Goal: Transaction & Acquisition: Purchase product/service

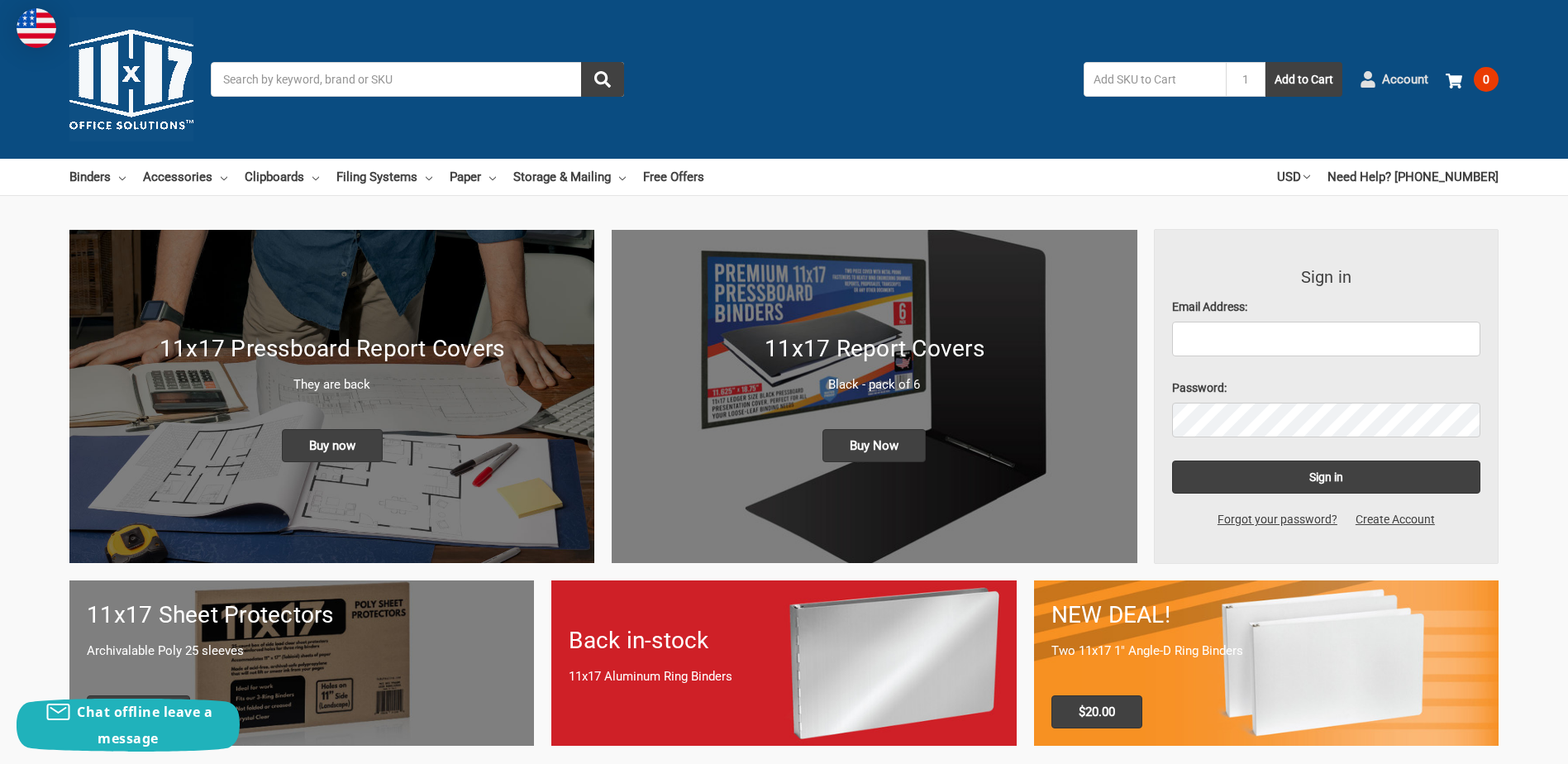
click at [1417, 84] on span "Account" at bounding box center [1405, 80] width 46 height 19
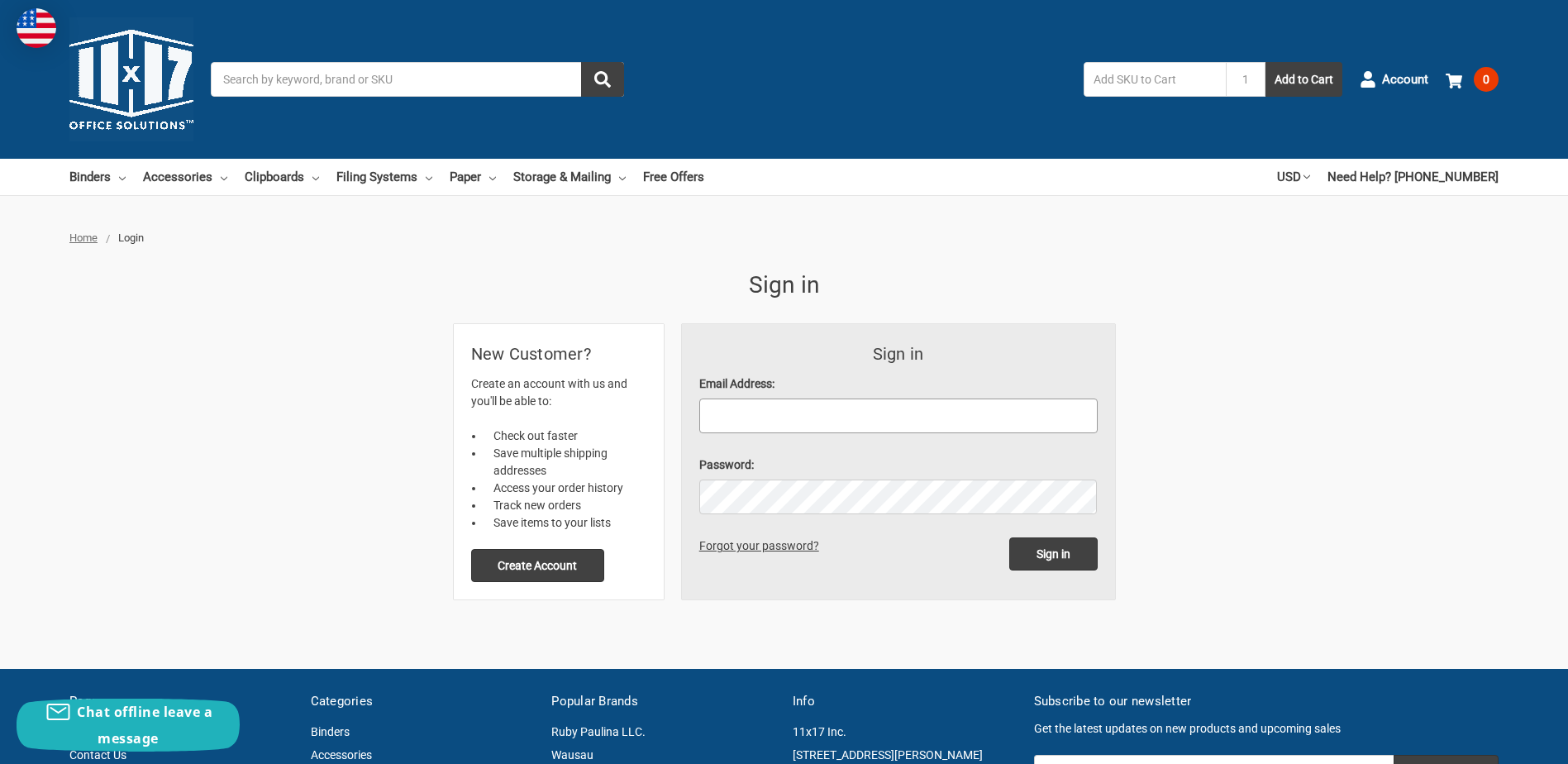
click at [735, 419] on input "Email Address:" at bounding box center [899, 416] width 398 height 35
type input "allison.yosick@provia.com"
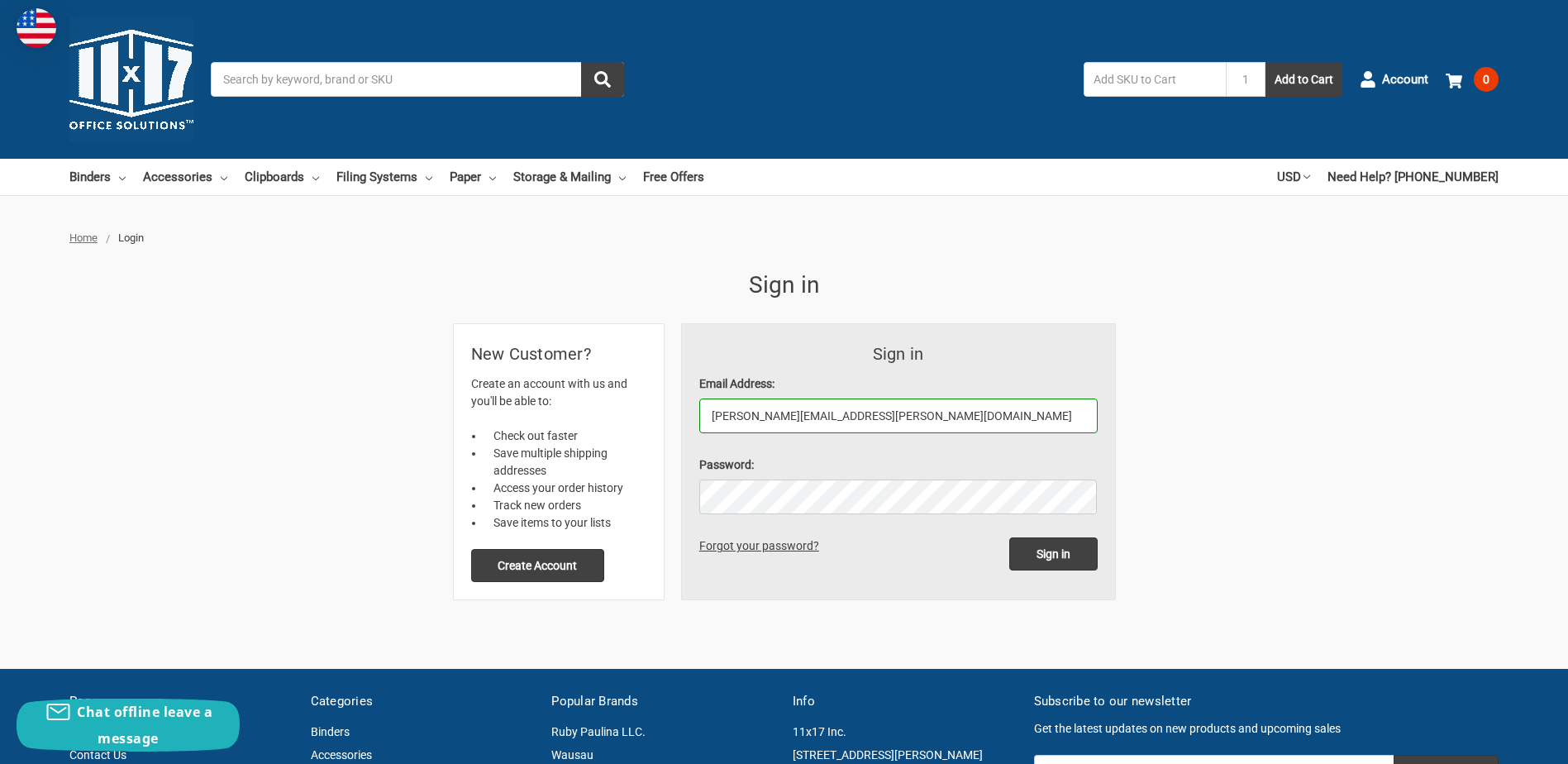
click at [766, 410] on input "allison.yosick@provia.com" at bounding box center [899, 416] width 398 height 35
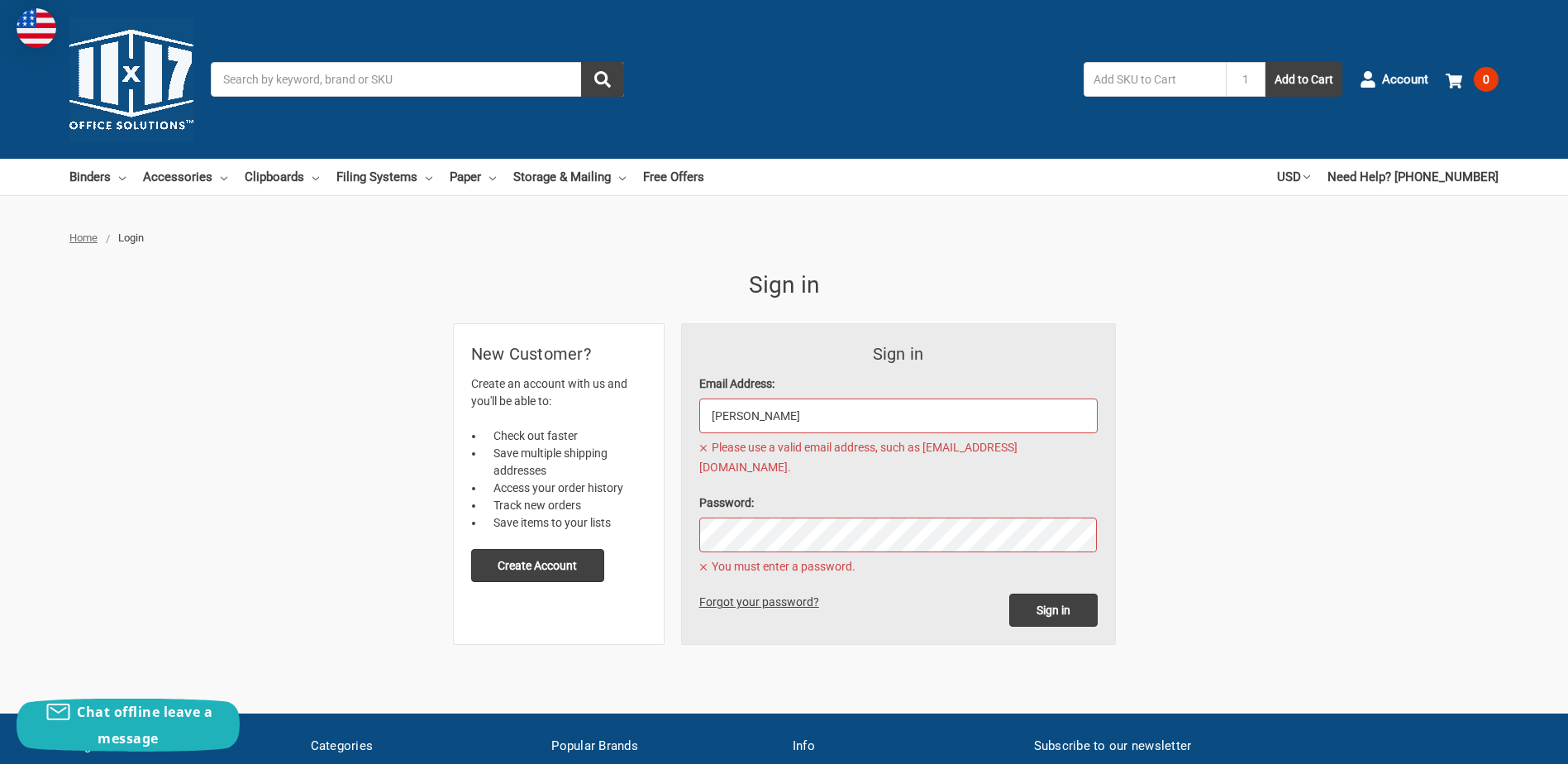
type input "ROB"
click at [95, 174] on link "Binders" at bounding box center [97, 177] width 56 height 37
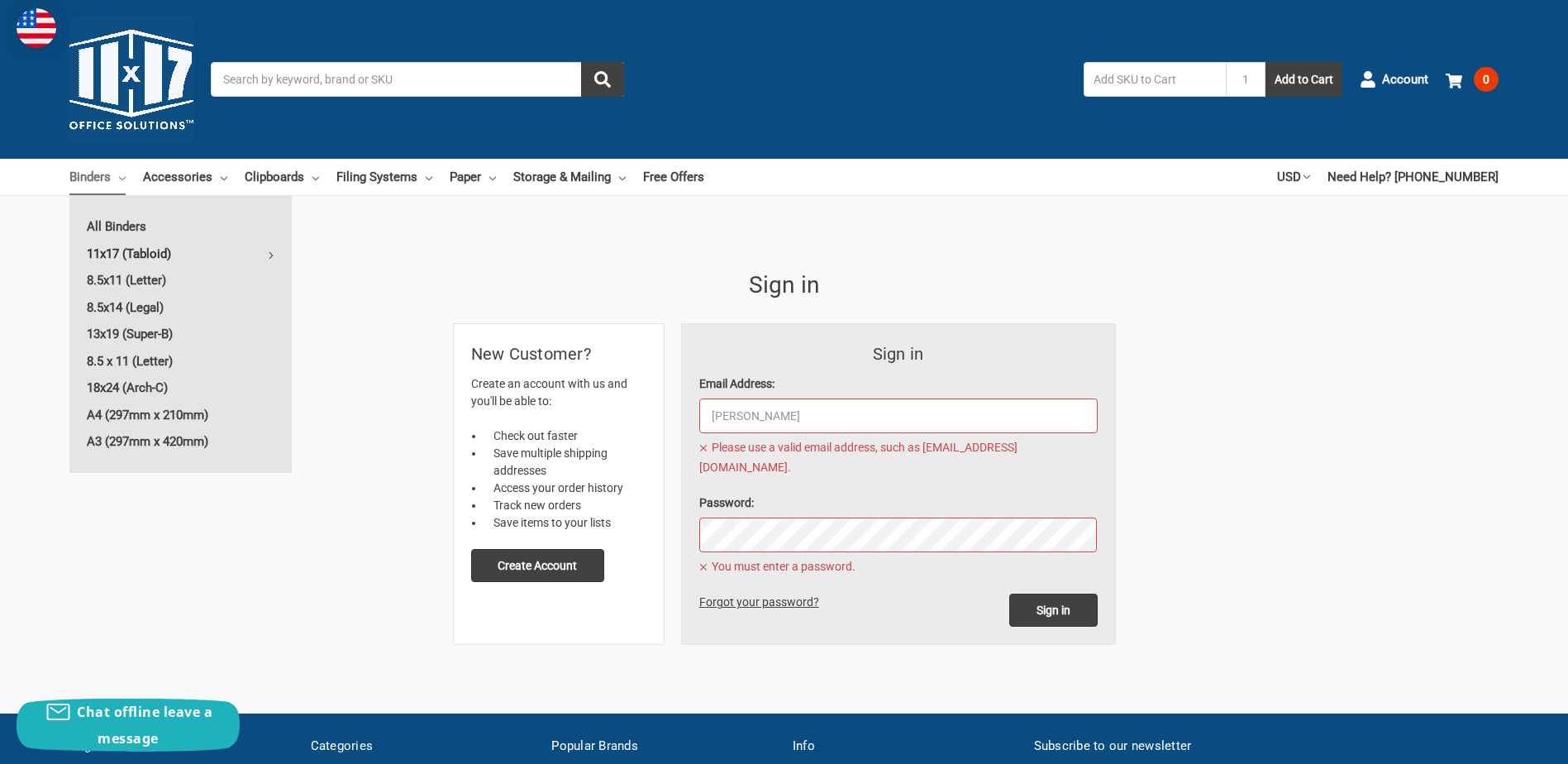
click at [109, 255] on link "11x17 (Tabloid)" at bounding box center [181, 253] width 222 height 27
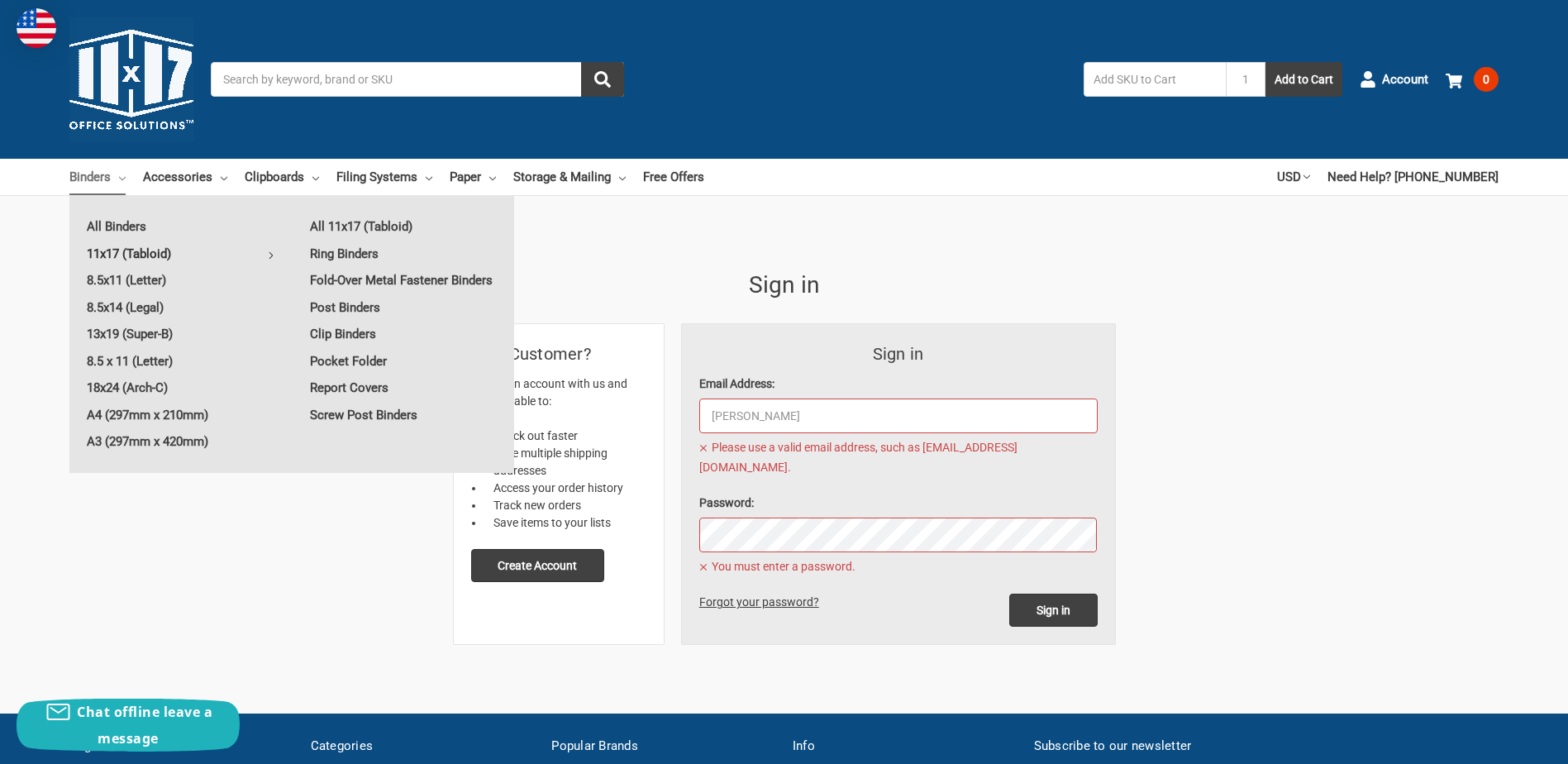
click at [115, 253] on link "11x17 (Tabloid)" at bounding box center [181, 253] width 222 height 27
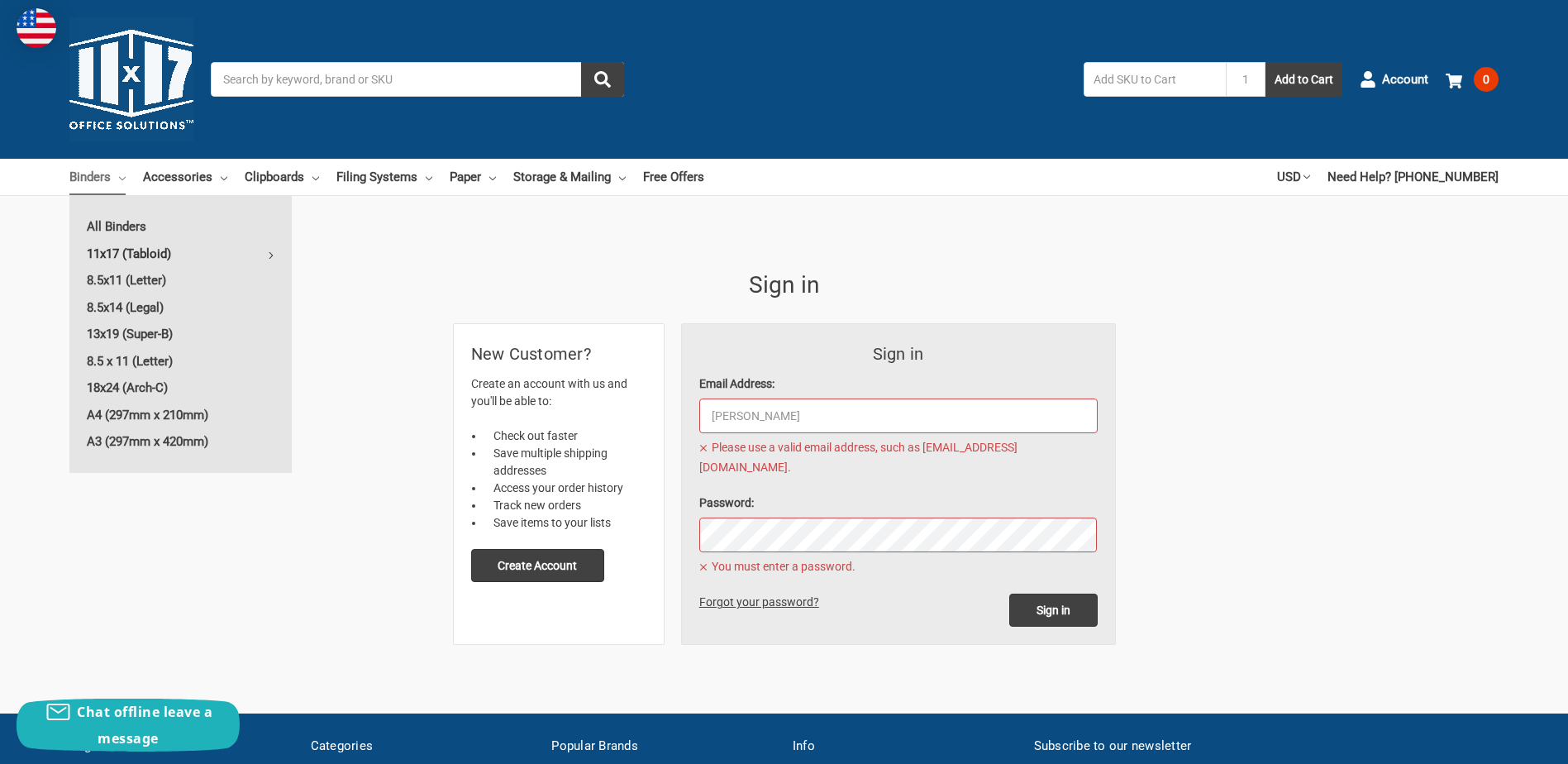
click at [267, 254] on link "11x17 (Tabloid)" at bounding box center [181, 253] width 222 height 27
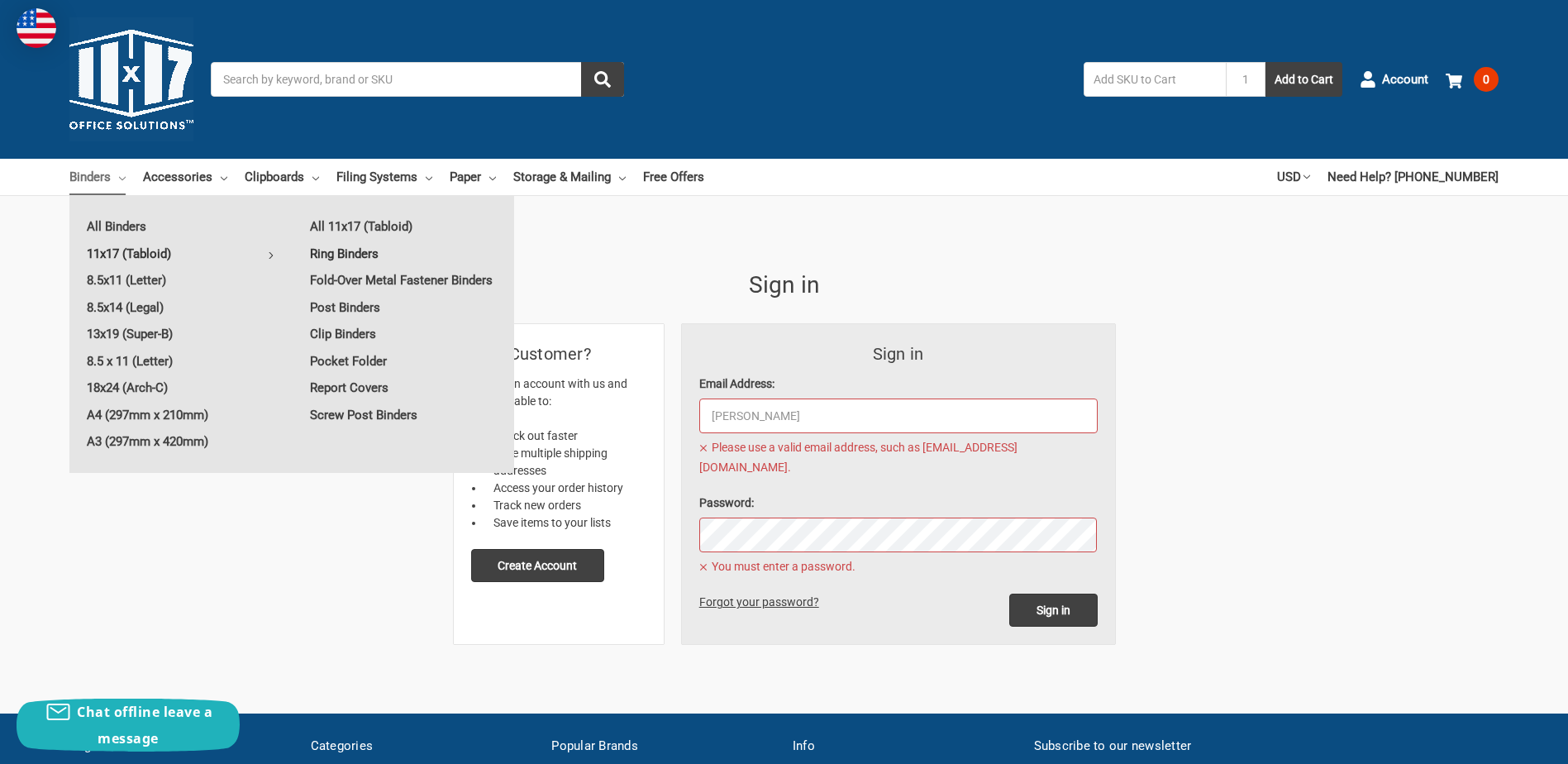
click at [347, 259] on link "Ring Binders" at bounding box center [403, 253] width 221 height 27
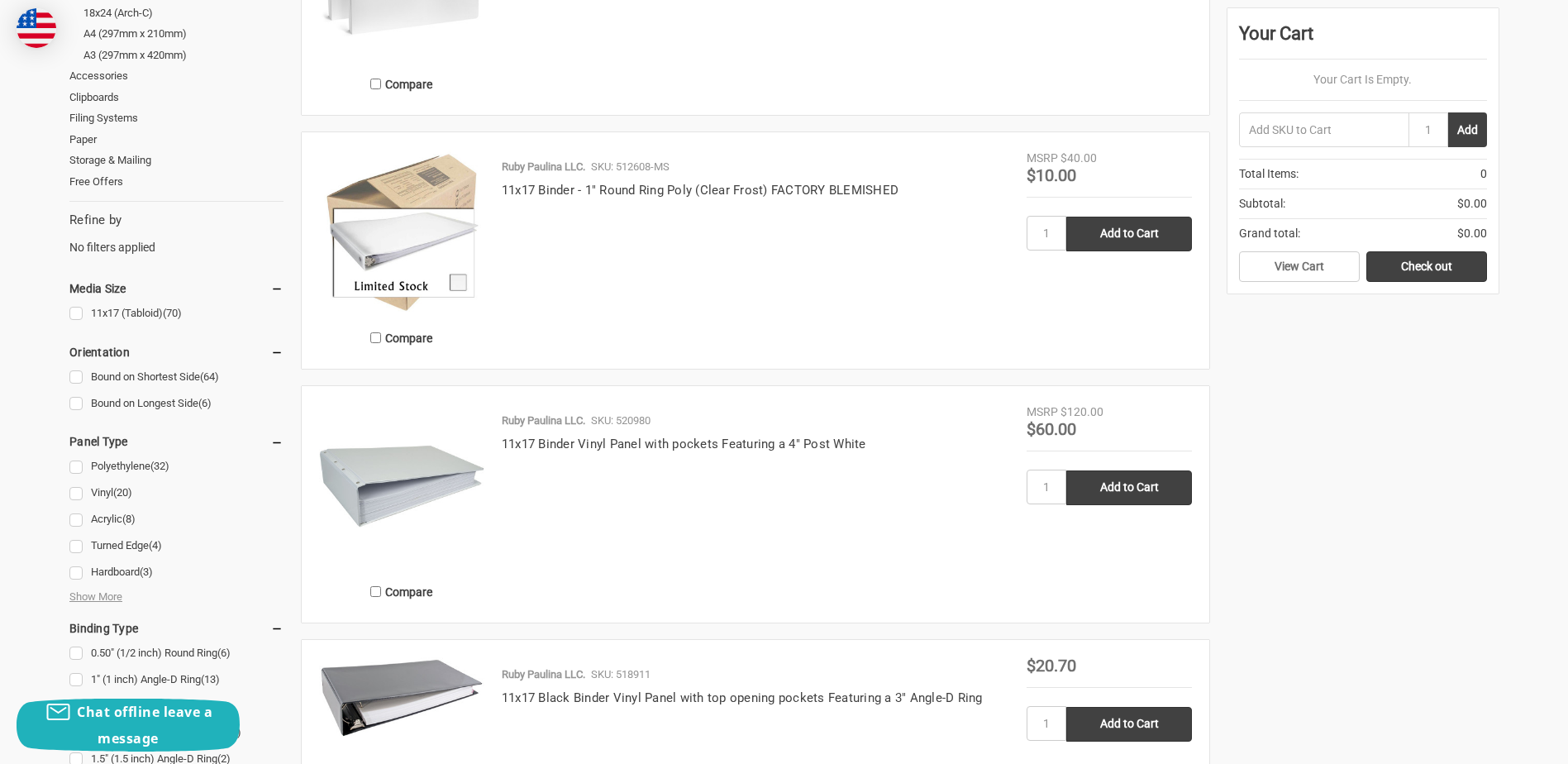
scroll to position [496, 0]
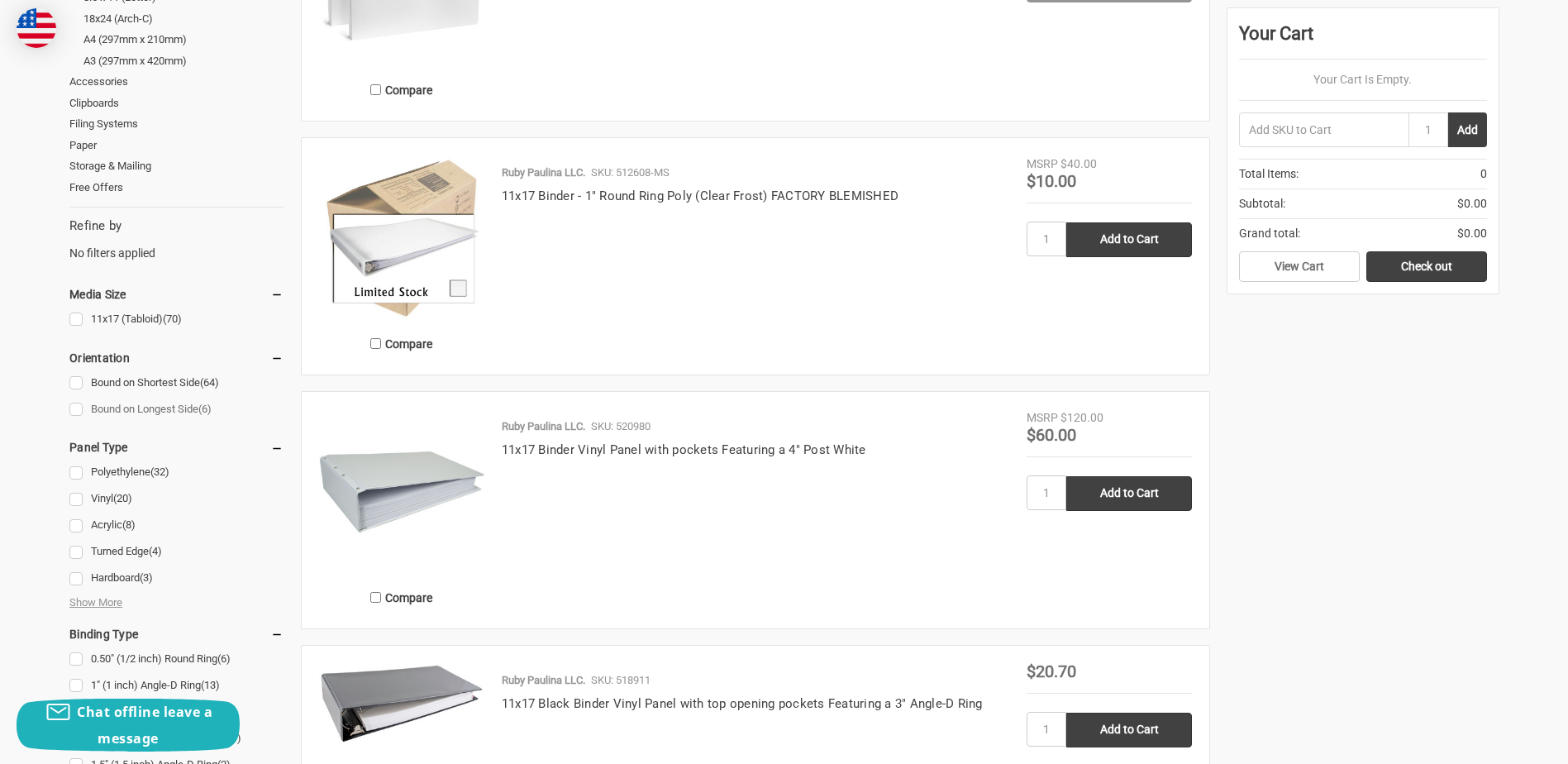
click at [80, 406] on link "Bound on Longest Side (6)" at bounding box center [176, 410] width 214 height 22
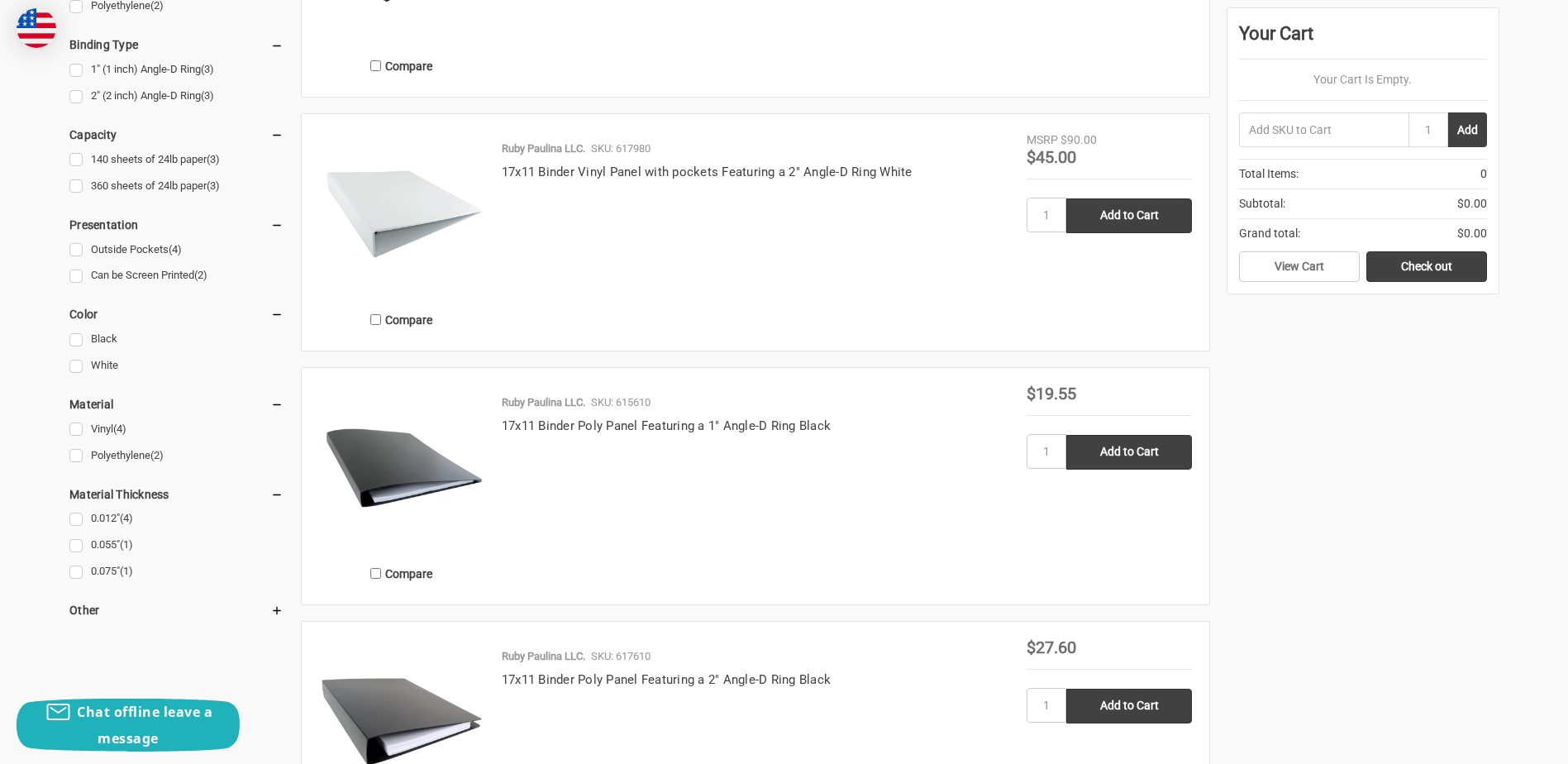
scroll to position [1074, 0]
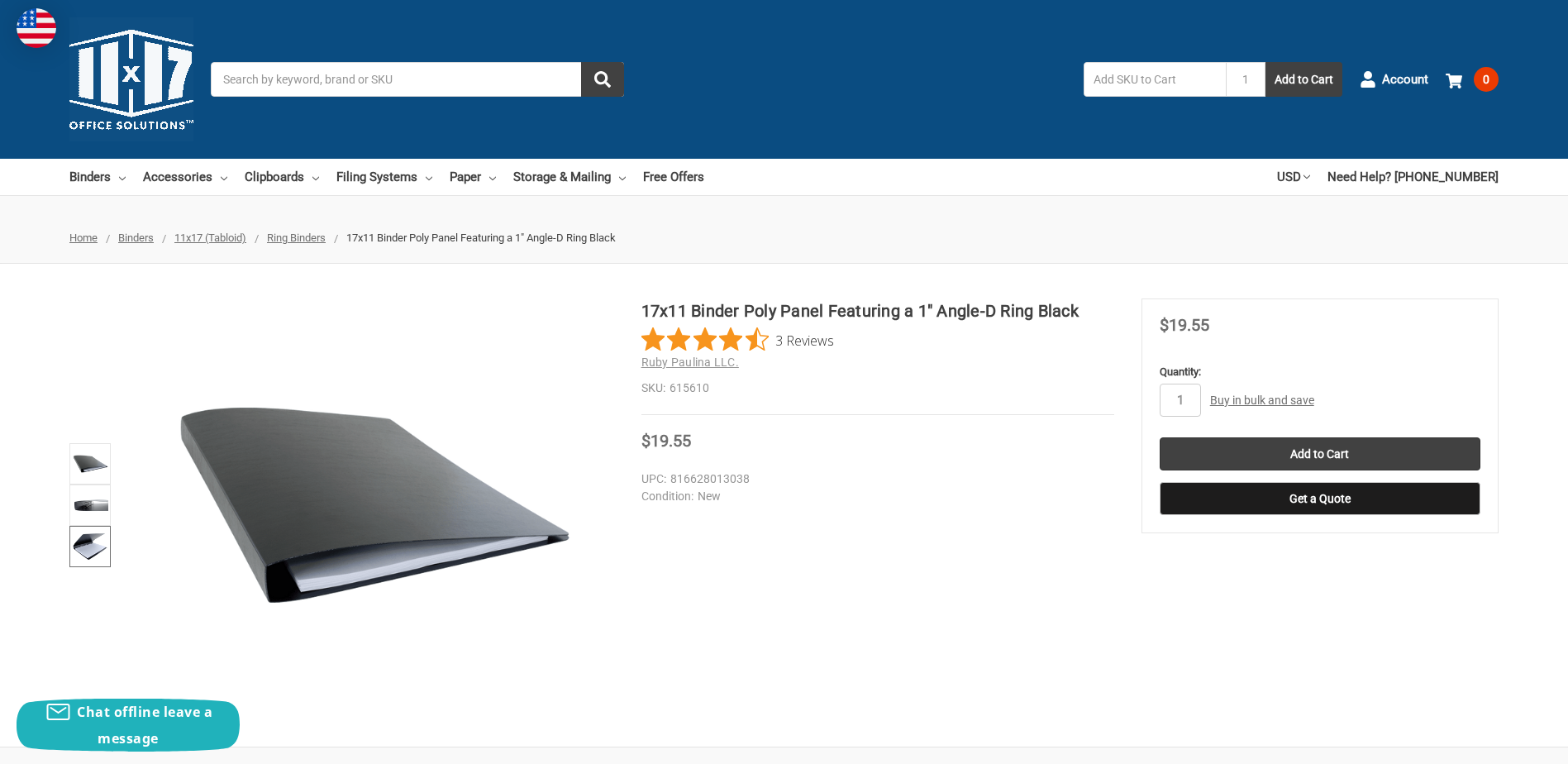
click at [90, 552] on img at bounding box center [90, 546] width 37 height 37
click at [79, 548] on img at bounding box center [90, 546] width 37 height 37
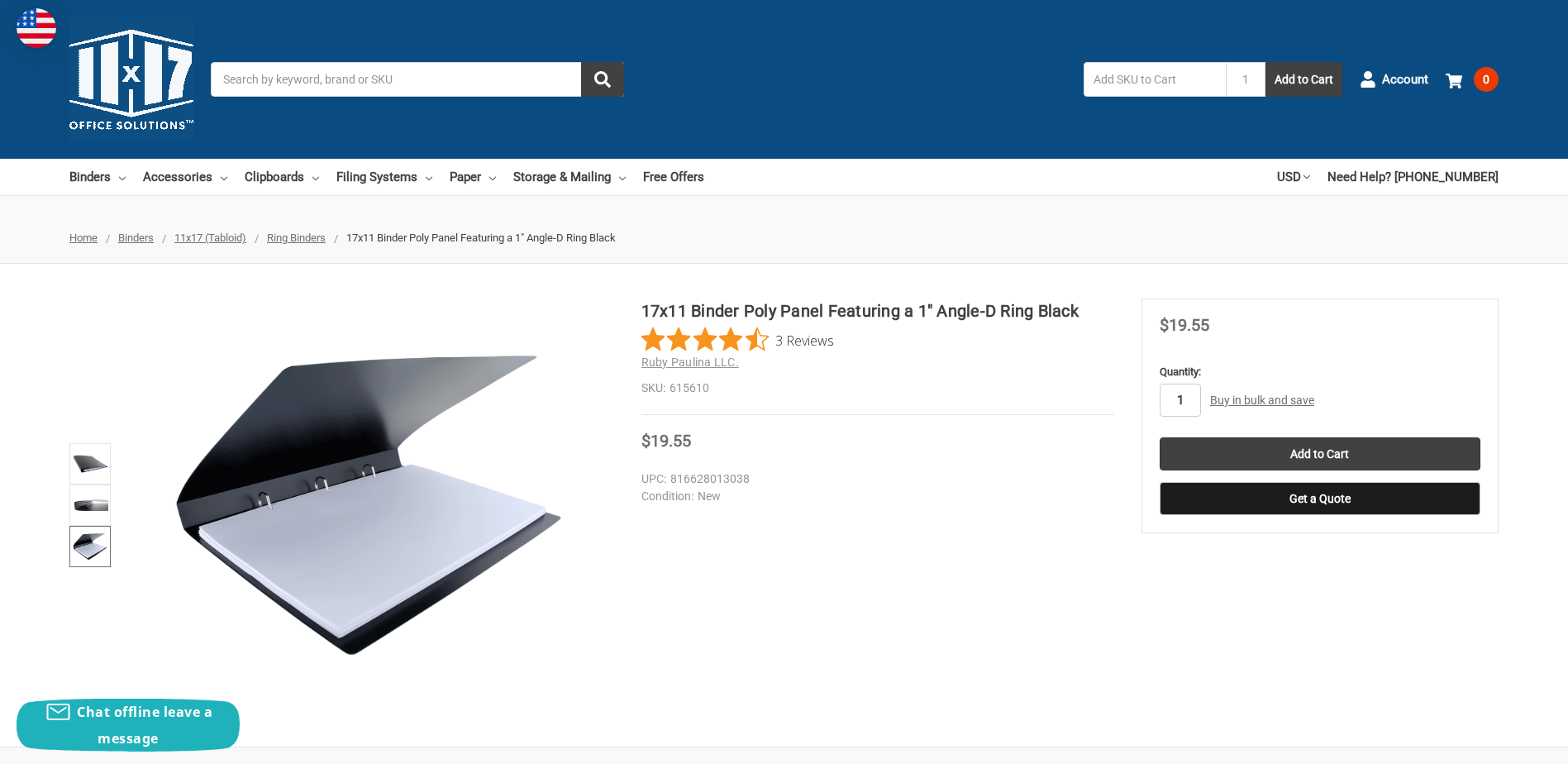
click at [1195, 394] on input "1" at bounding box center [1180, 400] width 41 height 33
type input "10"
click at [1291, 448] on input "Add to Cart" at bounding box center [1319, 454] width 320 height 33
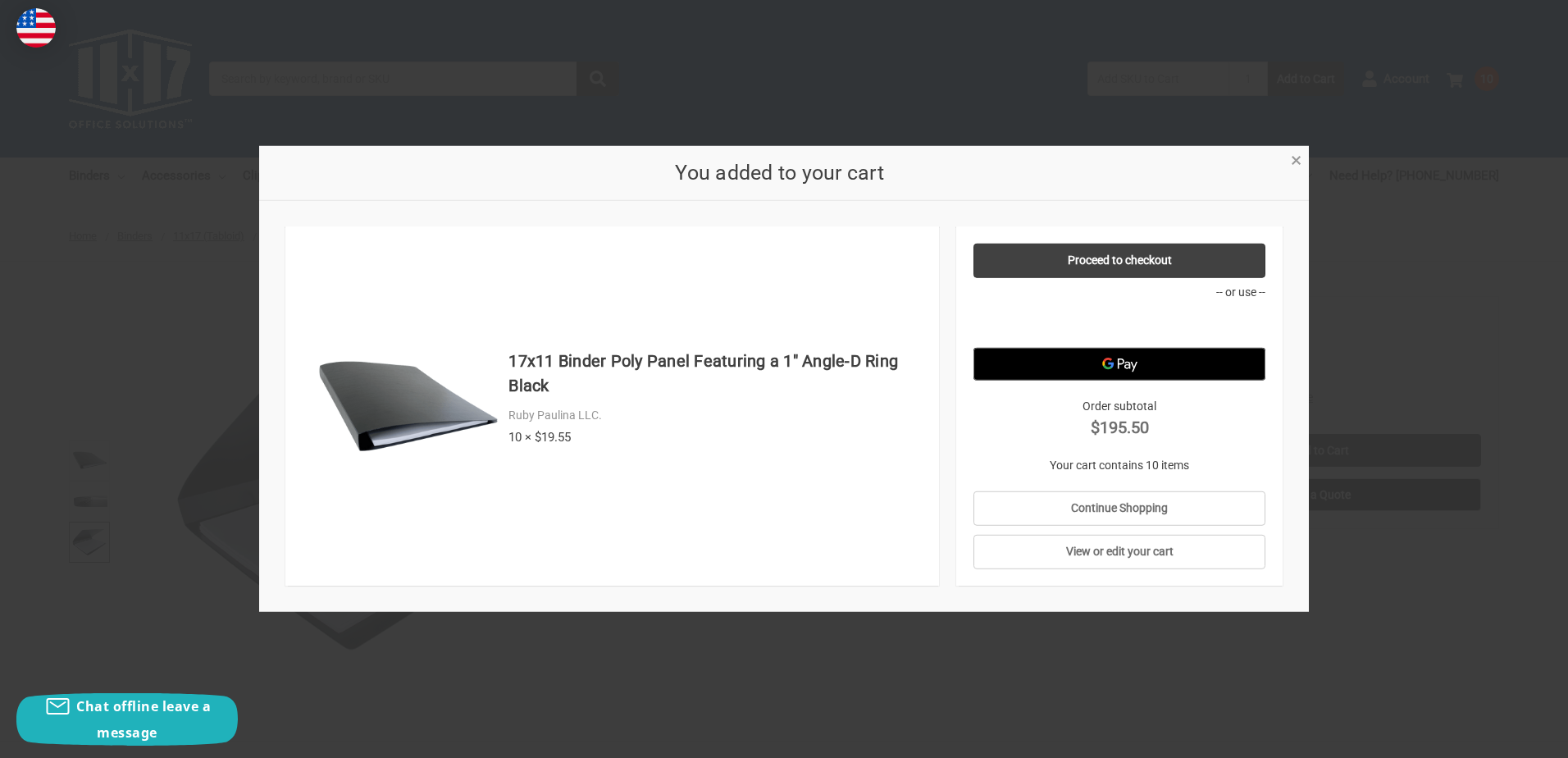
click at [1296, 159] on span "×" at bounding box center [1296, 160] width 11 height 24
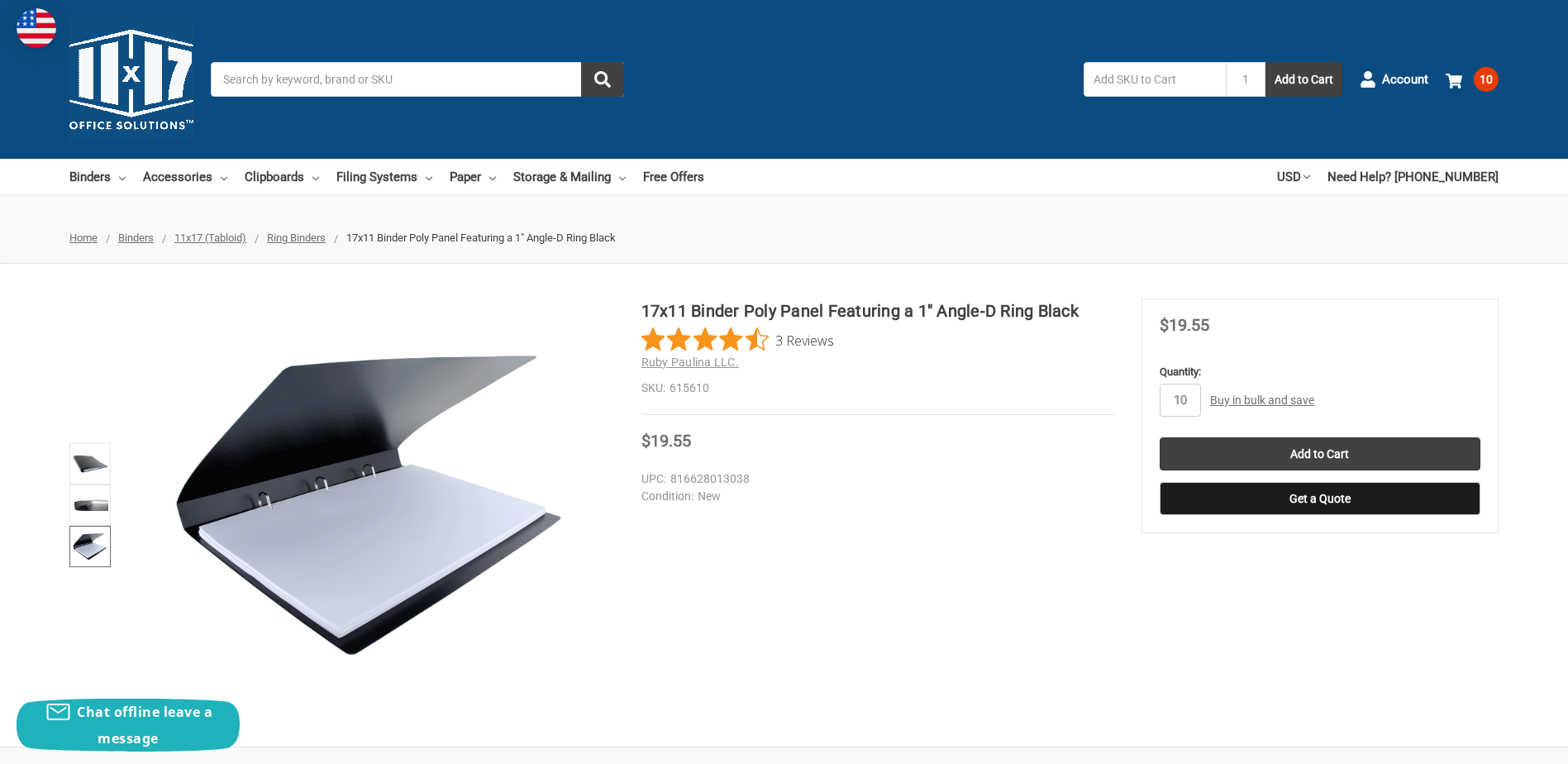
click at [284, 84] on input "Search" at bounding box center [418, 80] width 413 height 35
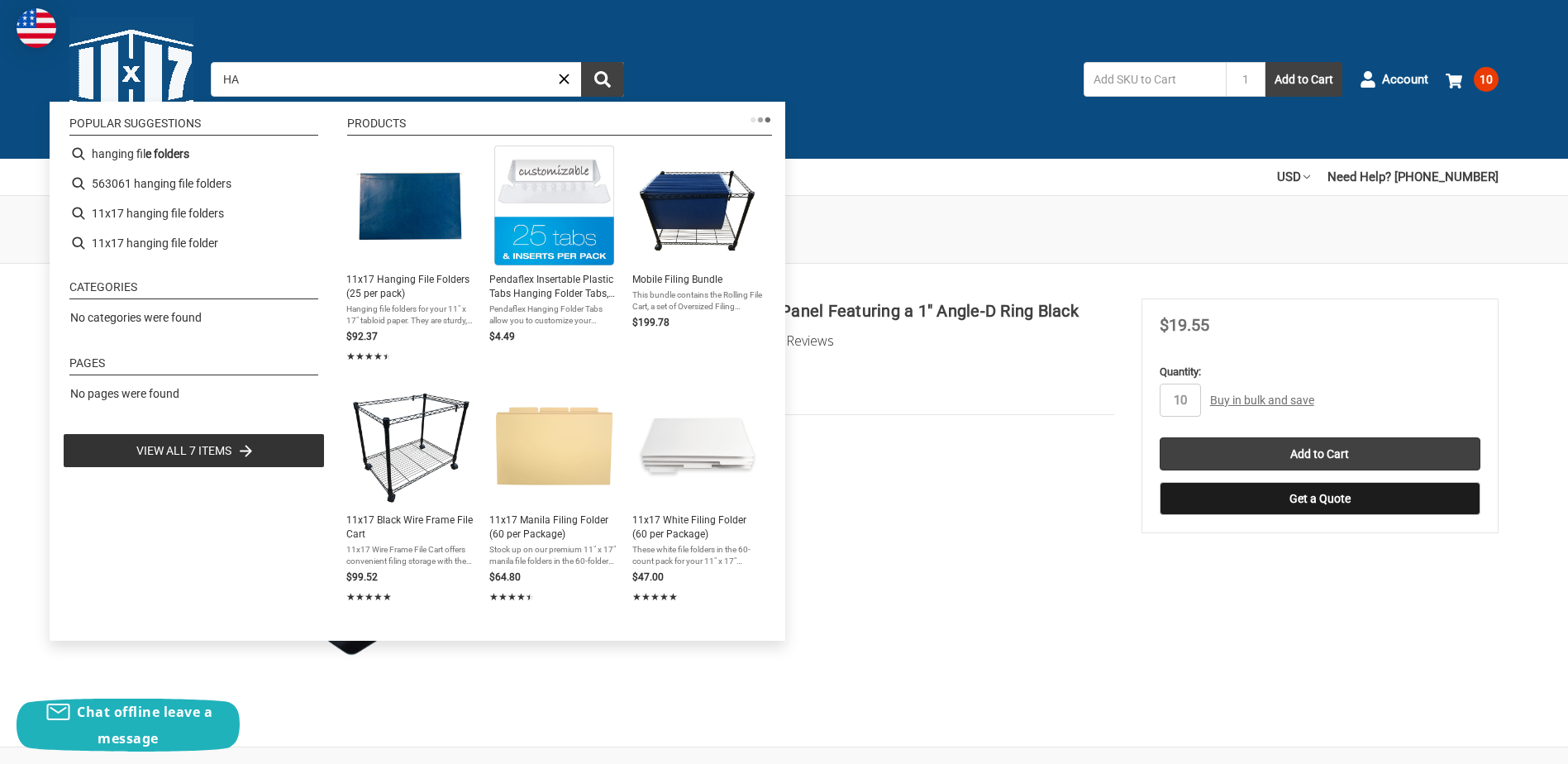
type input "H"
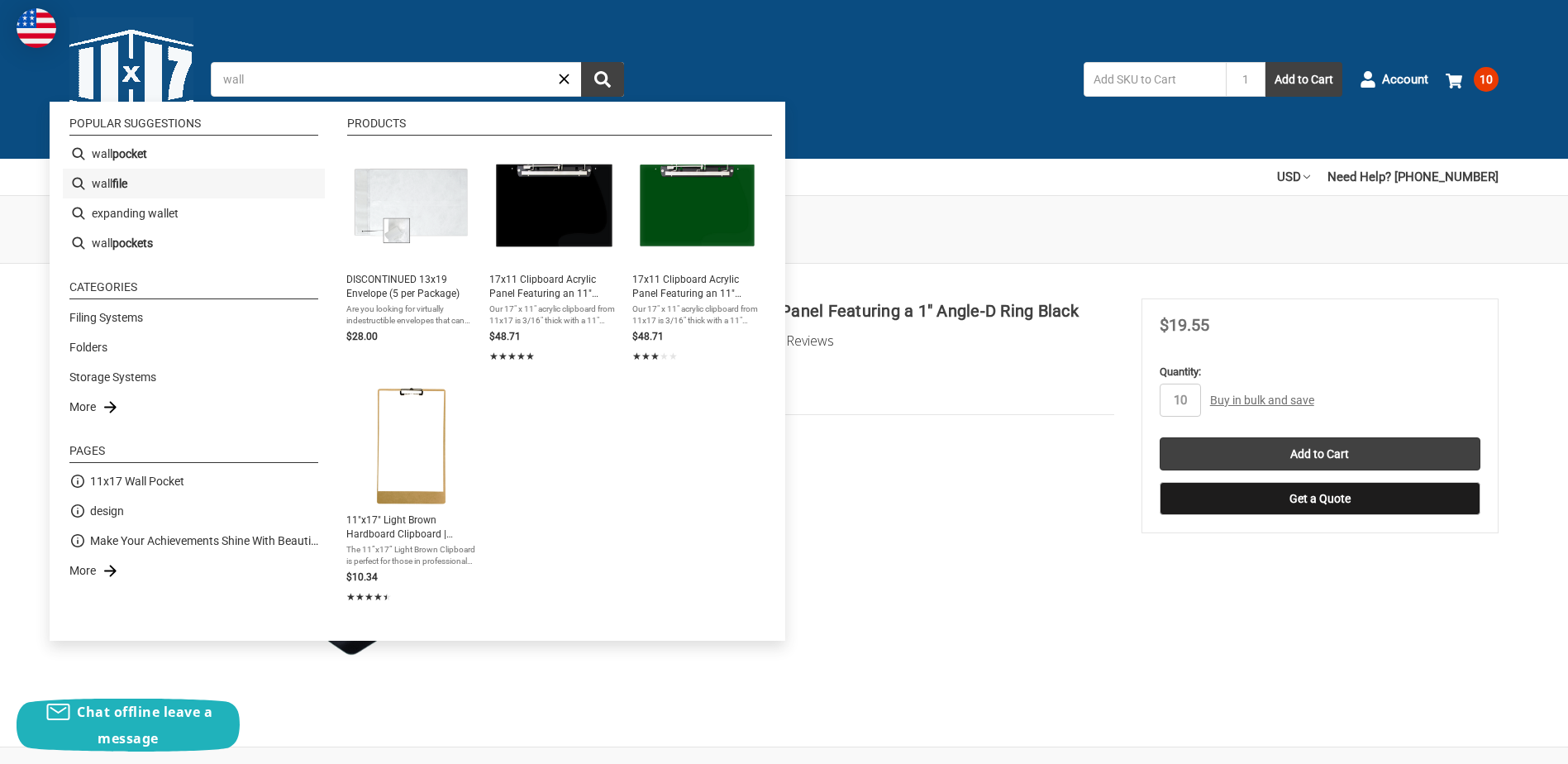
click at [113, 180] on b "file" at bounding box center [119, 184] width 15 height 17
type input "wall file"
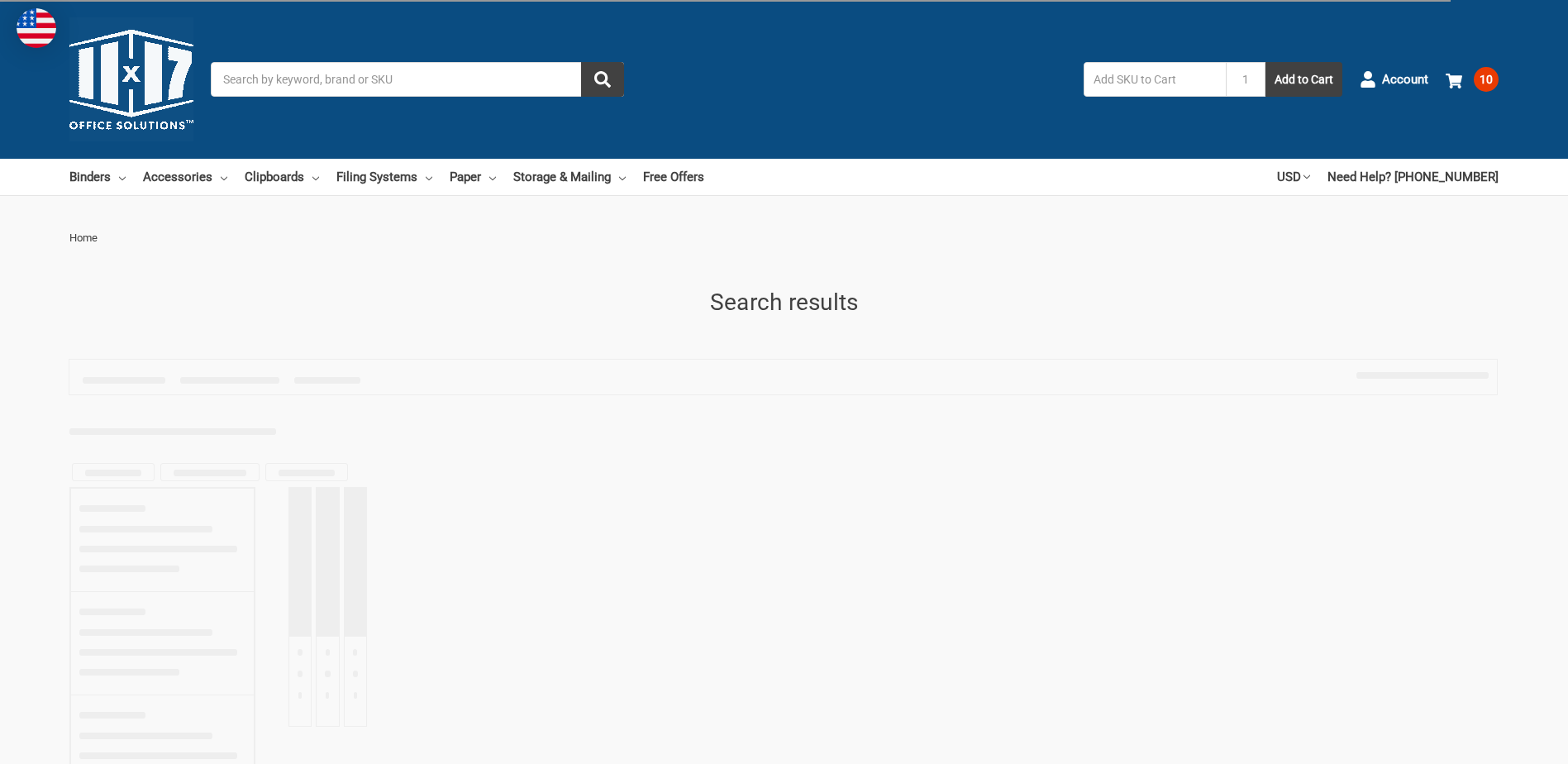
type input "wall file"
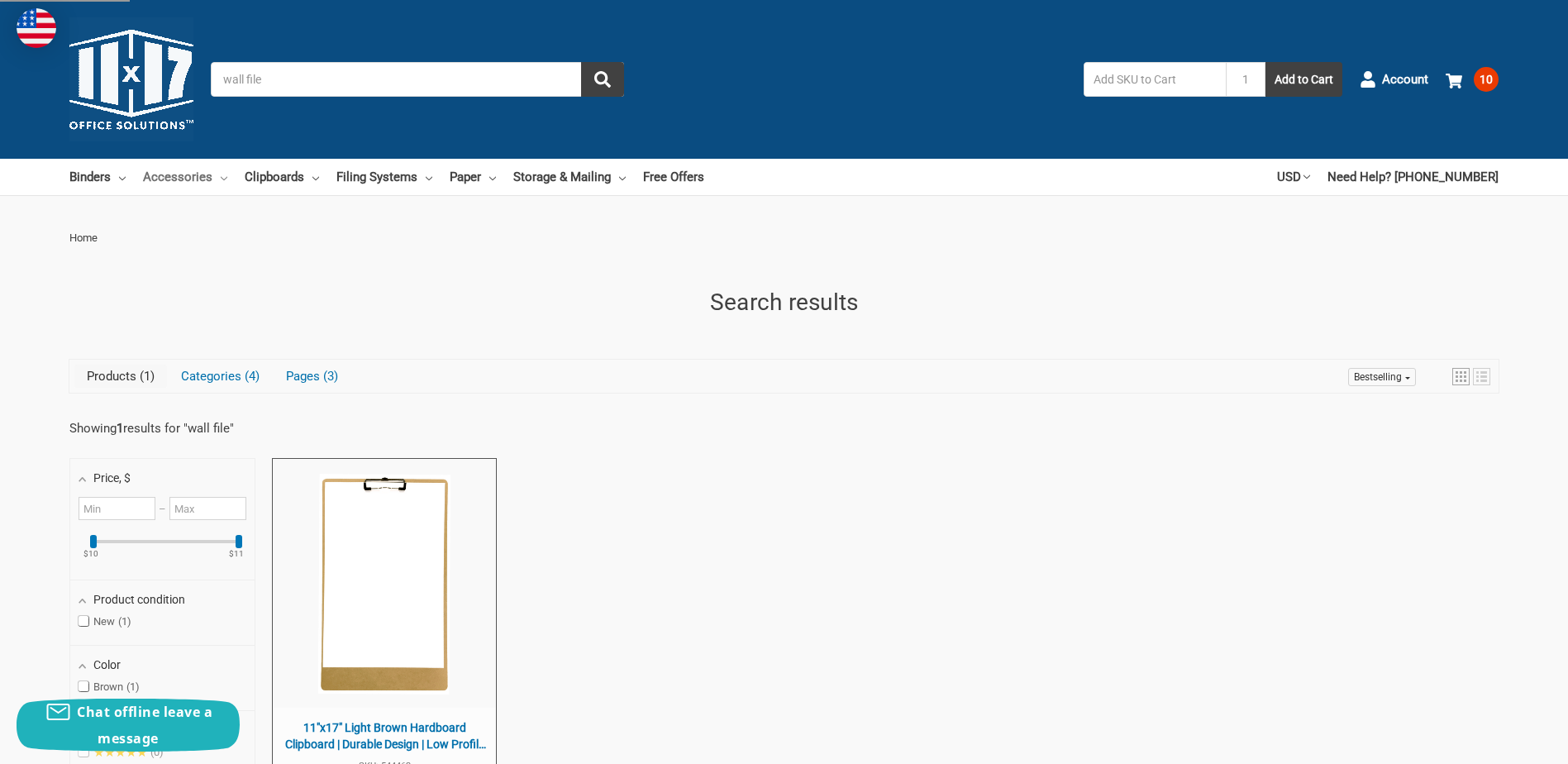
click at [183, 185] on link "Accessories" at bounding box center [185, 177] width 84 height 37
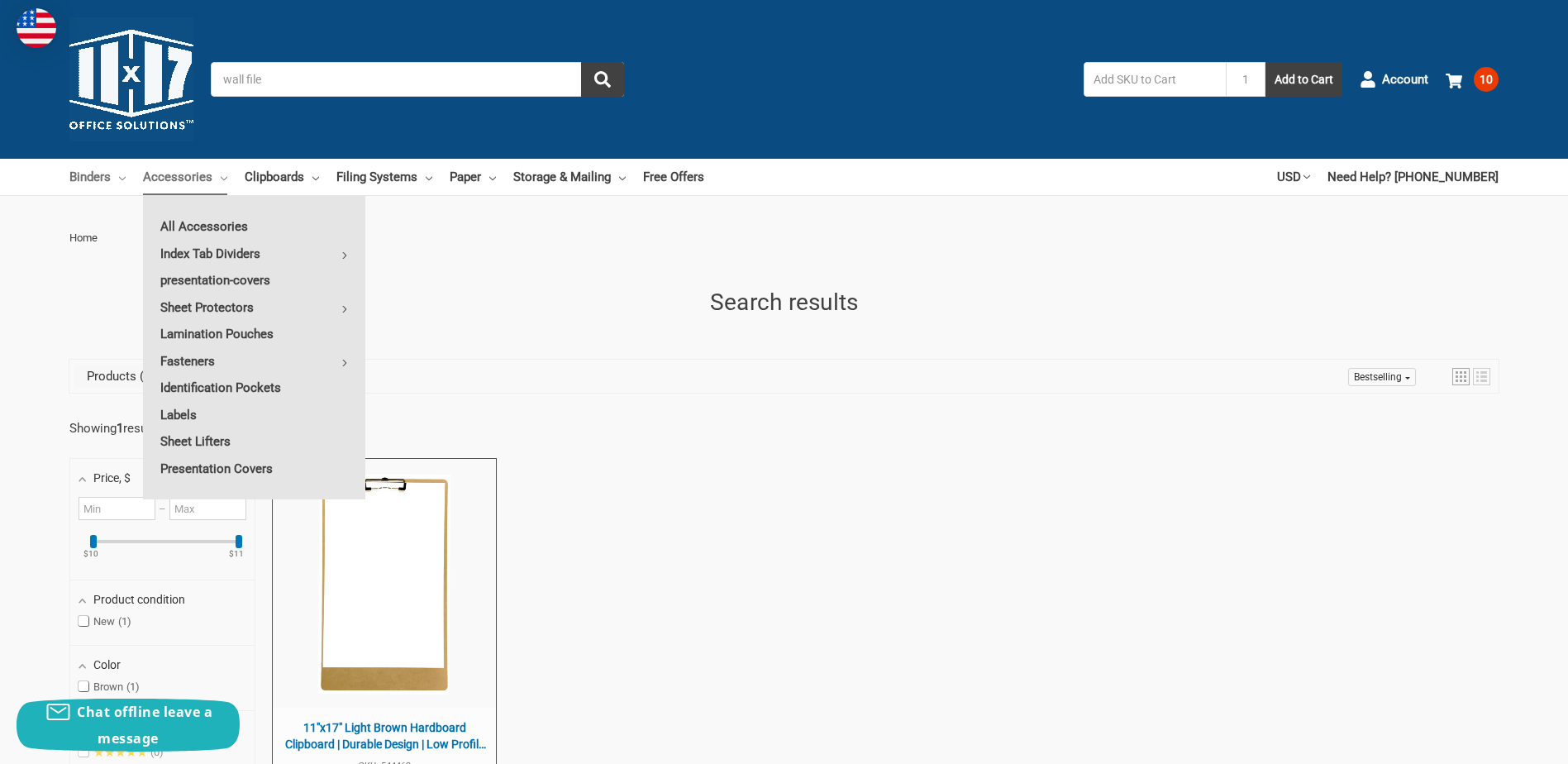
click at [105, 182] on link "Binders" at bounding box center [97, 177] width 56 height 37
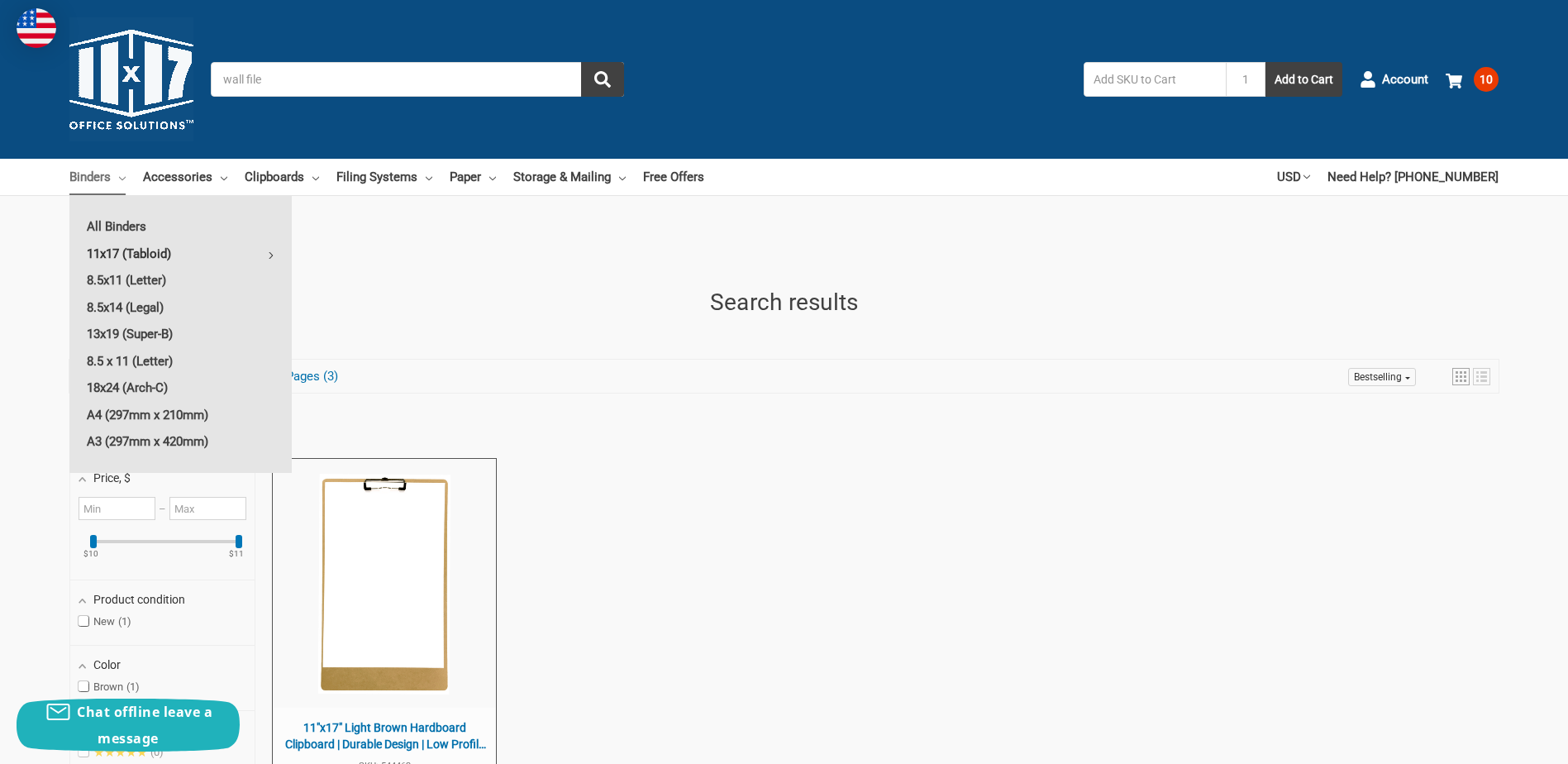
click at [120, 246] on link "11x17 (Tabloid)" at bounding box center [181, 253] width 222 height 27
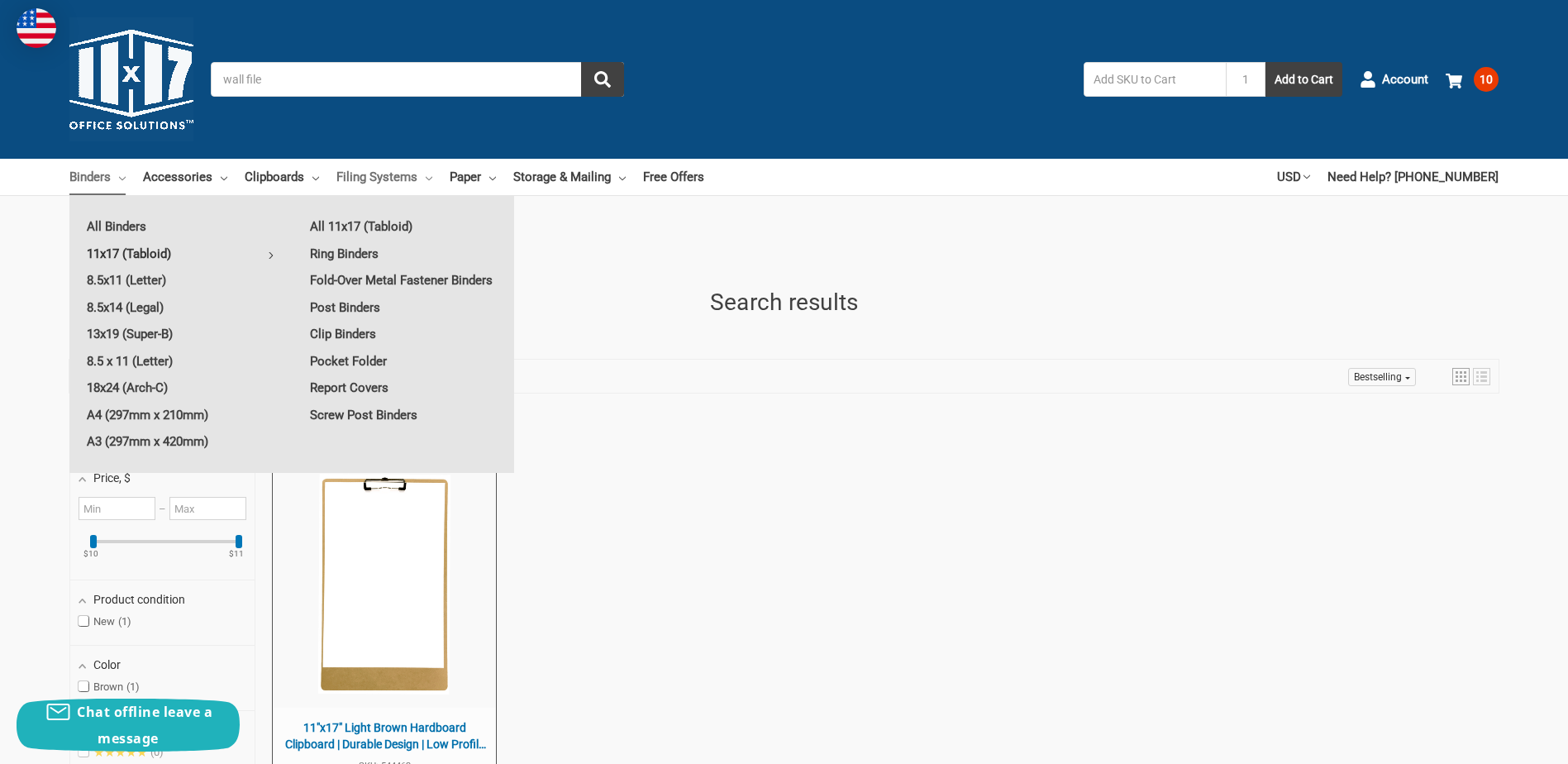
click at [390, 181] on link "Filing Systems" at bounding box center [384, 177] width 95 height 37
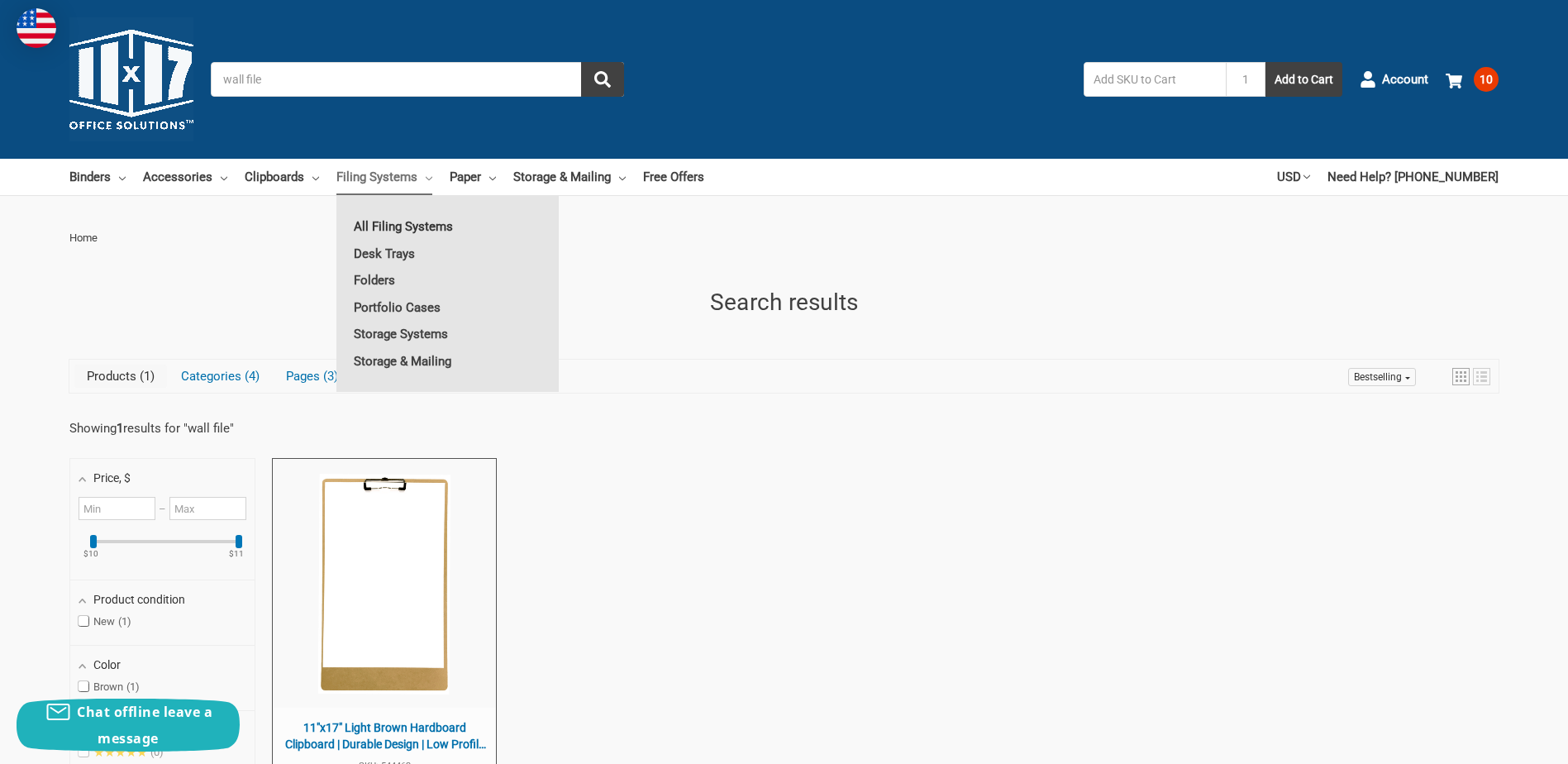
click at [390, 220] on link "All Filing Systems" at bounding box center [447, 226] width 222 height 27
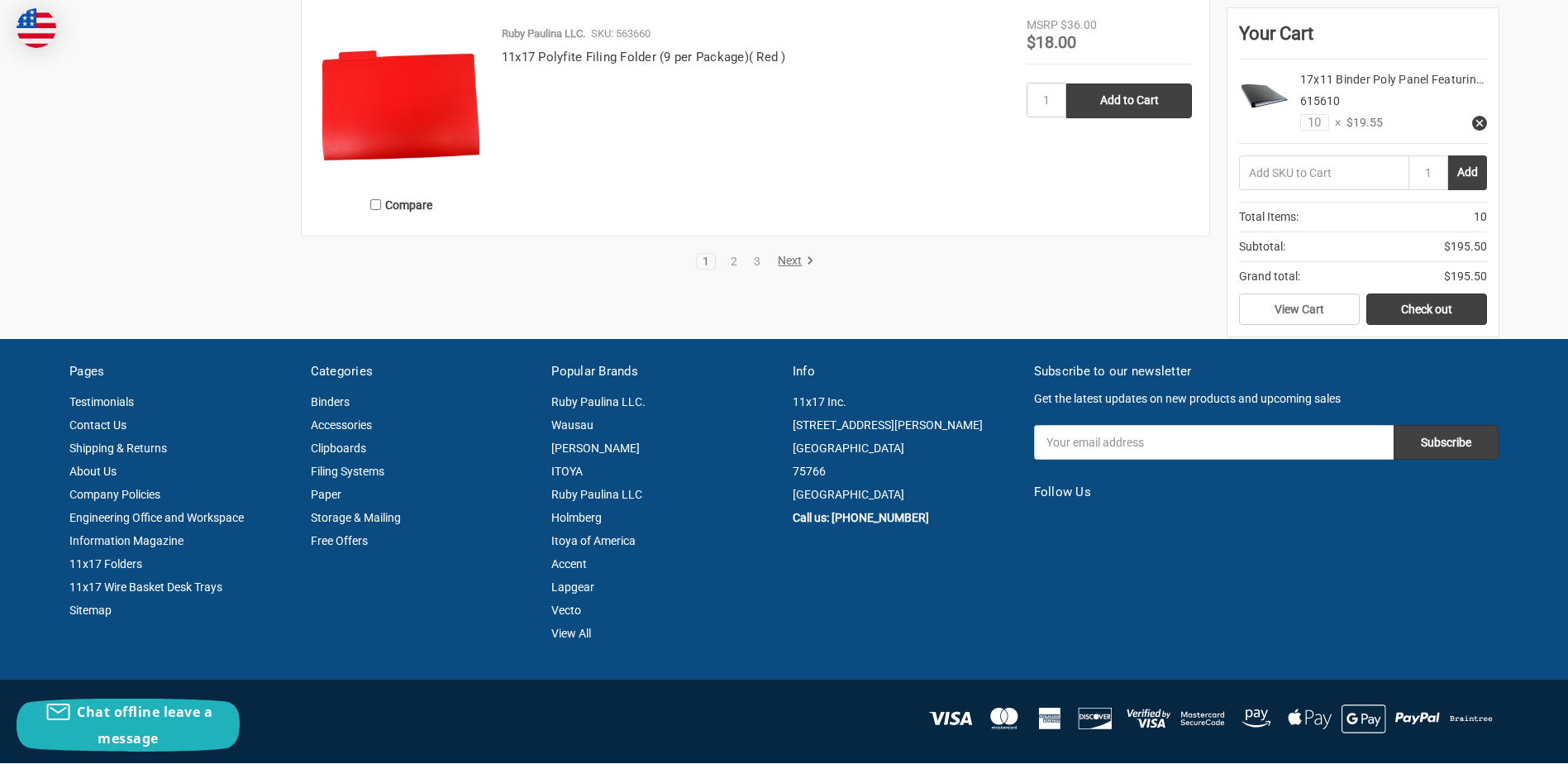
scroll to position [3555, 0]
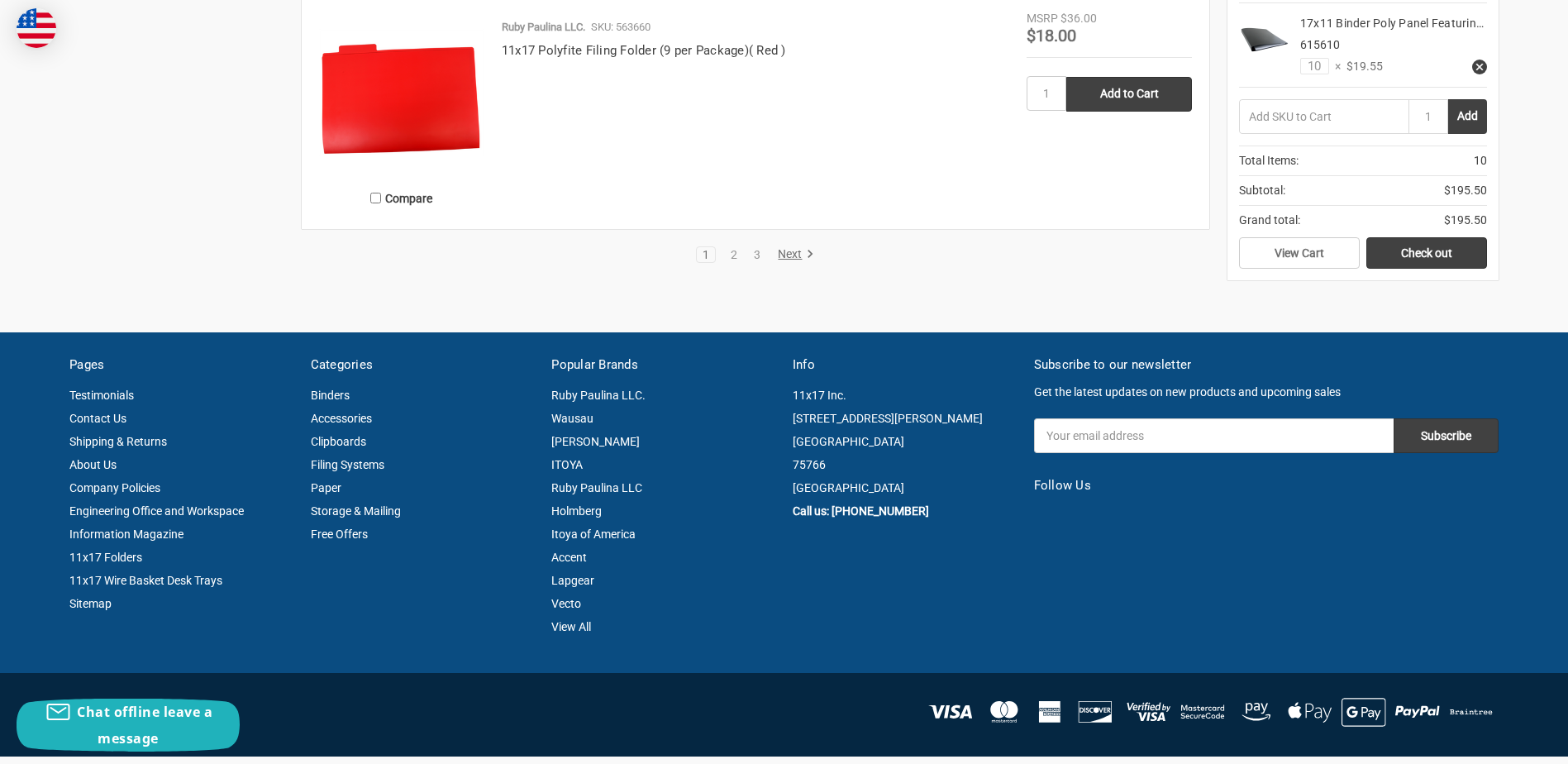
click at [791, 258] on link "Next" at bounding box center [793, 254] width 42 height 15
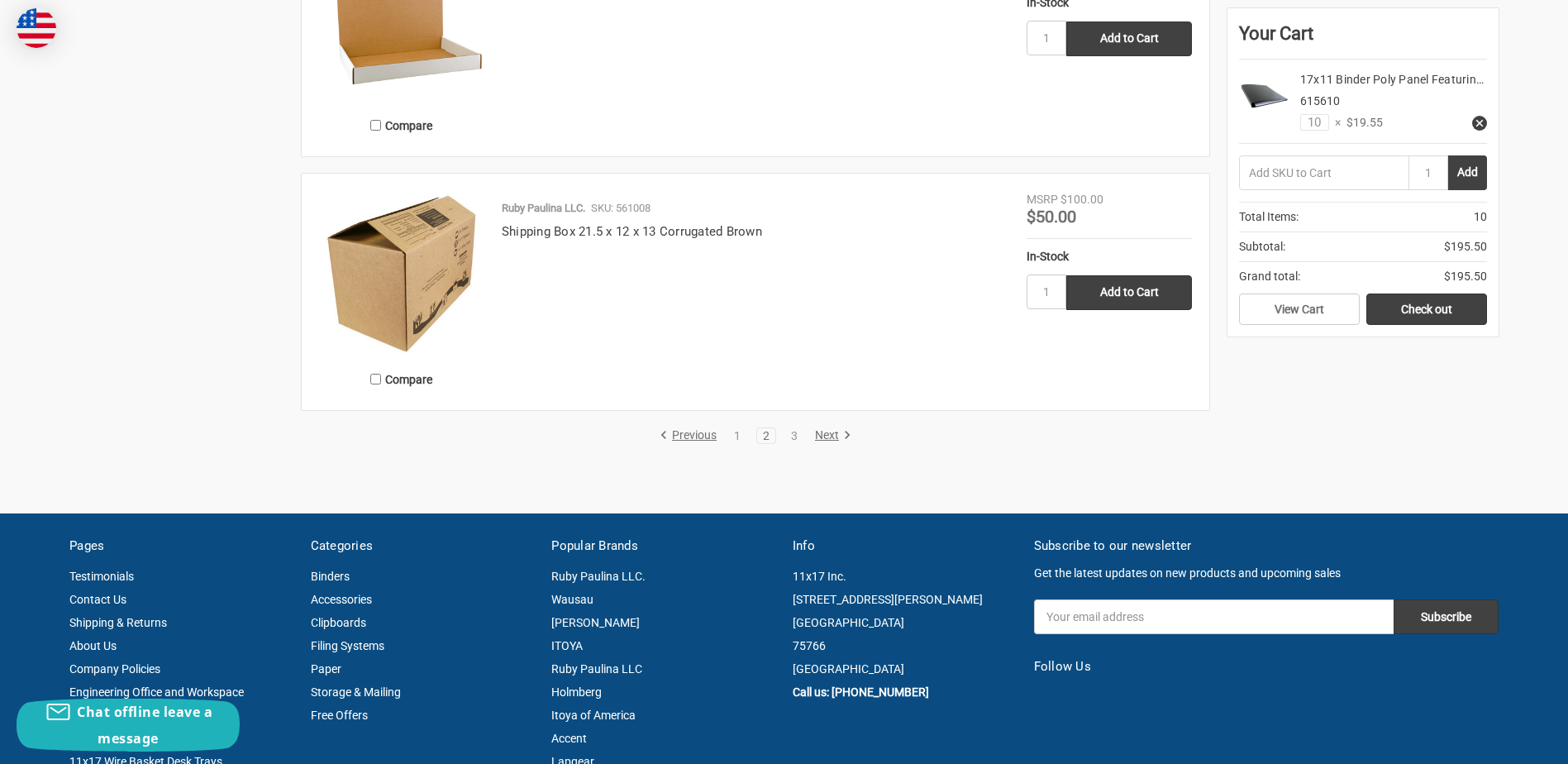
scroll to position [3307, 0]
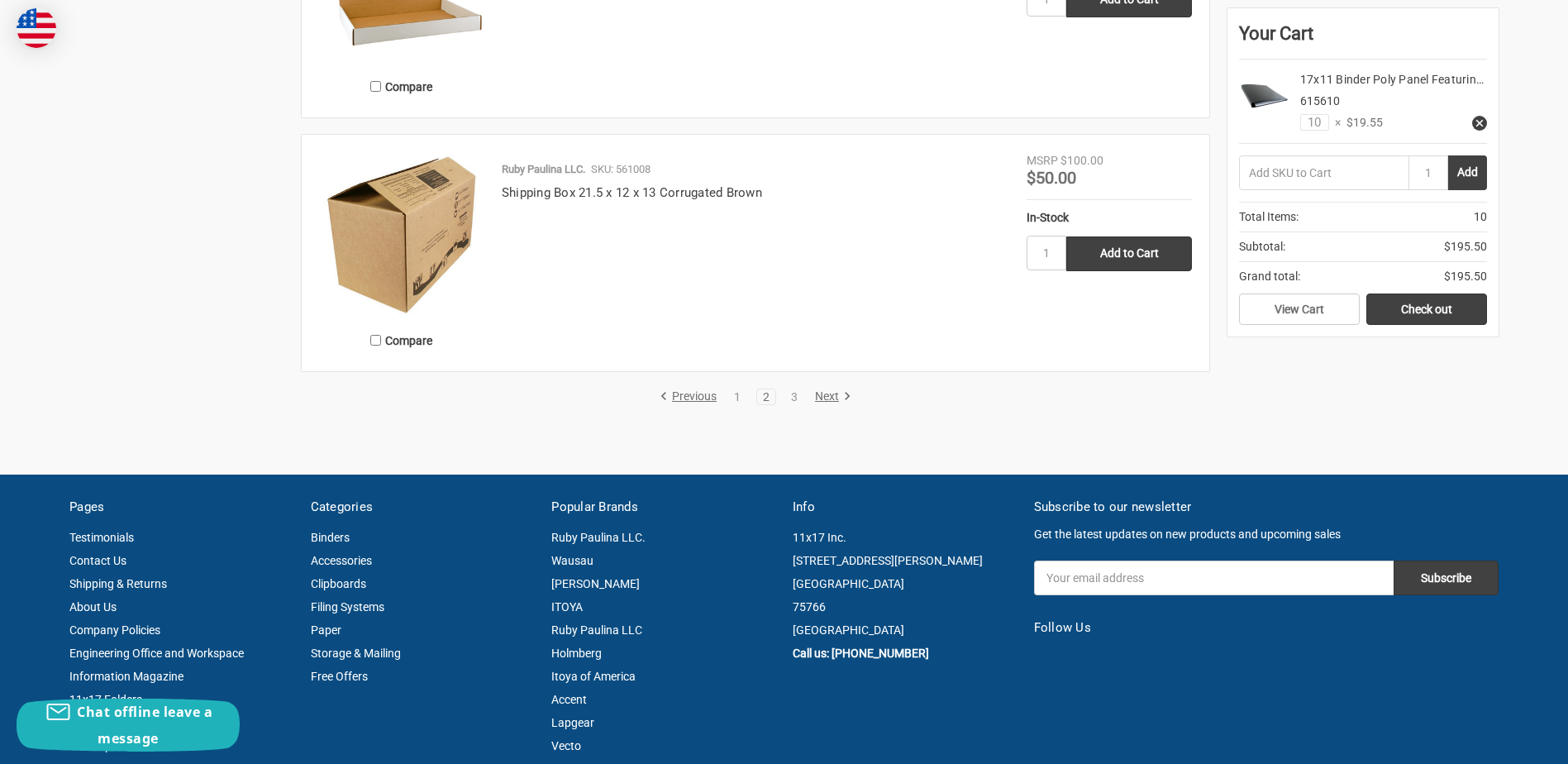
click at [826, 395] on link "Next" at bounding box center [830, 397] width 42 height 15
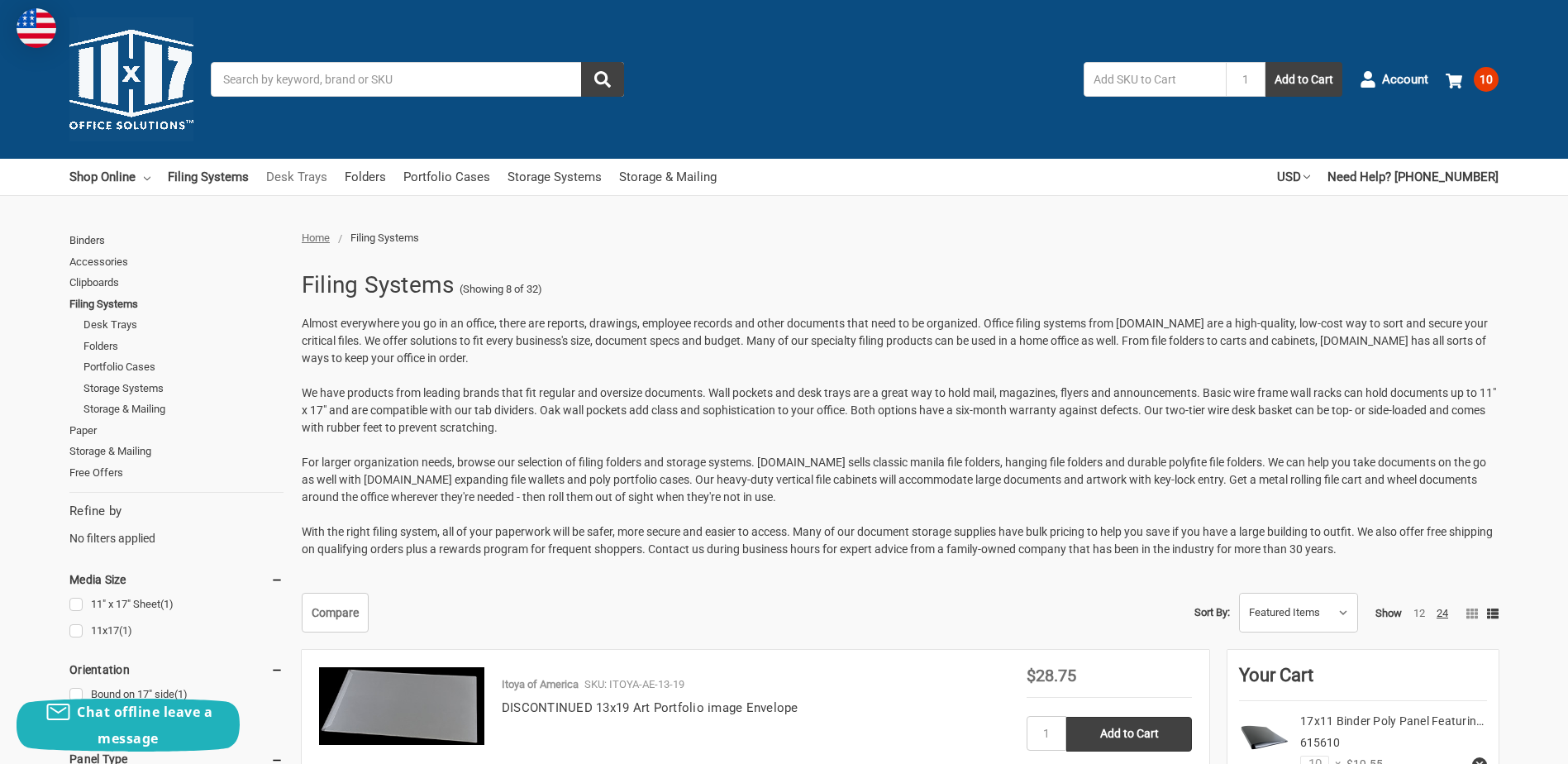
click at [283, 176] on link "Desk Trays" at bounding box center [297, 177] width 62 height 37
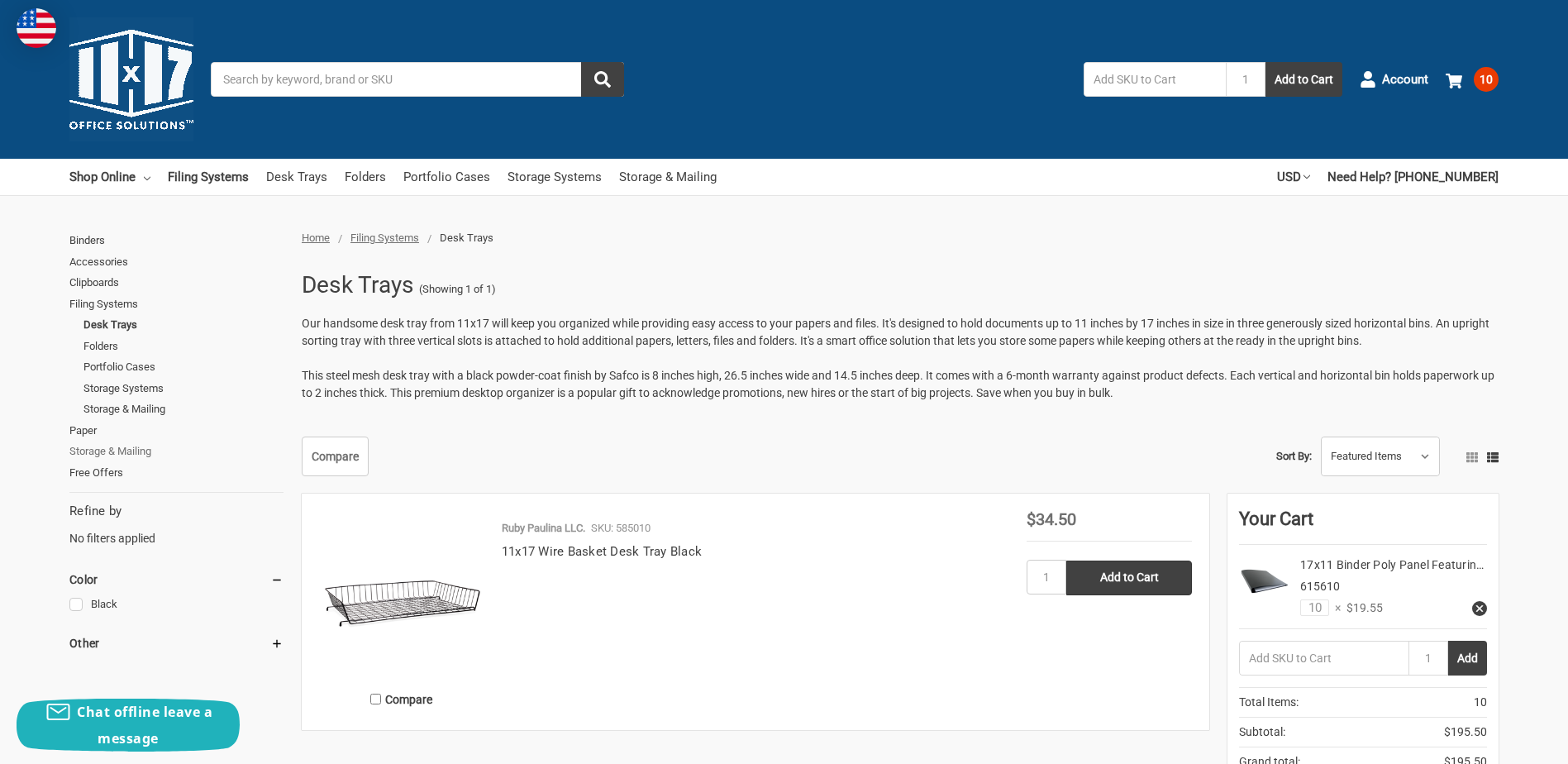
click at [148, 448] on link "Storage & Mailing" at bounding box center [176, 451] width 214 height 21
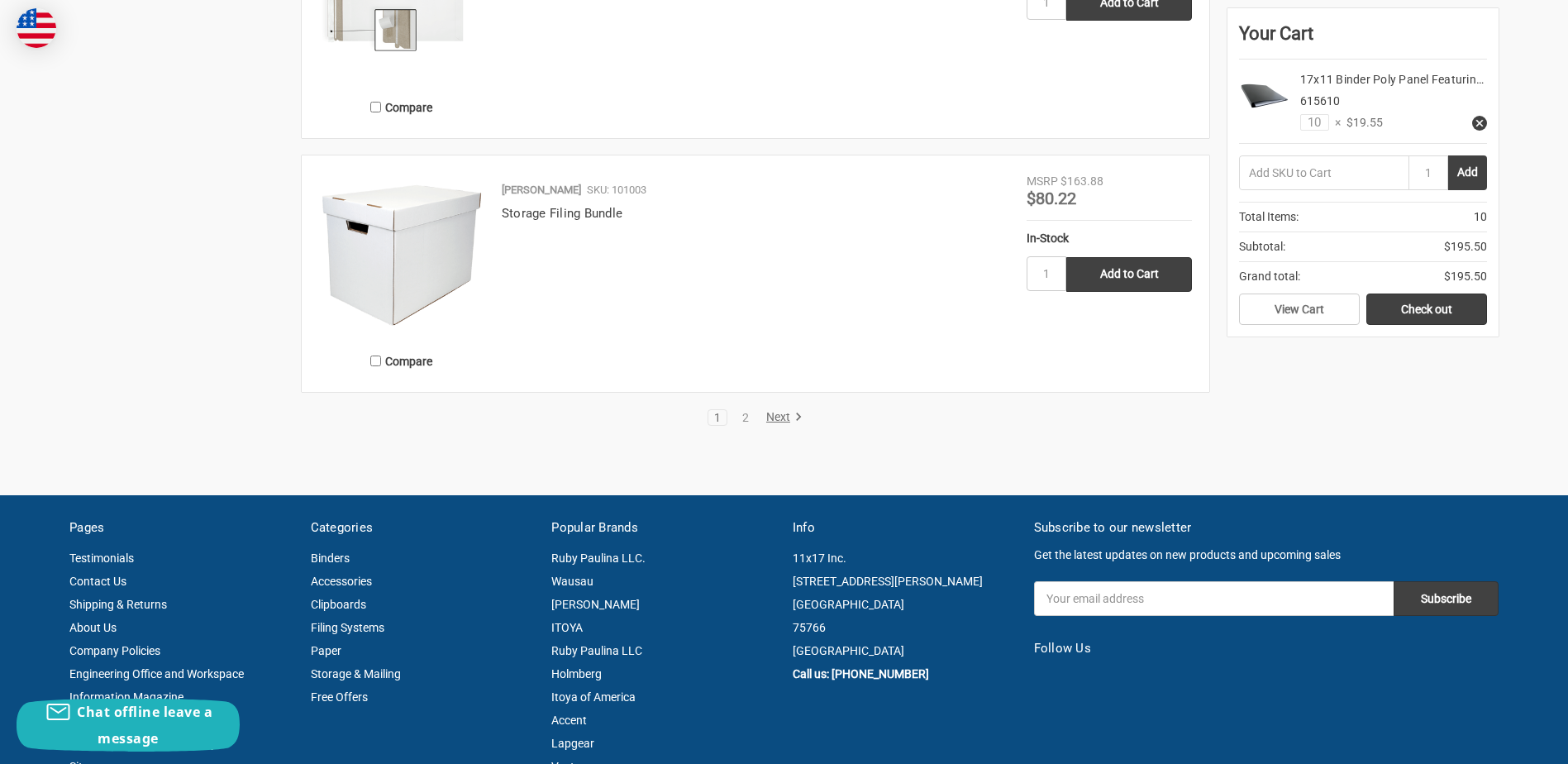
scroll to position [3637, 0]
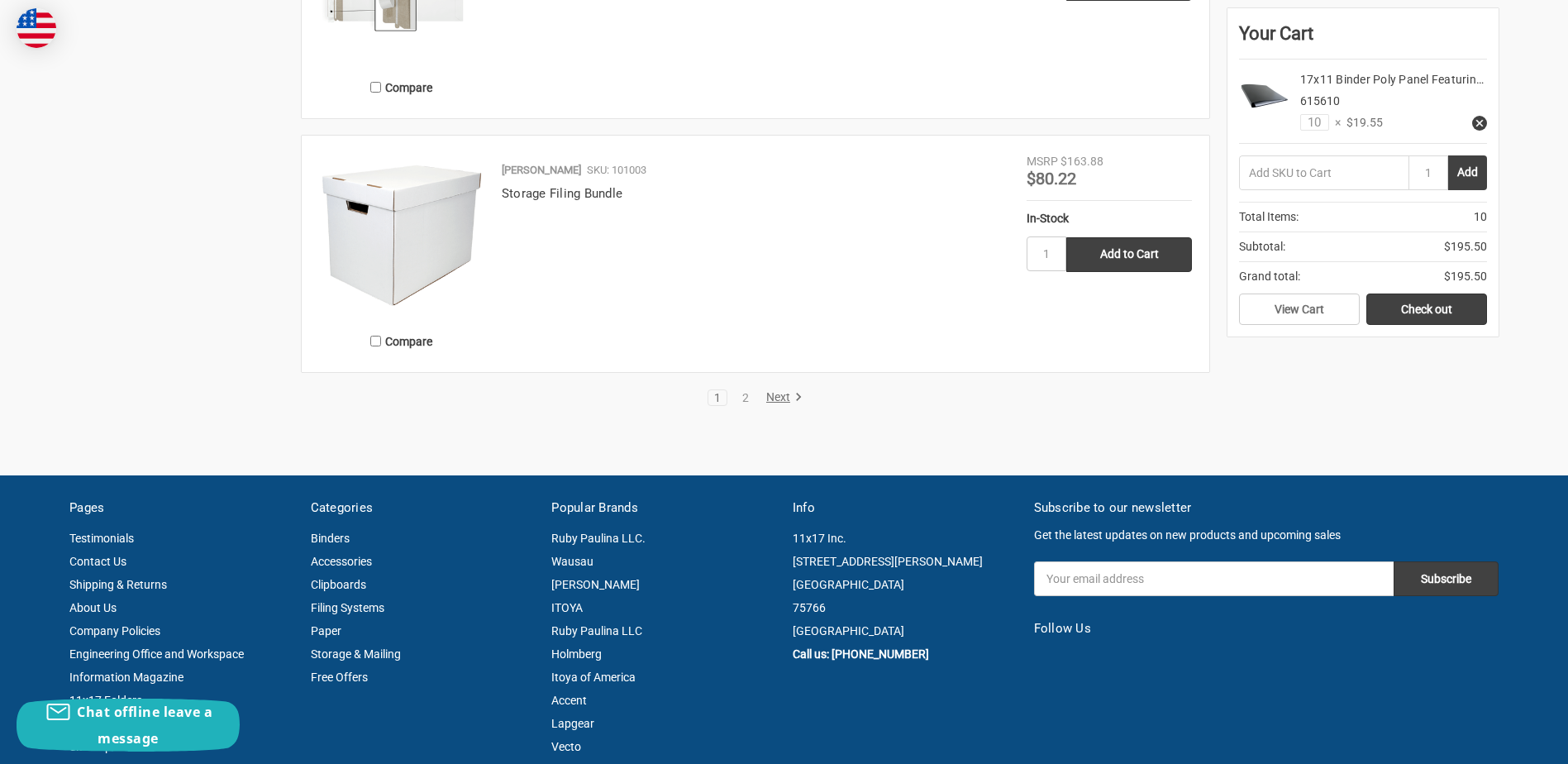
click at [783, 399] on link "Next" at bounding box center [781, 398] width 42 height 15
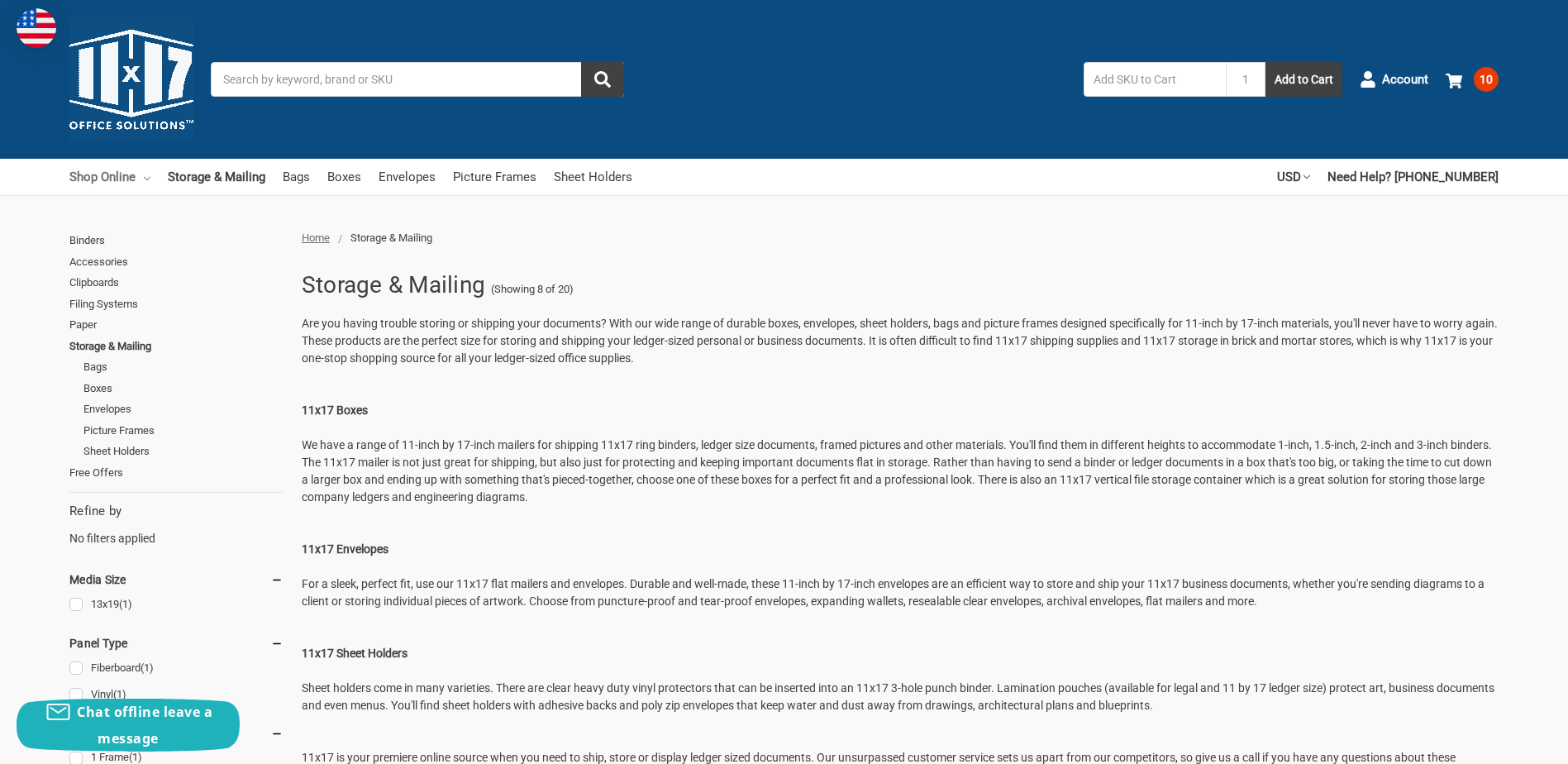
click at [130, 180] on link "Shop Online" at bounding box center [110, 177] width 81 height 37
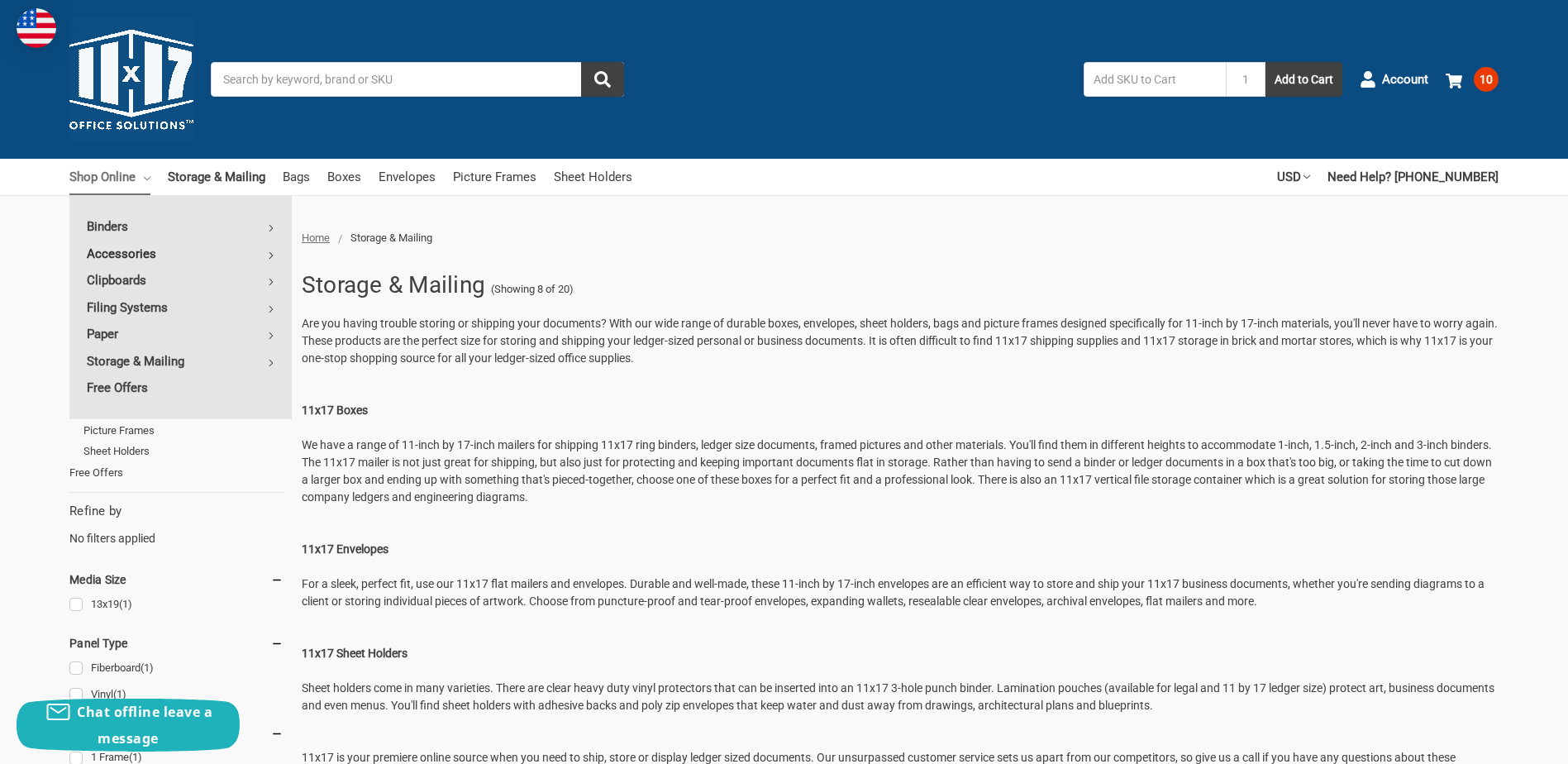
click at [131, 261] on link "Accessories" at bounding box center [181, 253] width 222 height 27
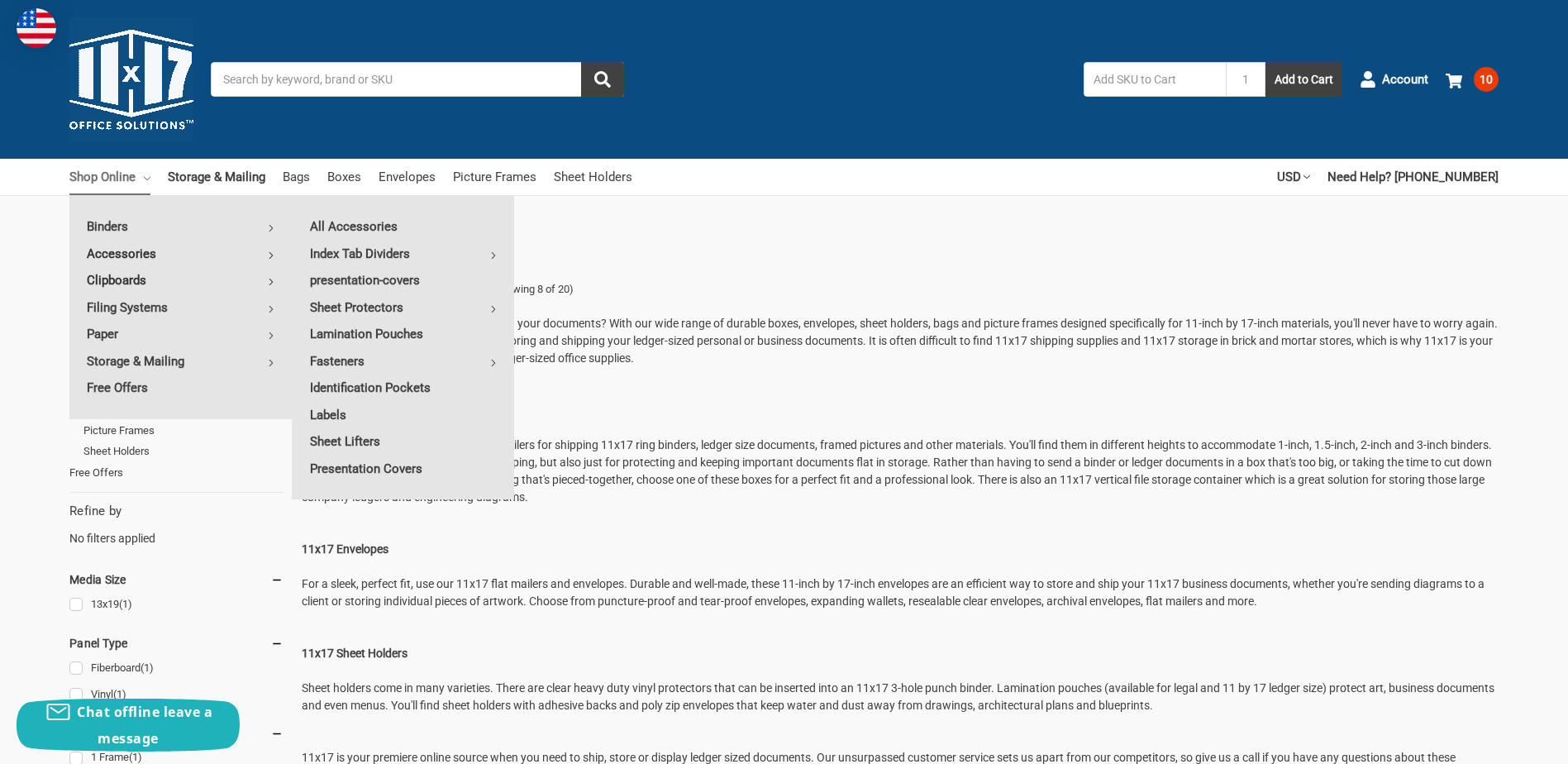
click at [125, 278] on link "Clipboards" at bounding box center [181, 280] width 222 height 27
click at [127, 310] on link "Filing Systems" at bounding box center [181, 307] width 222 height 27
click at [366, 223] on link "All Filing Systems" at bounding box center [403, 226] width 221 height 27
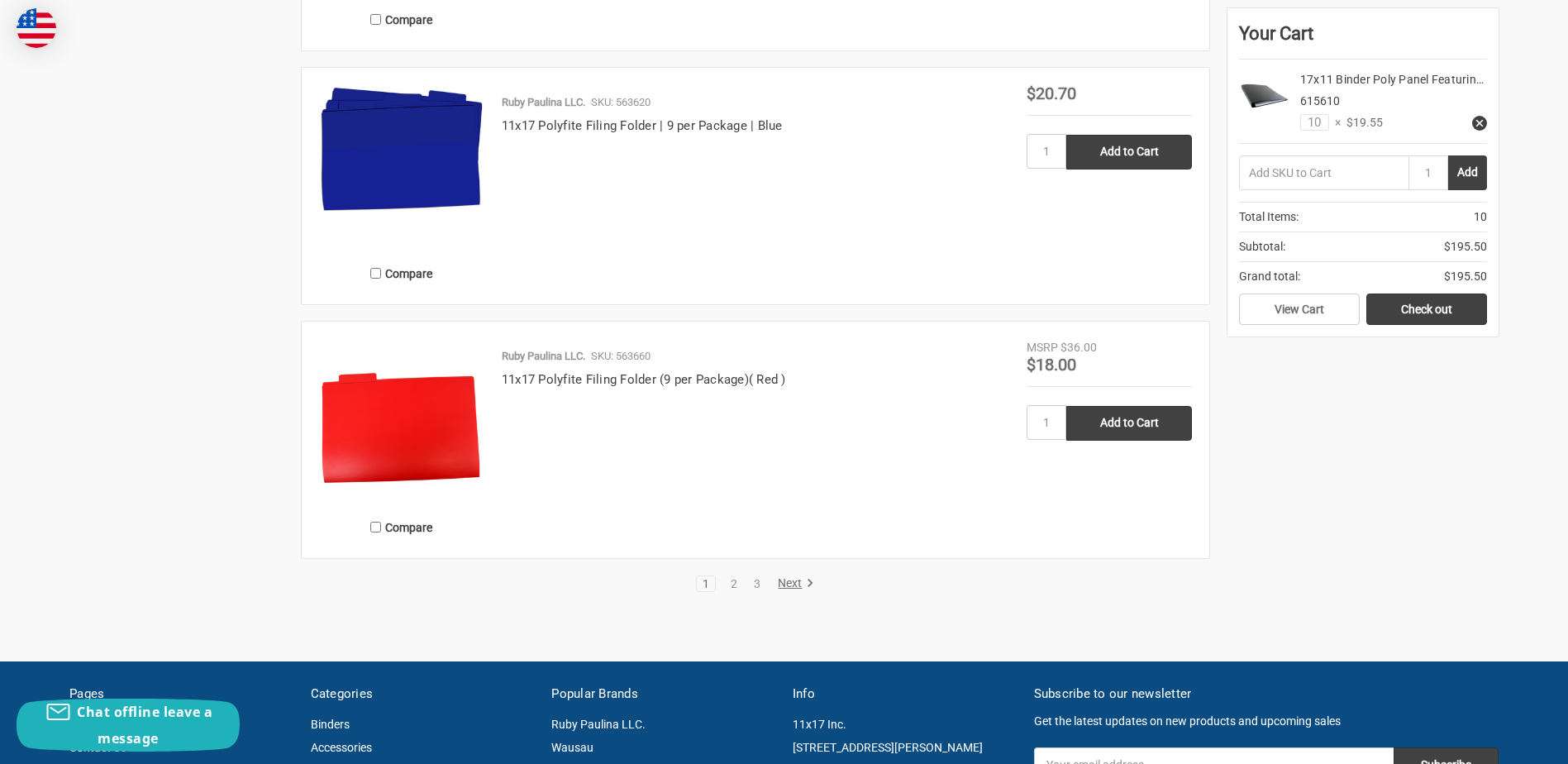
scroll to position [3307, 0]
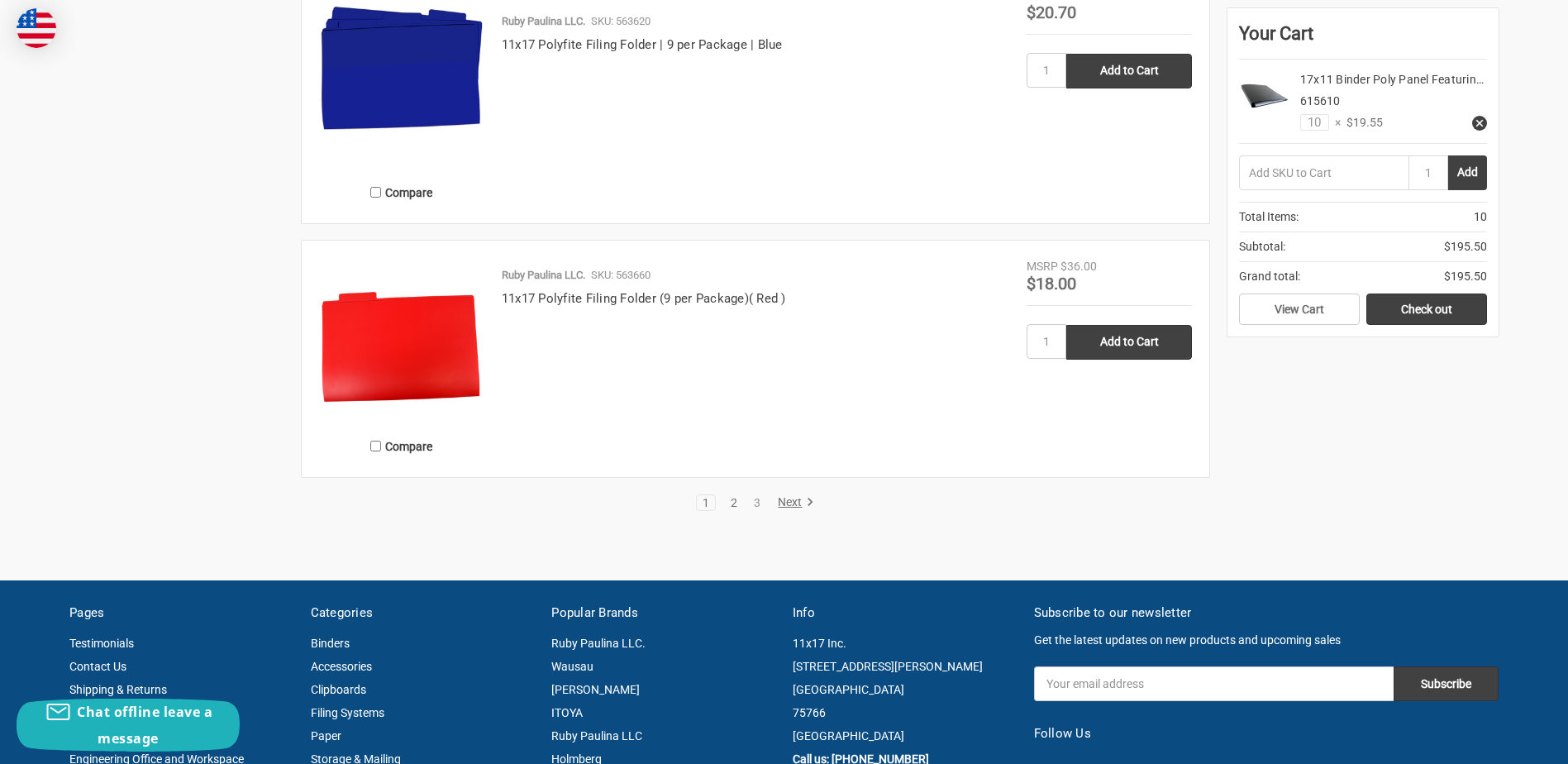
click at [729, 503] on link "2" at bounding box center [734, 502] width 18 height 12
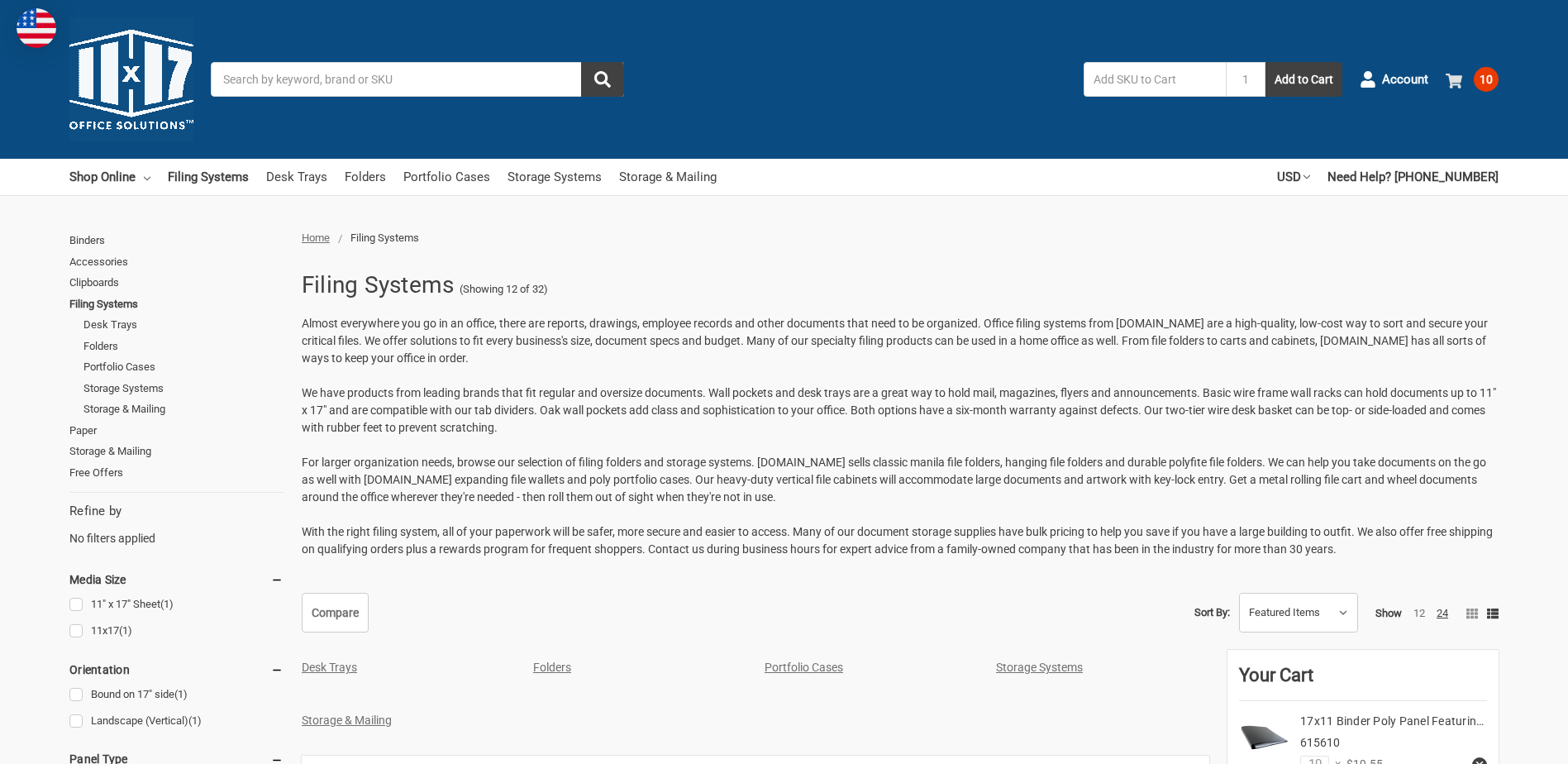
click at [1486, 73] on span "10" at bounding box center [1485, 79] width 25 height 25
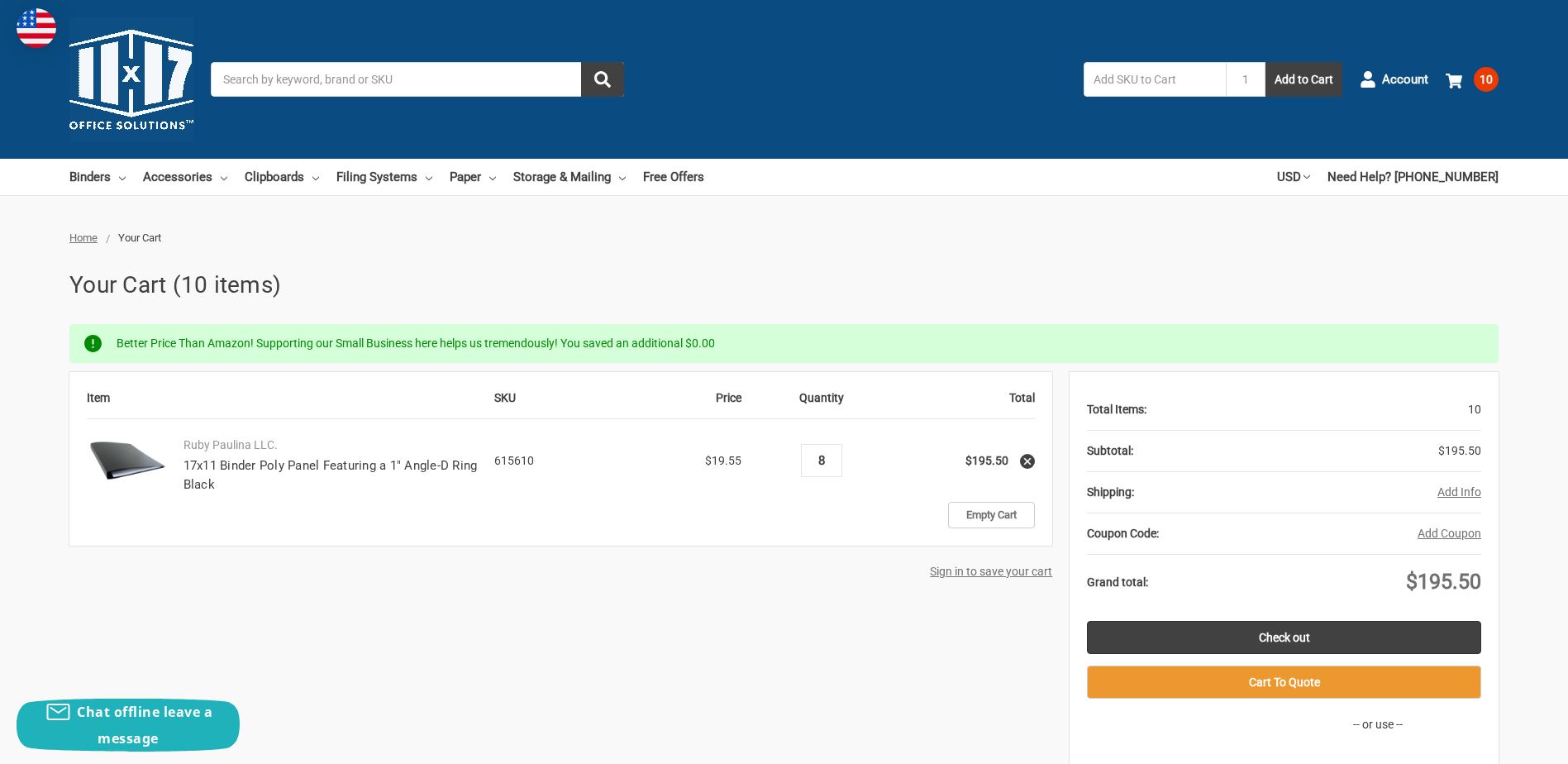
type input "8"
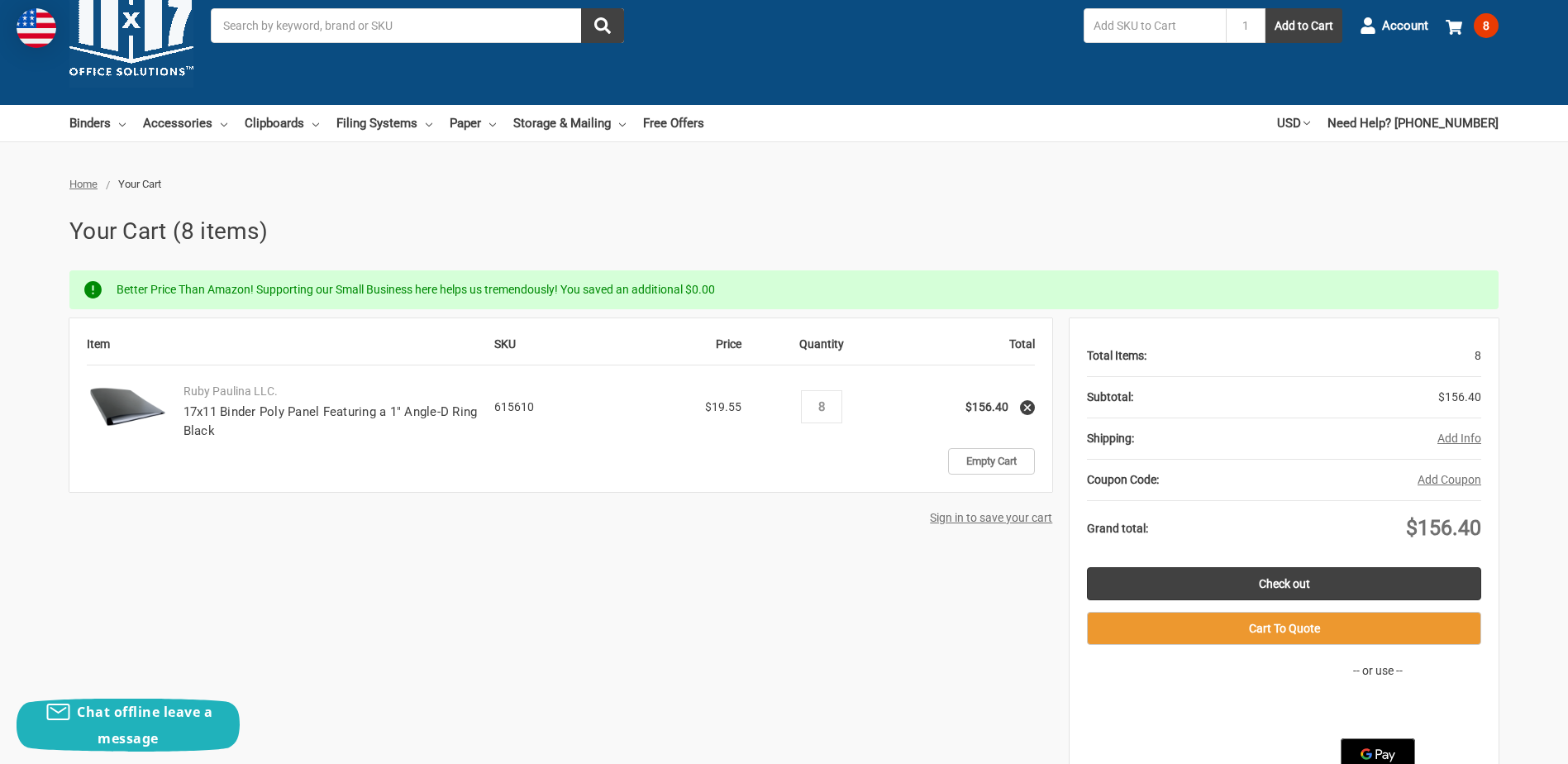
scroll to position [83, 0]
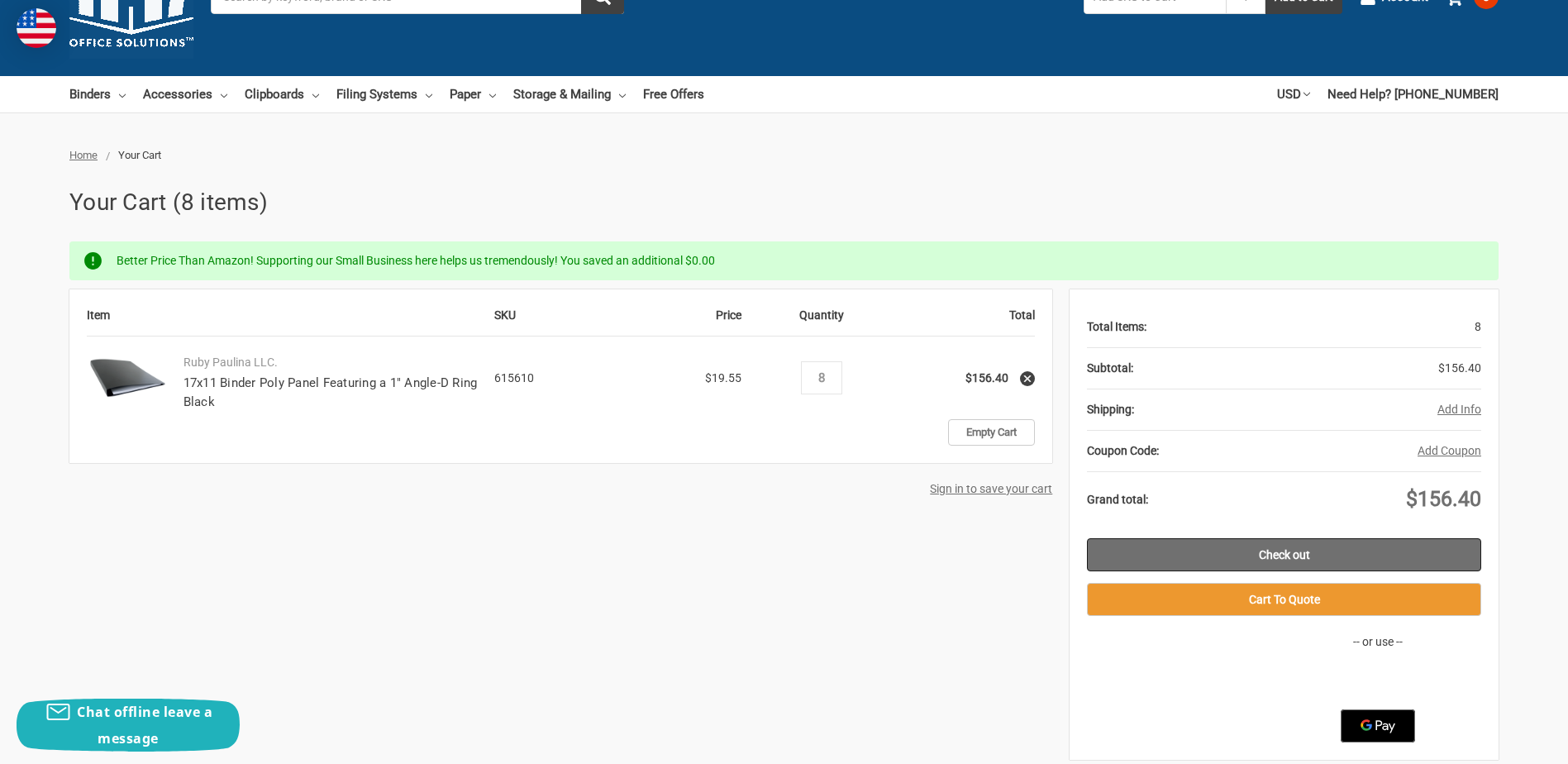
click at [1266, 551] on link "Check out" at bounding box center [1283, 555] width 394 height 33
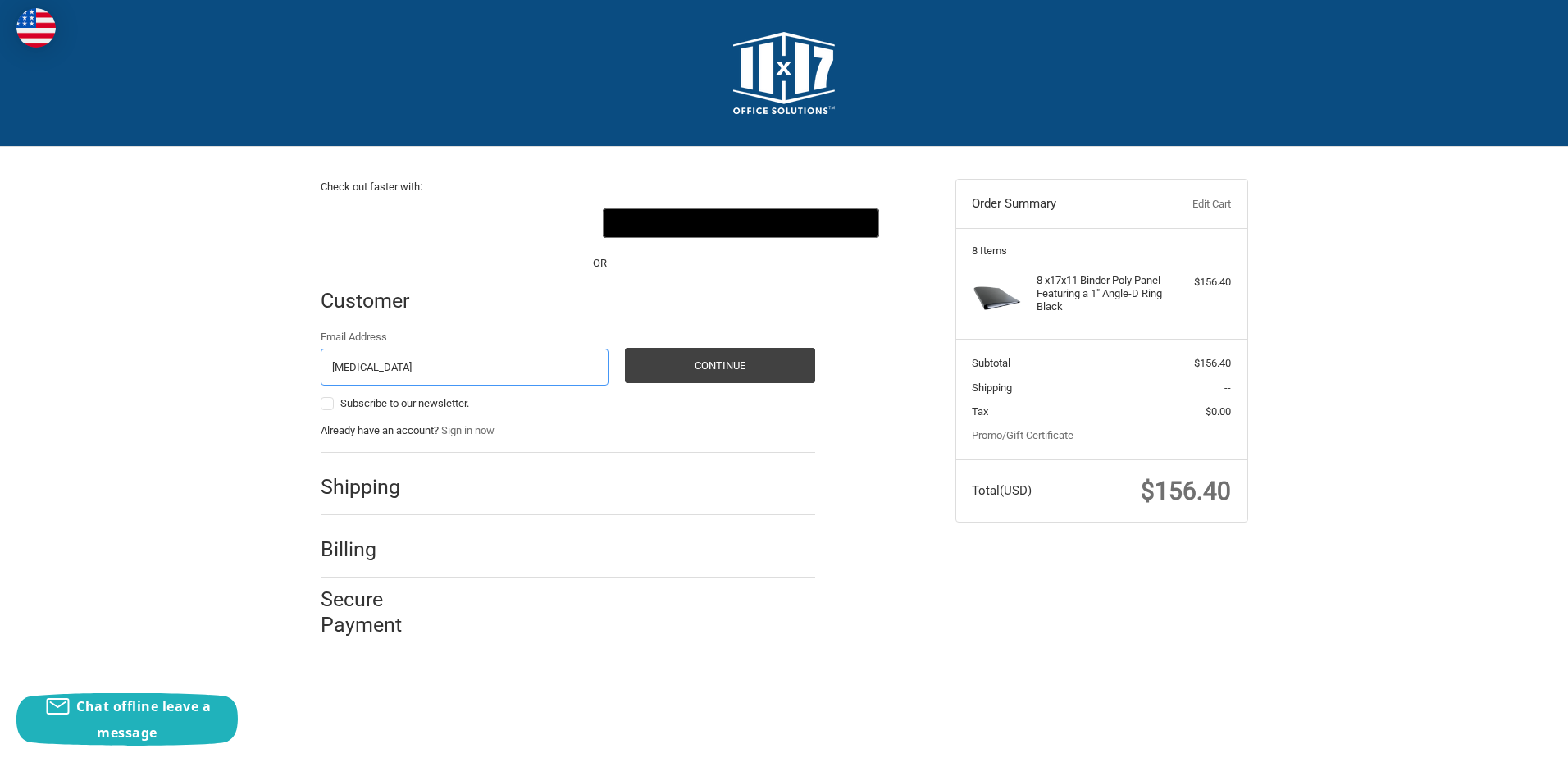
type input "[PERSON_NAME][EMAIL_ADDRESS][PERSON_NAME][DOMAIN_NAME]"
click at [730, 374] on button "Continue" at bounding box center [720, 365] width 190 height 36
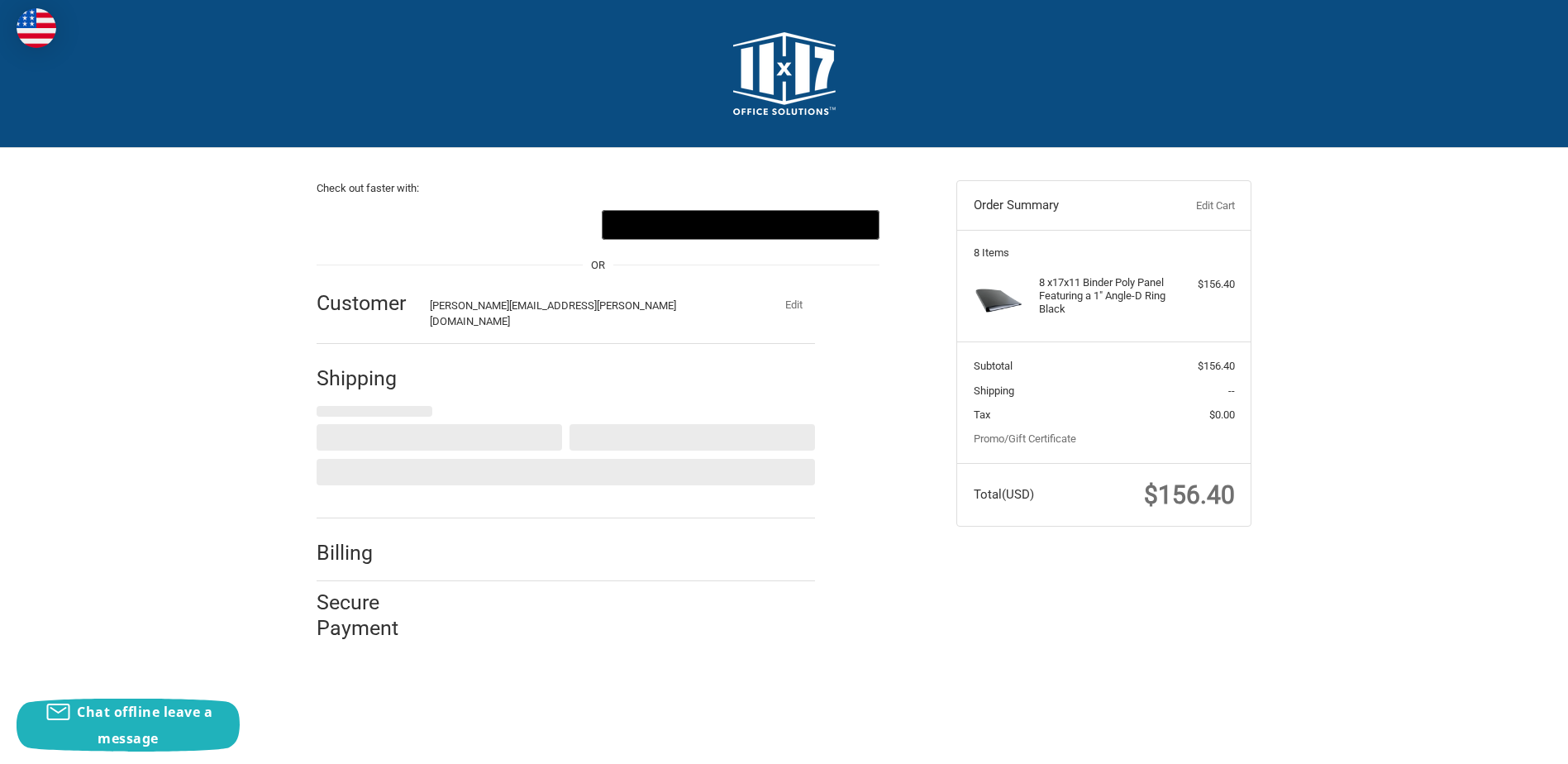
select select "US"
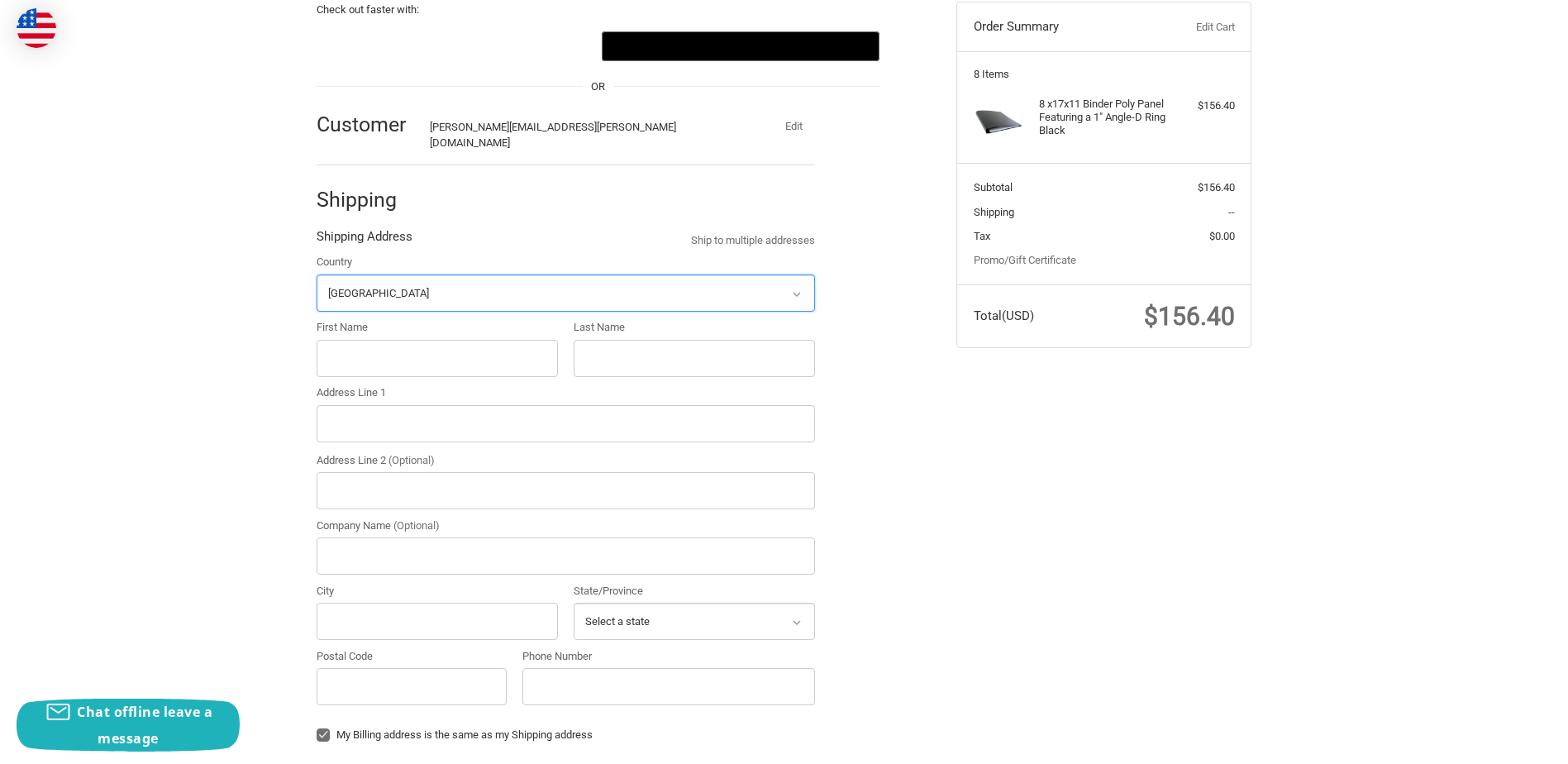
scroll to position [179, 0]
click at [435, 349] on input "First Name" at bounding box center [437, 357] width 241 height 38
click at [431, 343] on input "First Name" at bounding box center [437, 357] width 241 height 38
type input "Allison"
type input "Yosick"
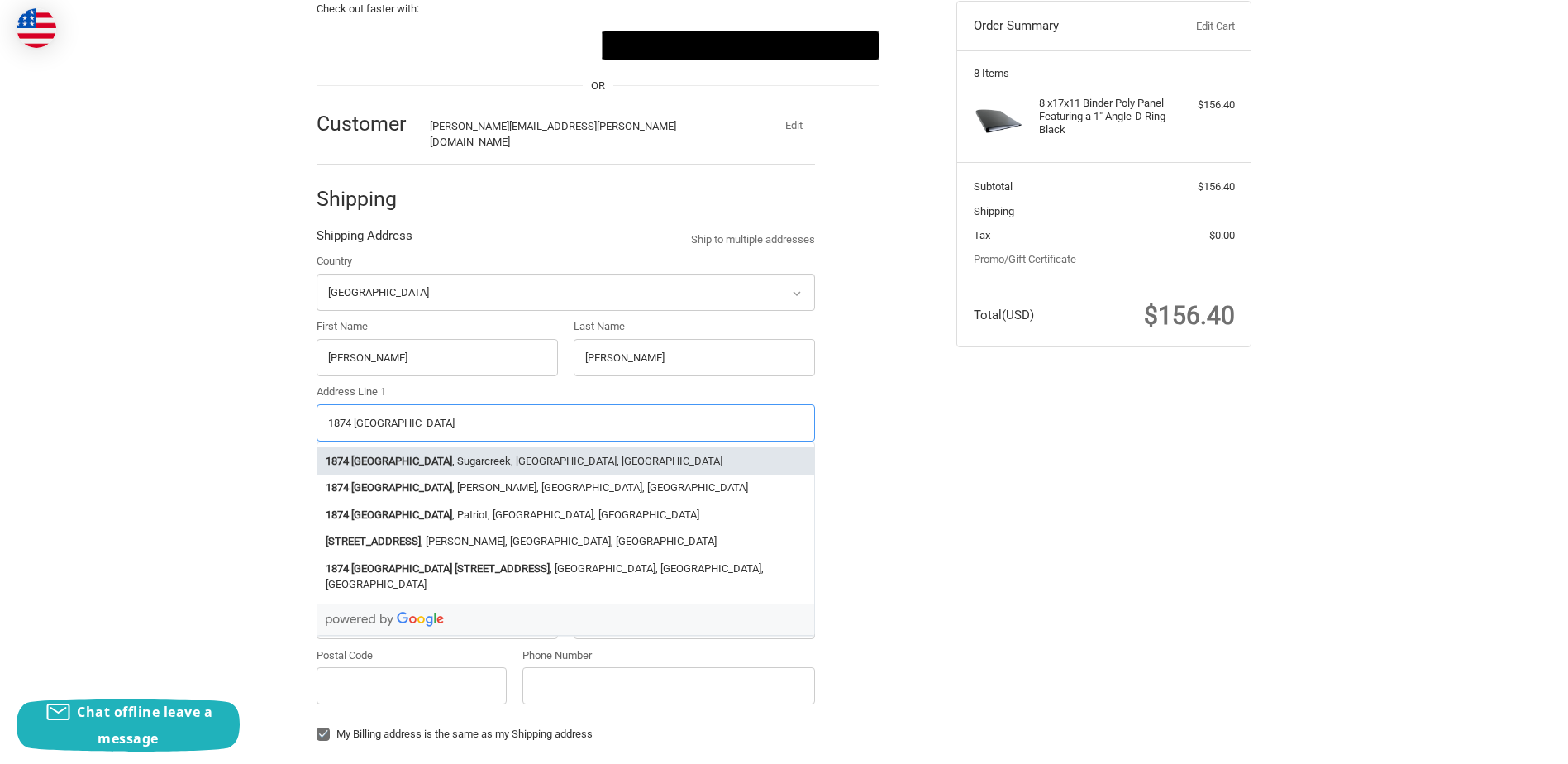
click at [399, 453] on strong "County Road 140" at bounding box center [402, 461] width 101 height 17
type input "1874 County Road 140"
type input "Sugarcreek"
type input "44681"
select select "OH"
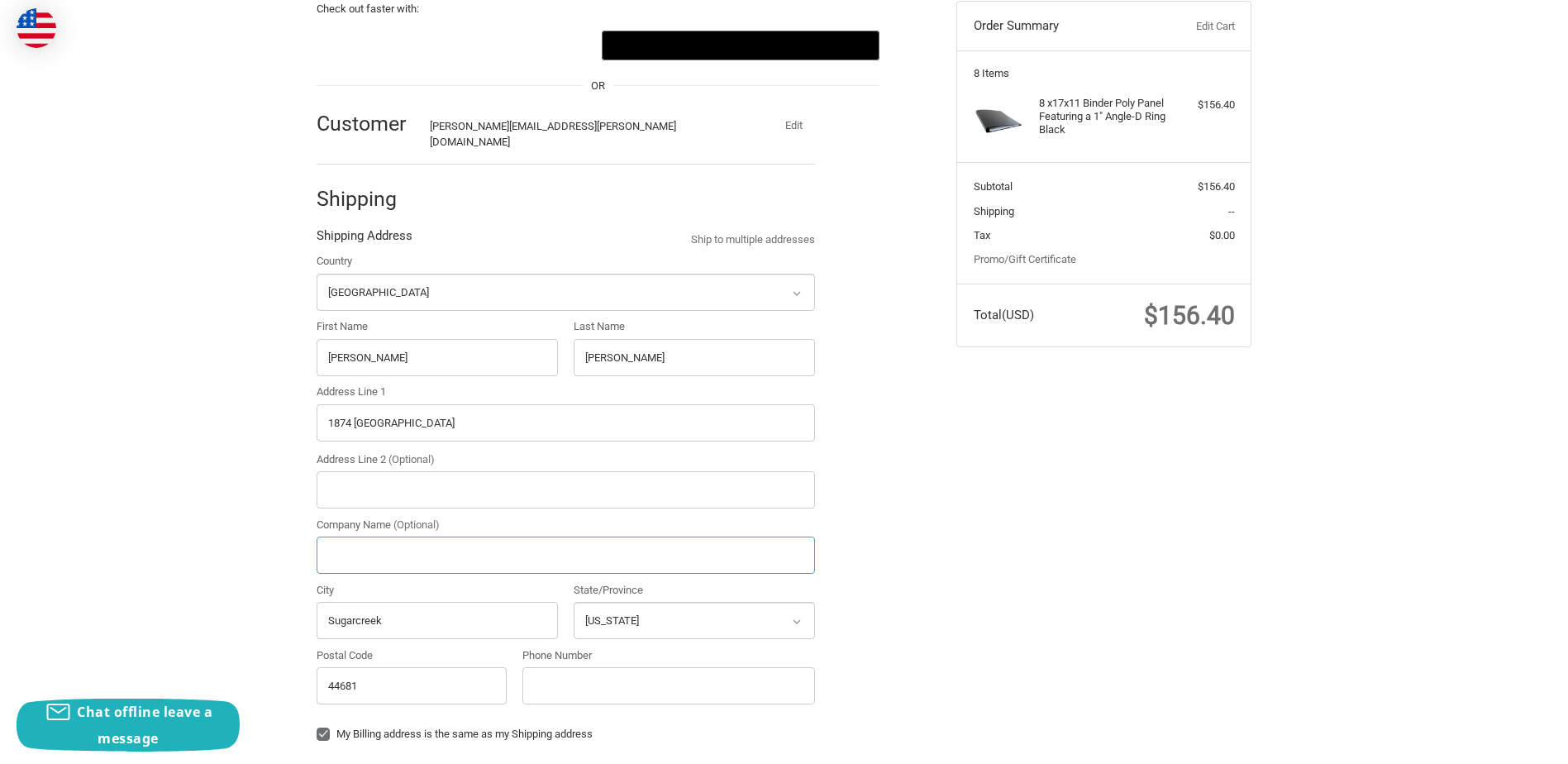
click at [339, 552] on input "Company Name (Optional)" at bounding box center [566, 555] width 498 height 38
type input "ProVia Door-Special Projects"
click at [609, 667] on input "Phone Number" at bounding box center [668, 685] width 293 height 38
type input "330-852-4711"
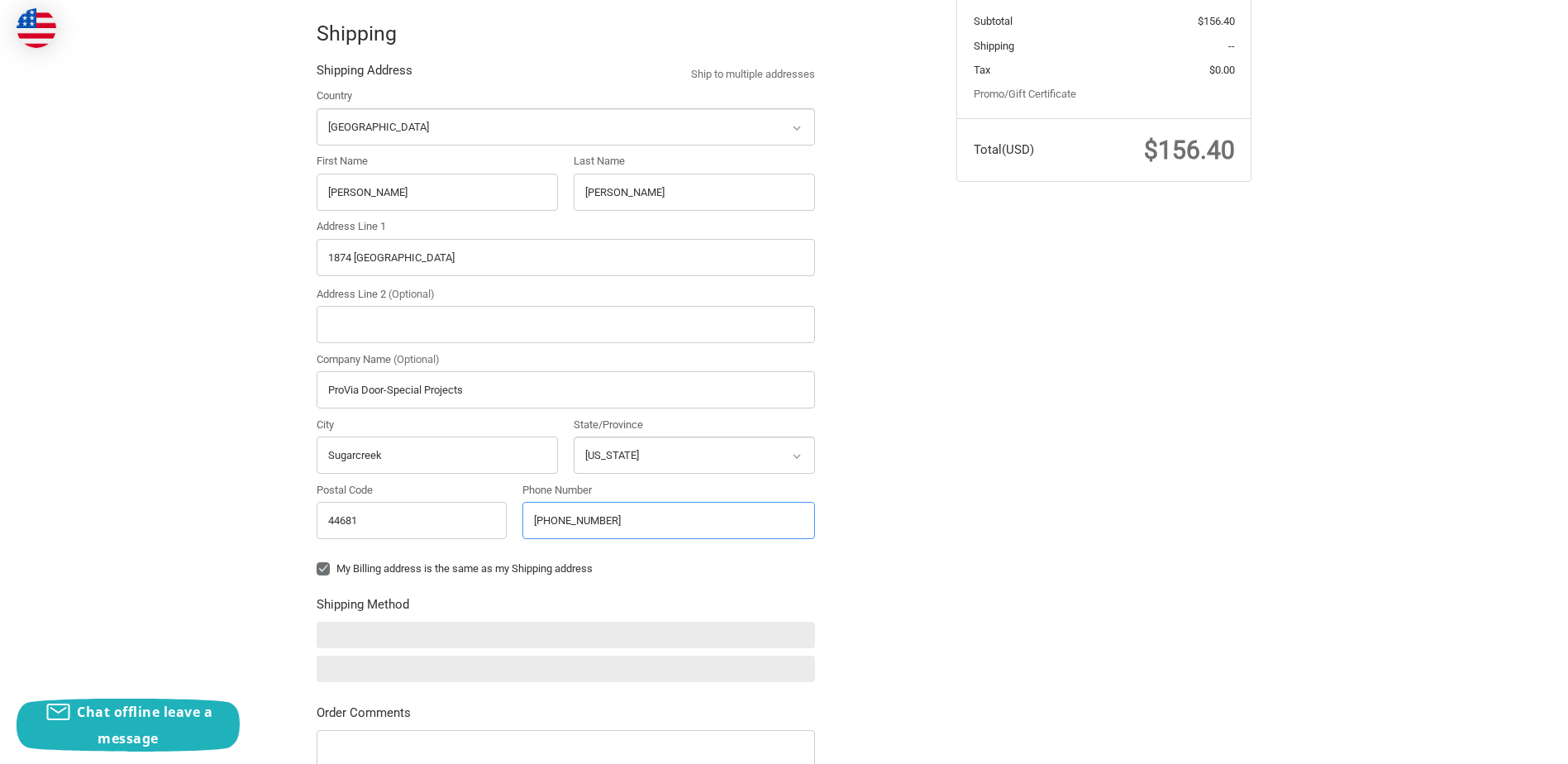
scroll to position [427, 0]
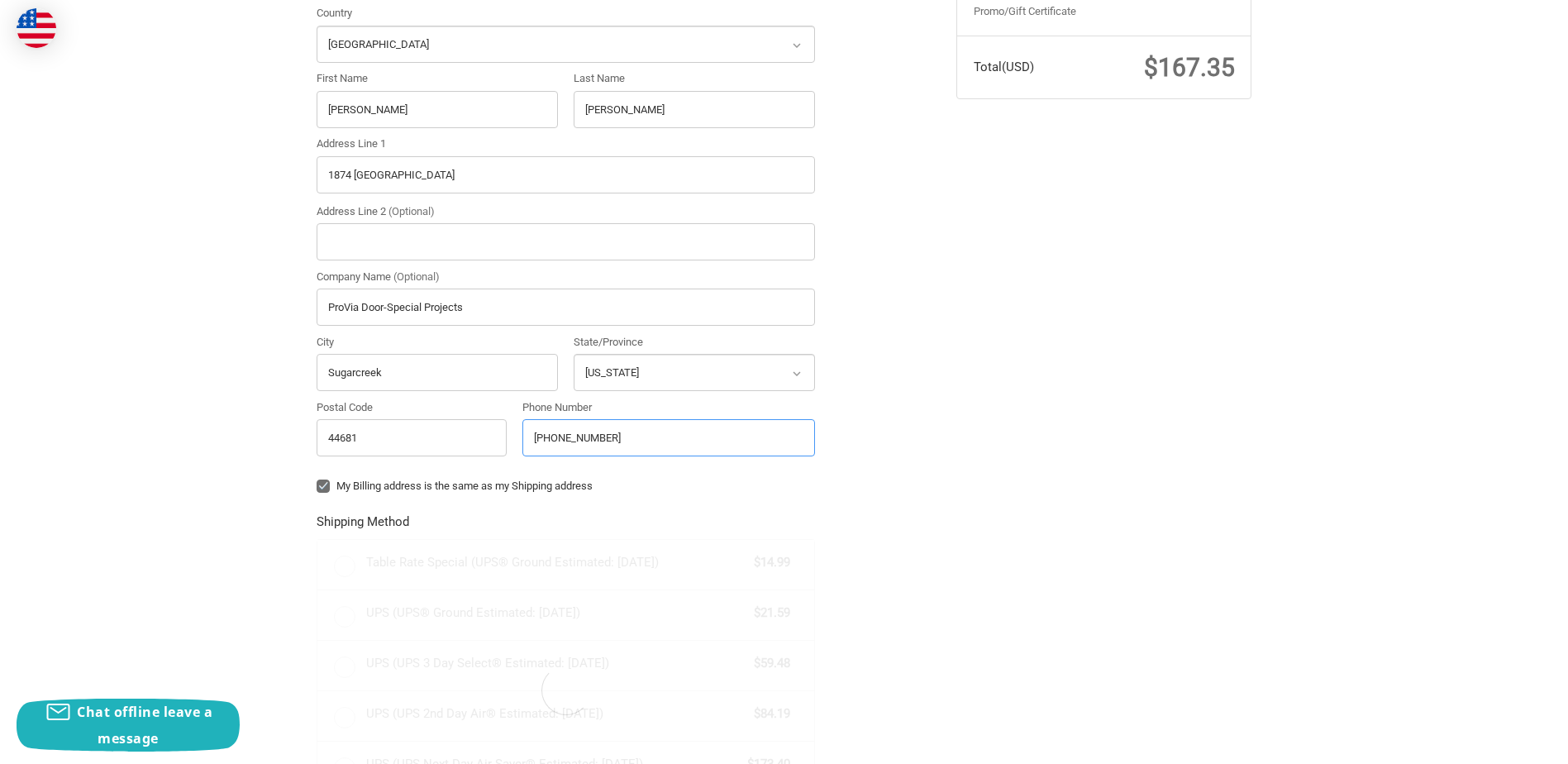
radio input "true"
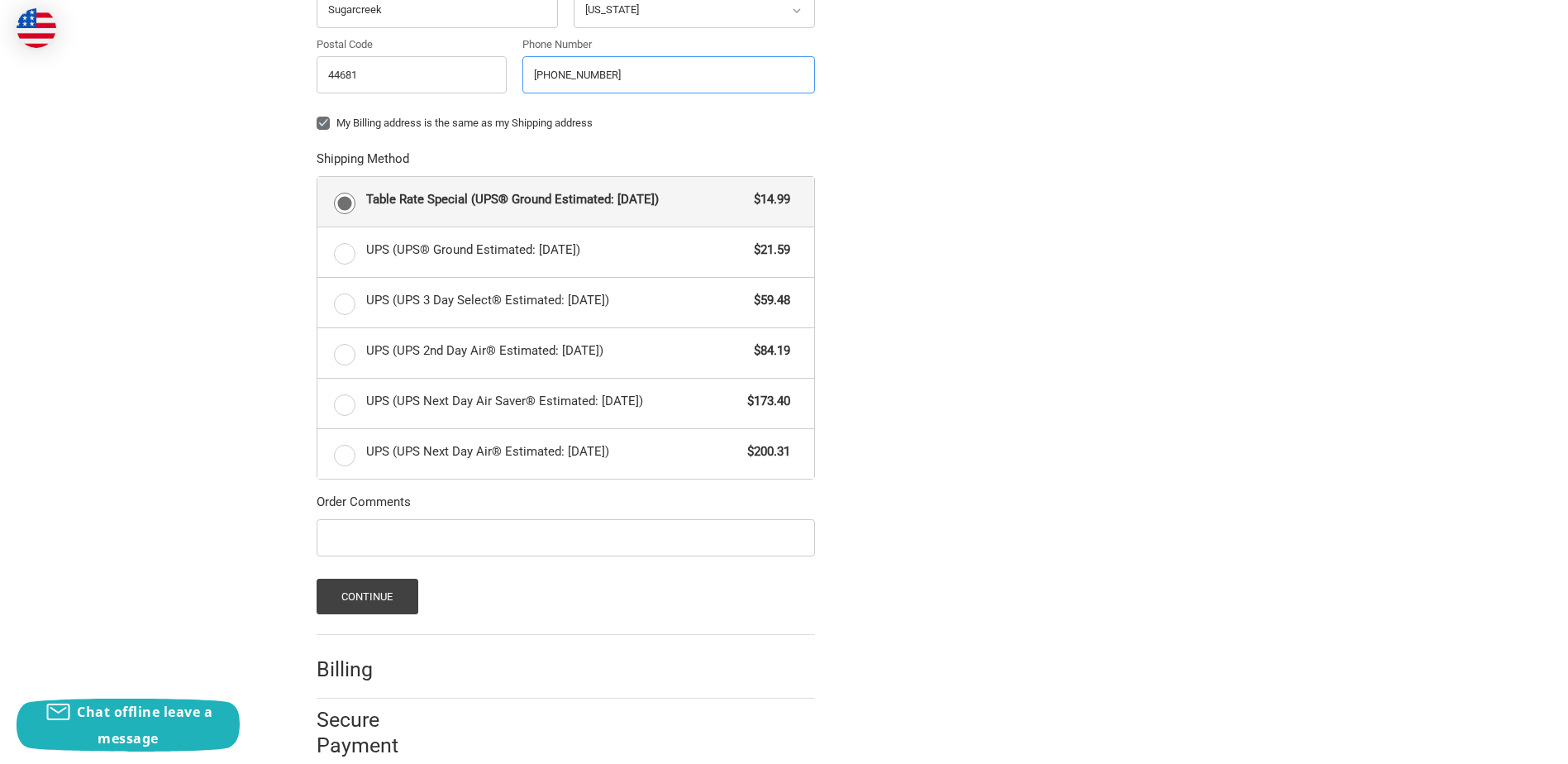
scroll to position [808, 0]
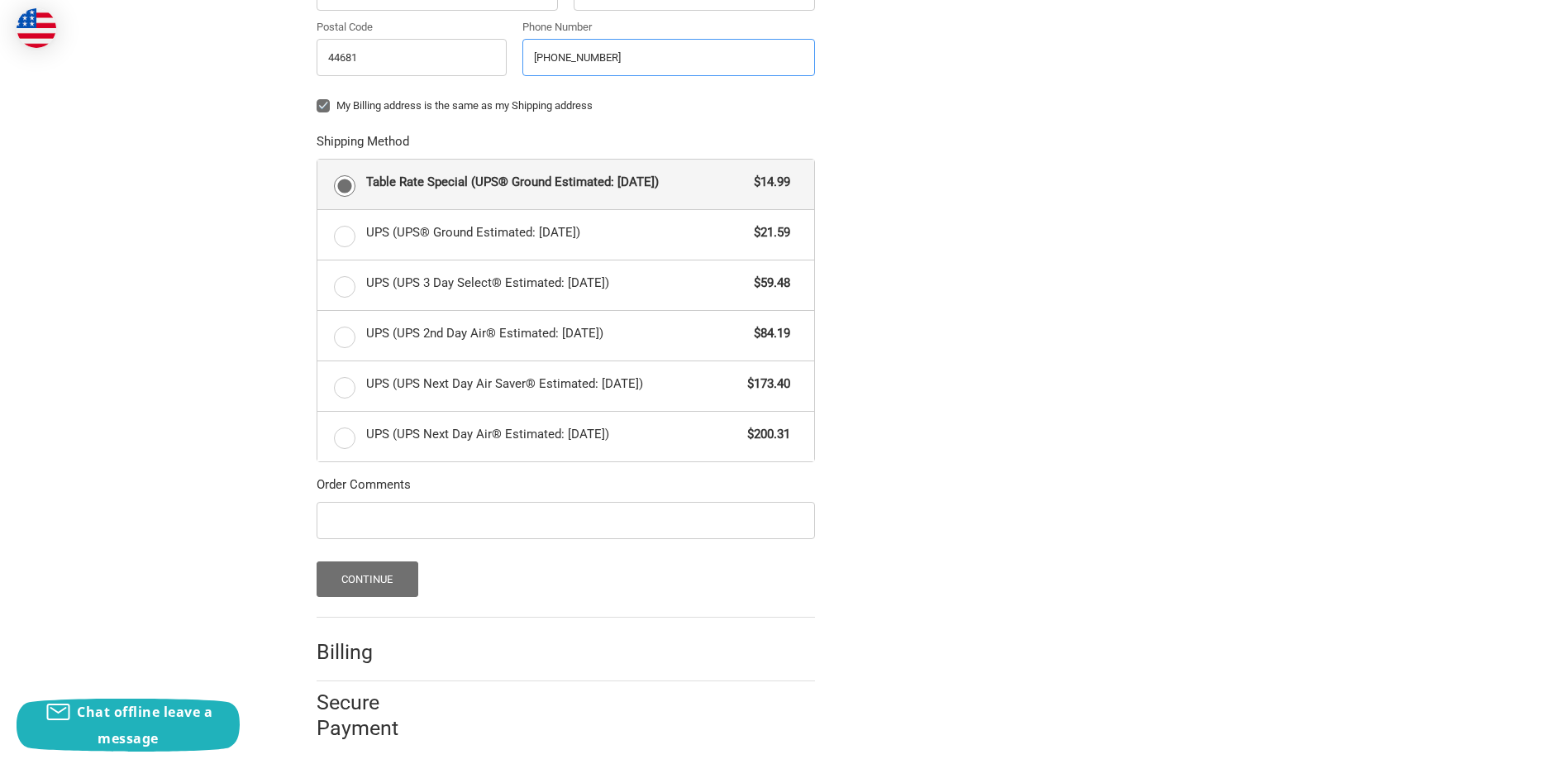
type input "330-852-4711"
click at [376, 570] on button "Continue" at bounding box center [367, 579] width 102 height 36
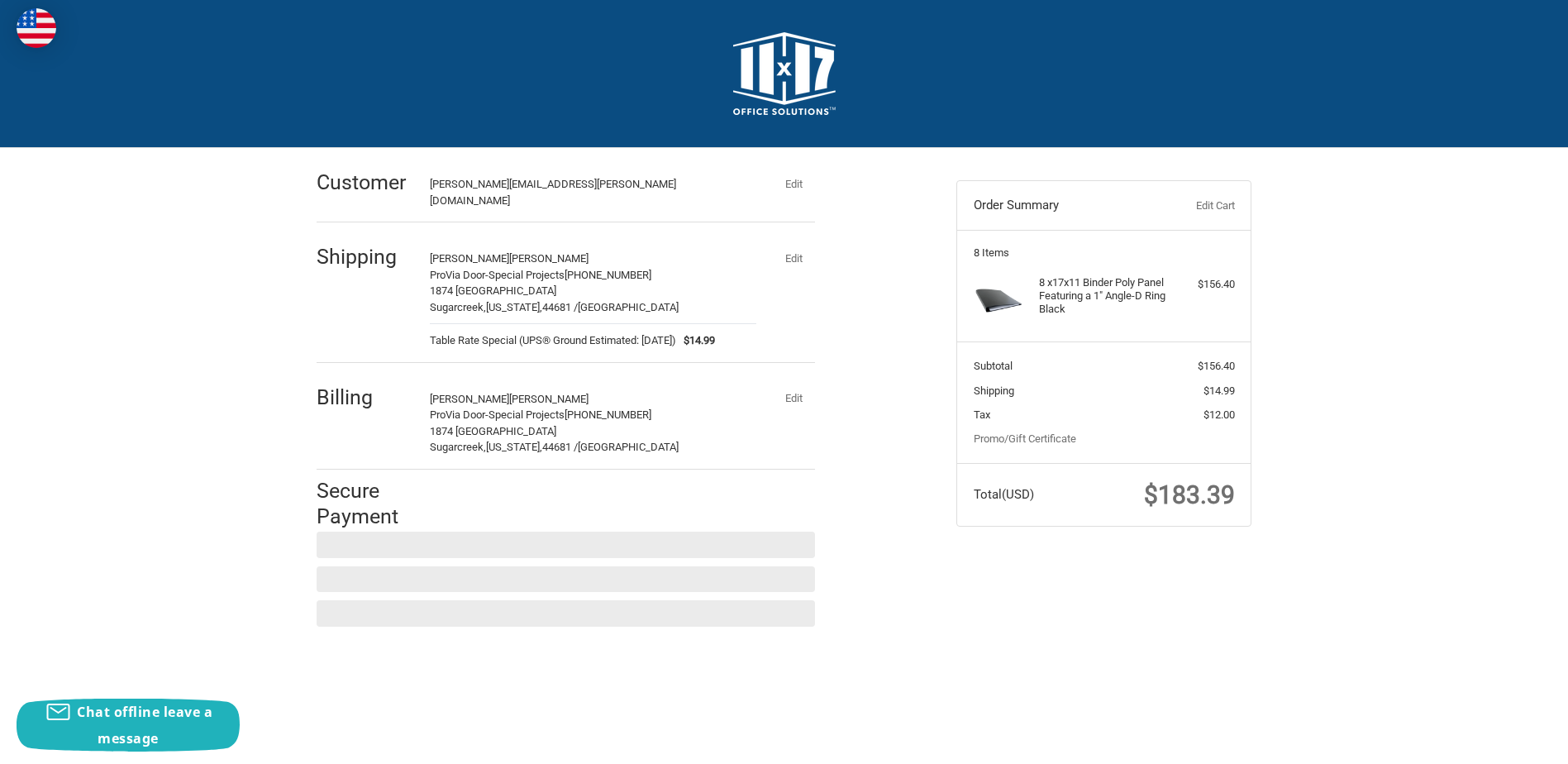
scroll to position [0, 0]
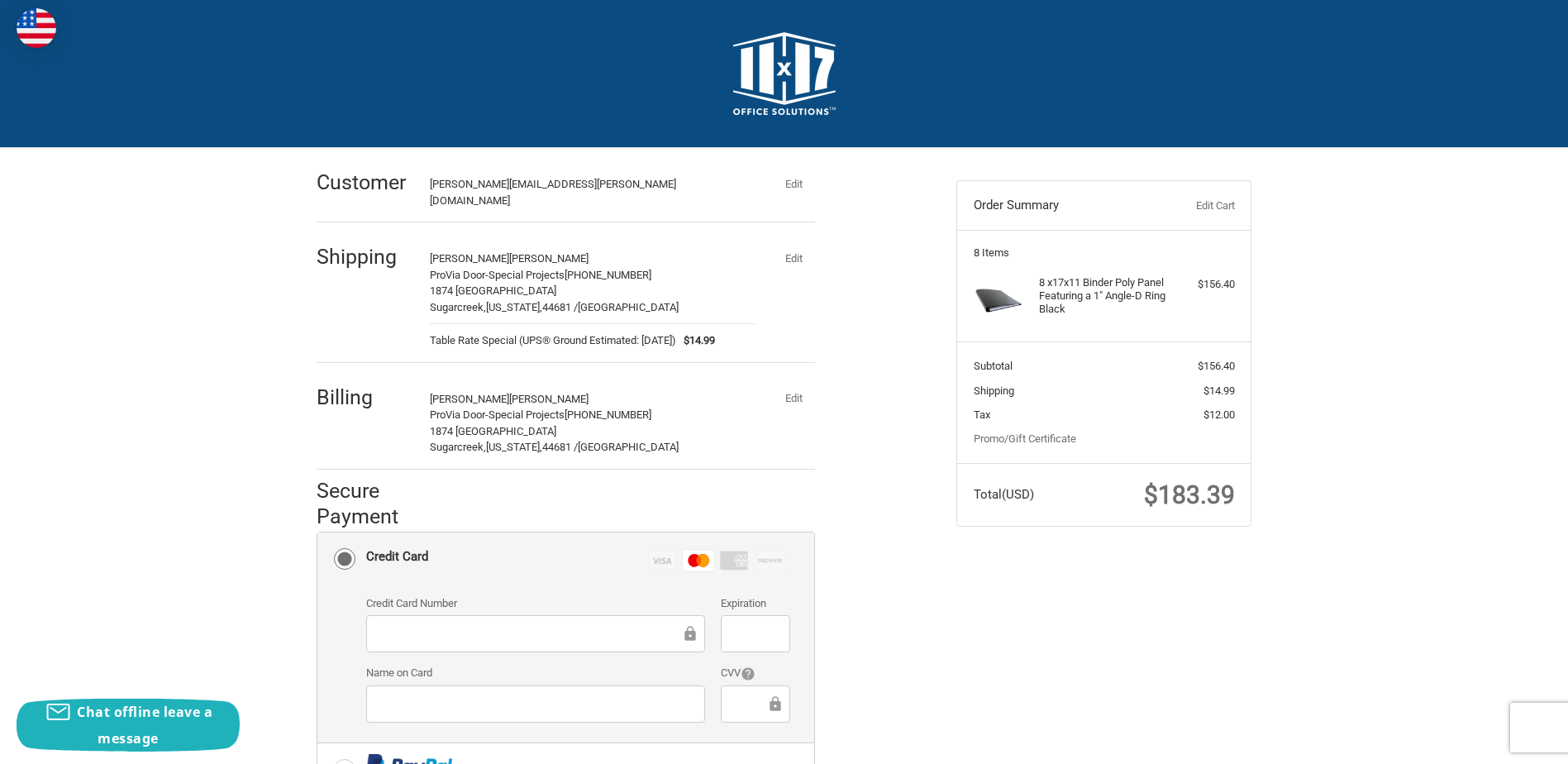
click at [732, 626] on div at bounding box center [755, 634] width 69 height 38
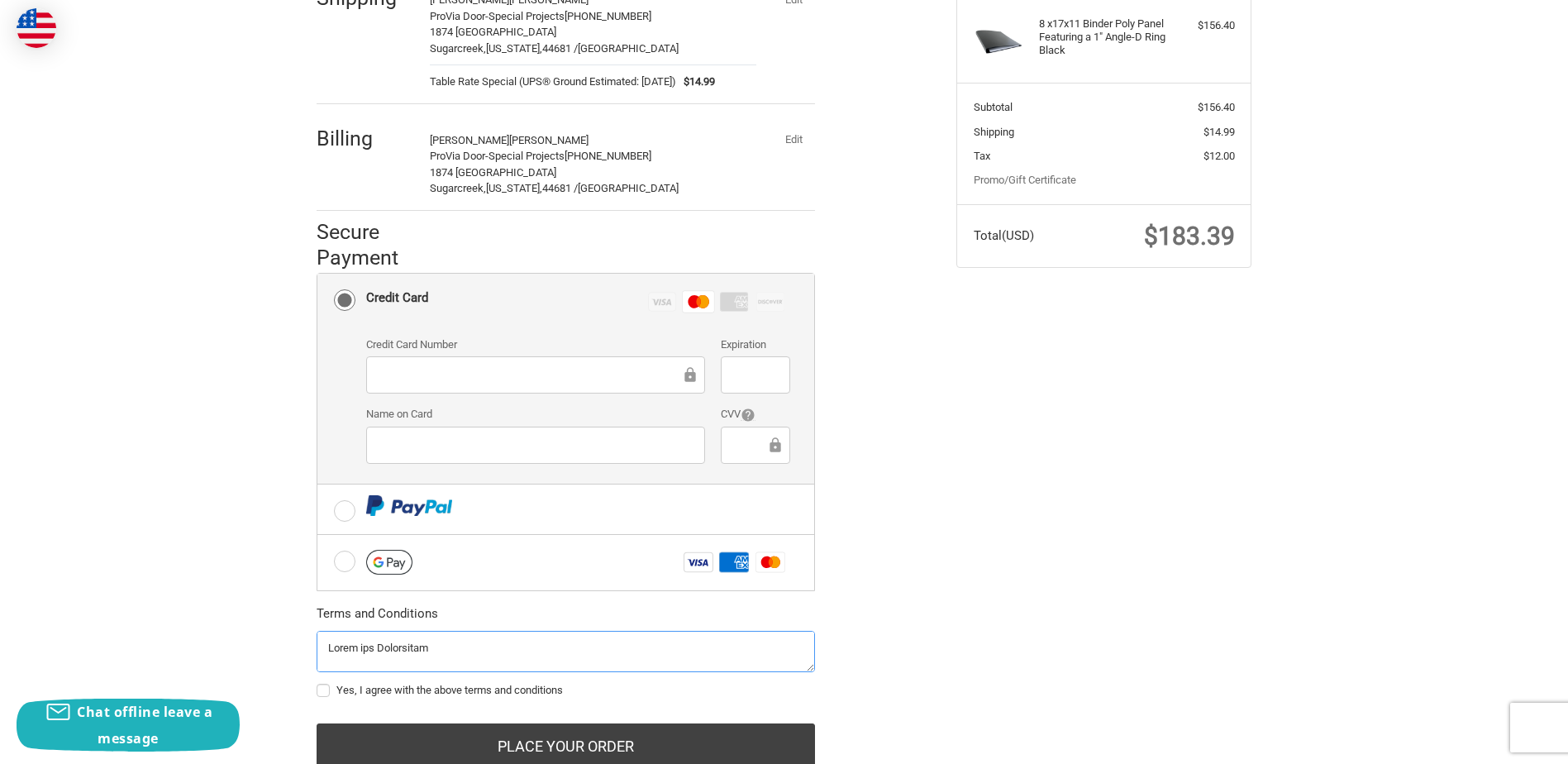
scroll to position [305, 0]
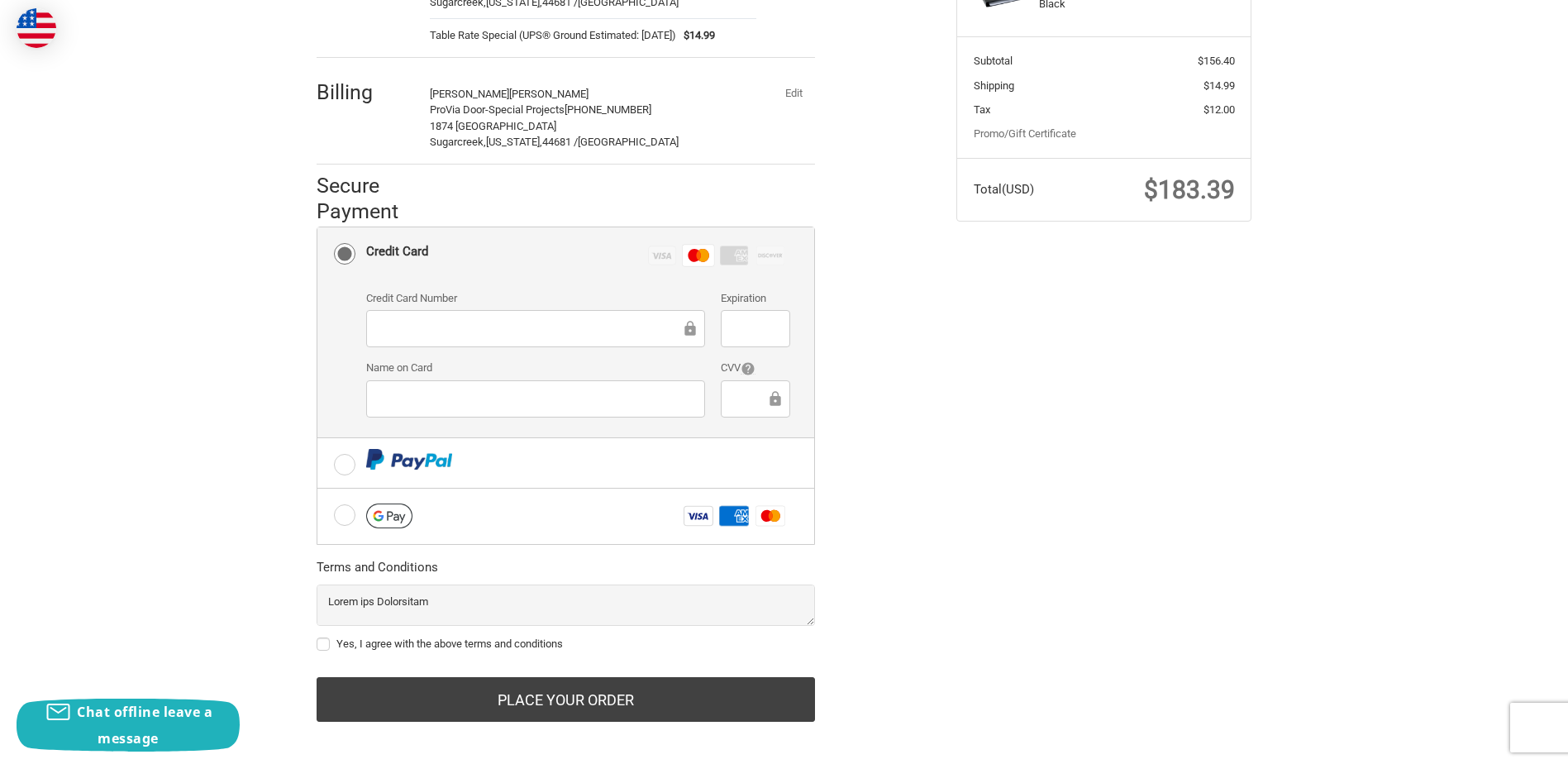
click at [321, 637] on label "Yes, I agree with the above terms and conditions" at bounding box center [566, 644] width 498 height 13
click at [318, 635] on input "Yes, I agree with the above terms and conditions" at bounding box center [317, 635] width 1 height 1
checkbox input "true"
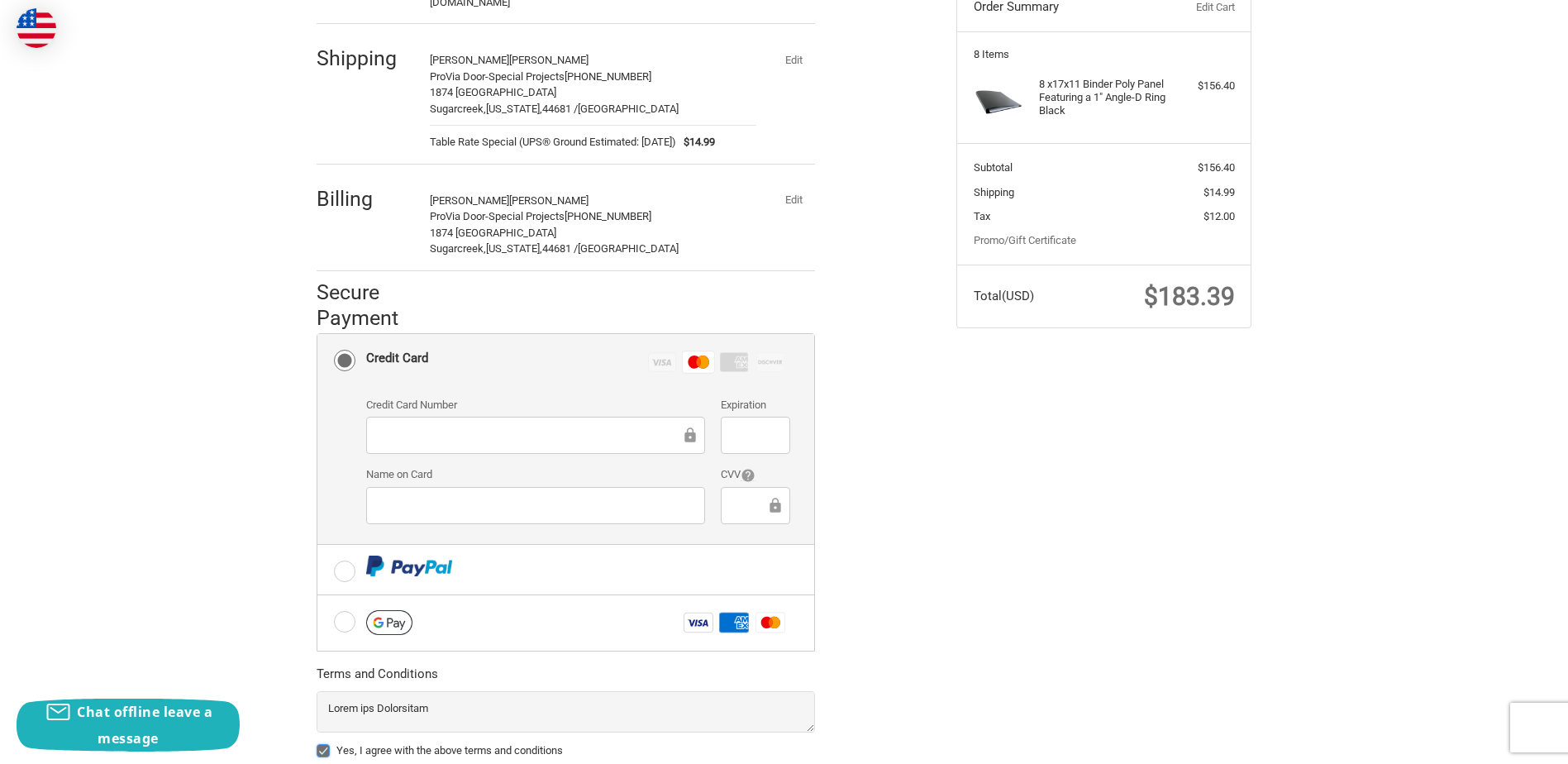
scroll to position [0, 0]
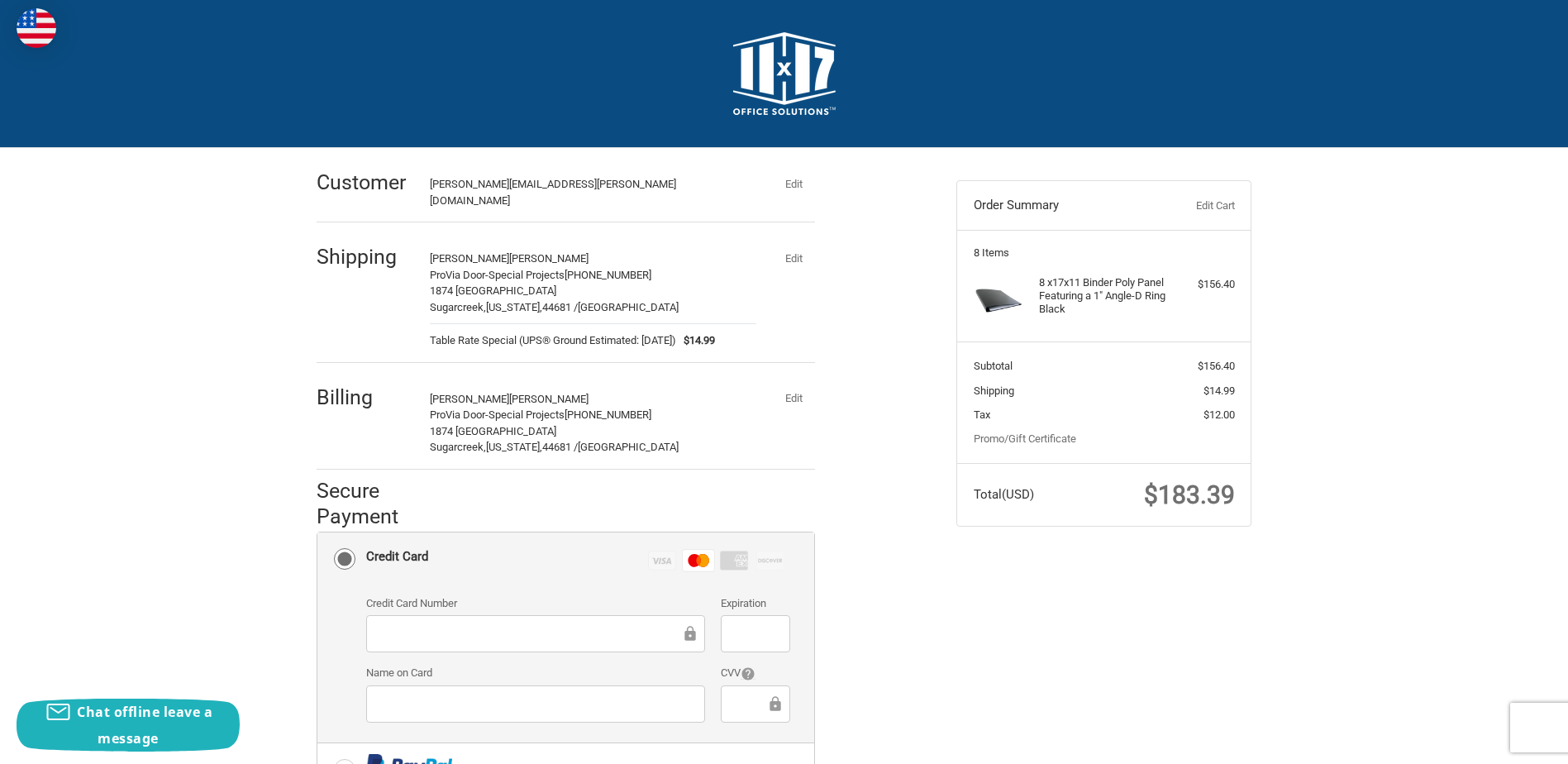
click at [800, 60] on img at bounding box center [785, 73] width 103 height 83
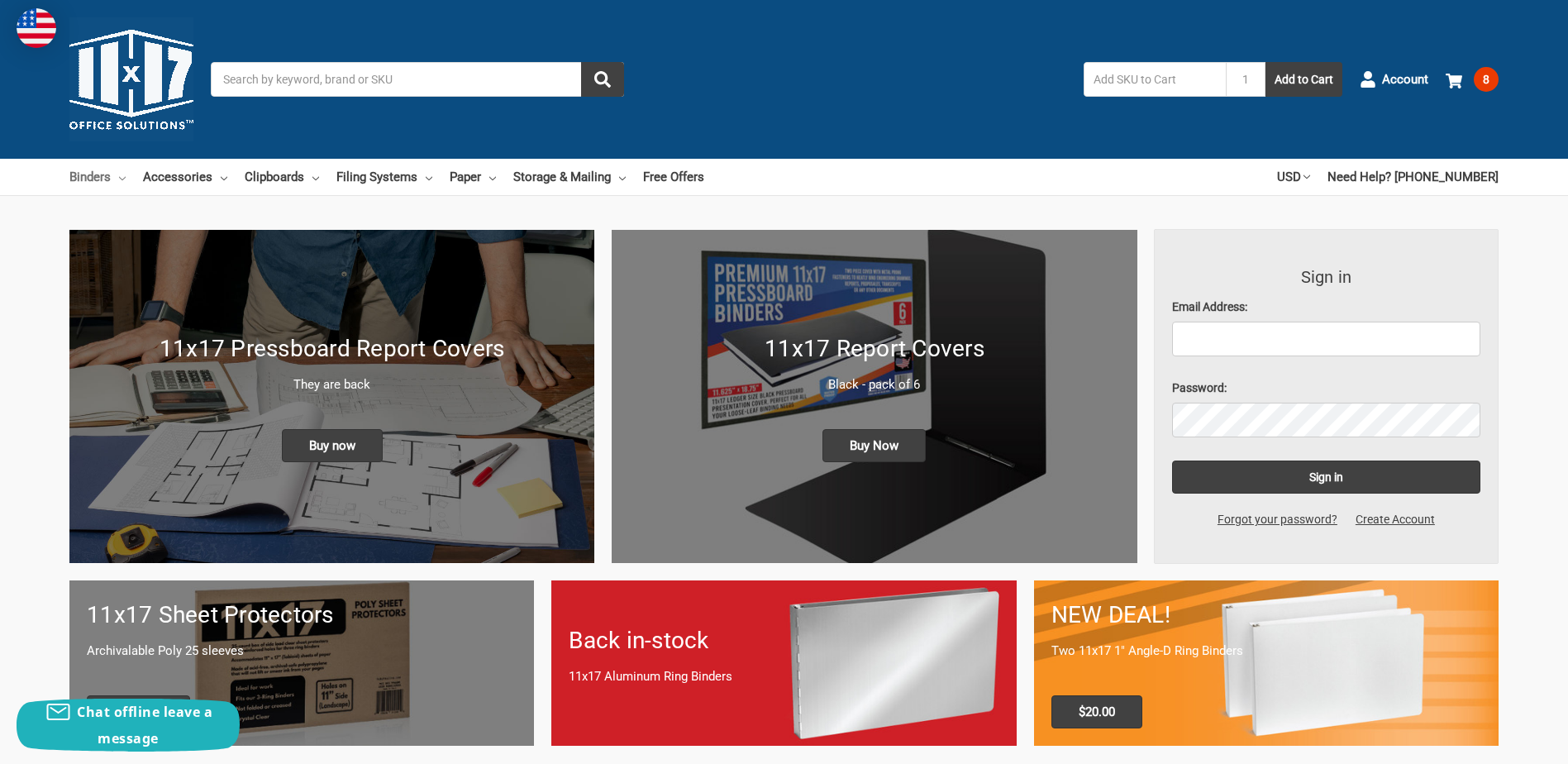
click at [100, 180] on link "Binders" at bounding box center [97, 177] width 56 height 37
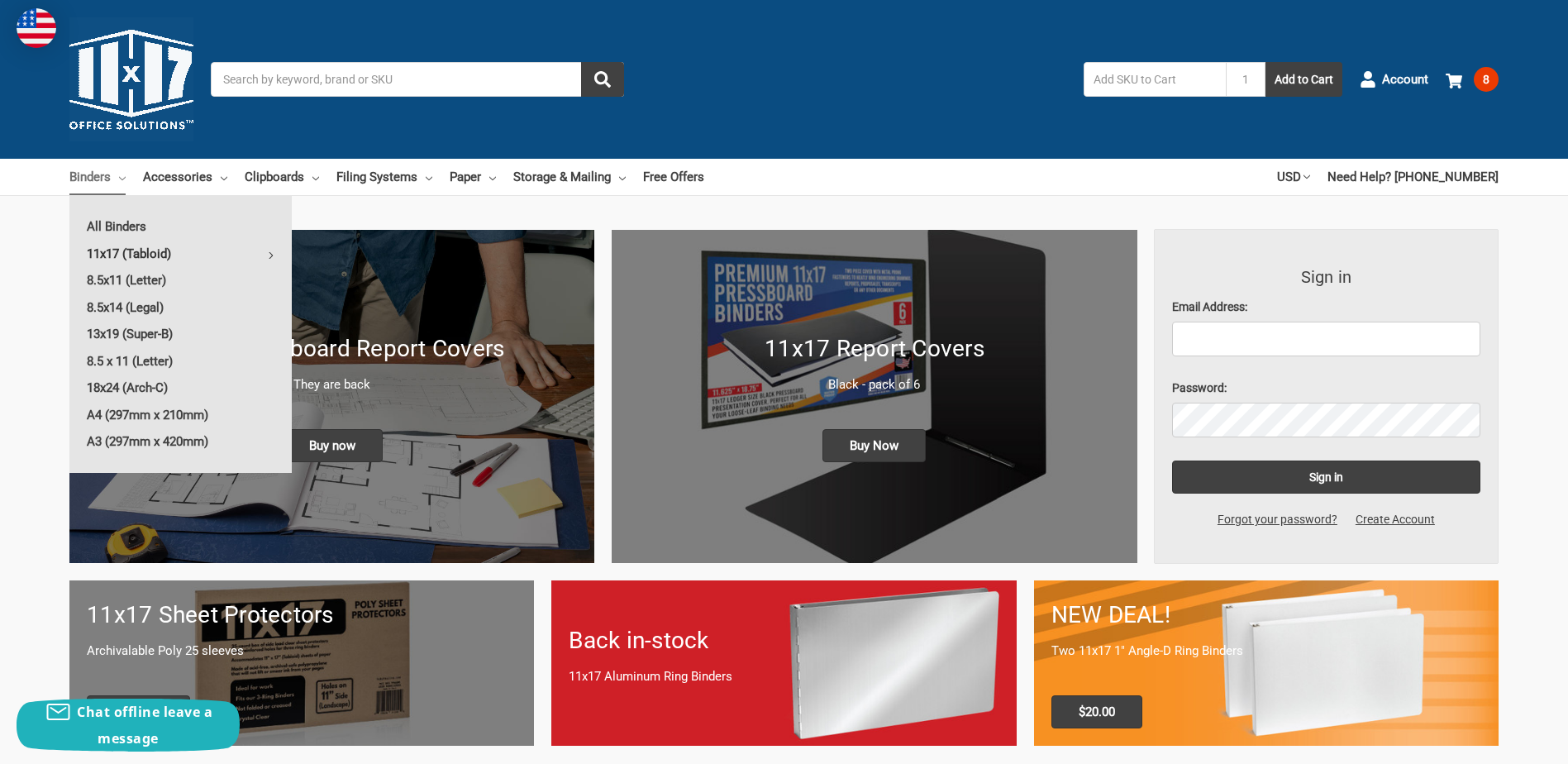
click at [110, 253] on link "11x17 (Tabloid)" at bounding box center [181, 253] width 222 height 27
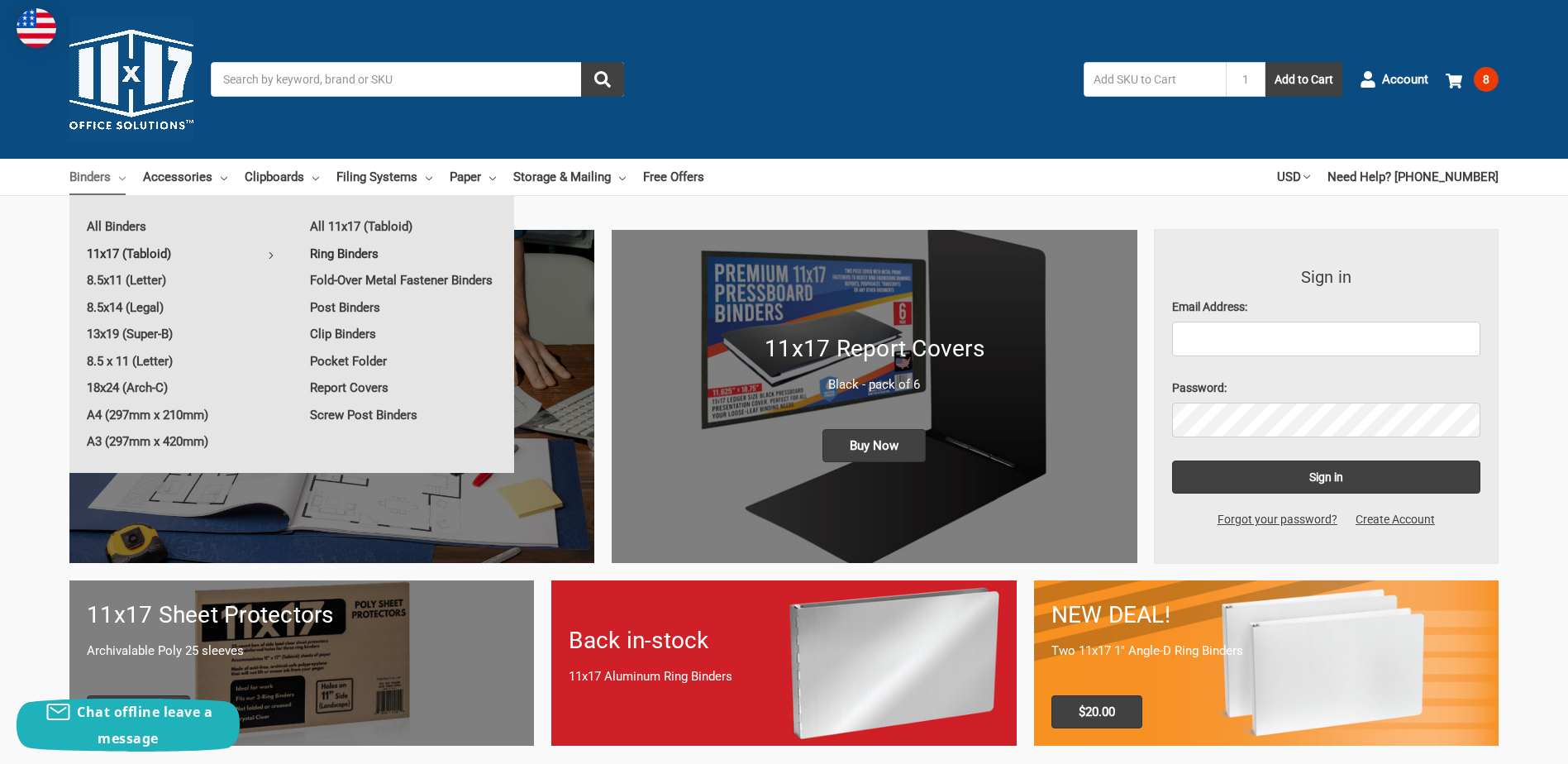
click at [350, 253] on link "Ring Binders" at bounding box center [403, 253] width 221 height 27
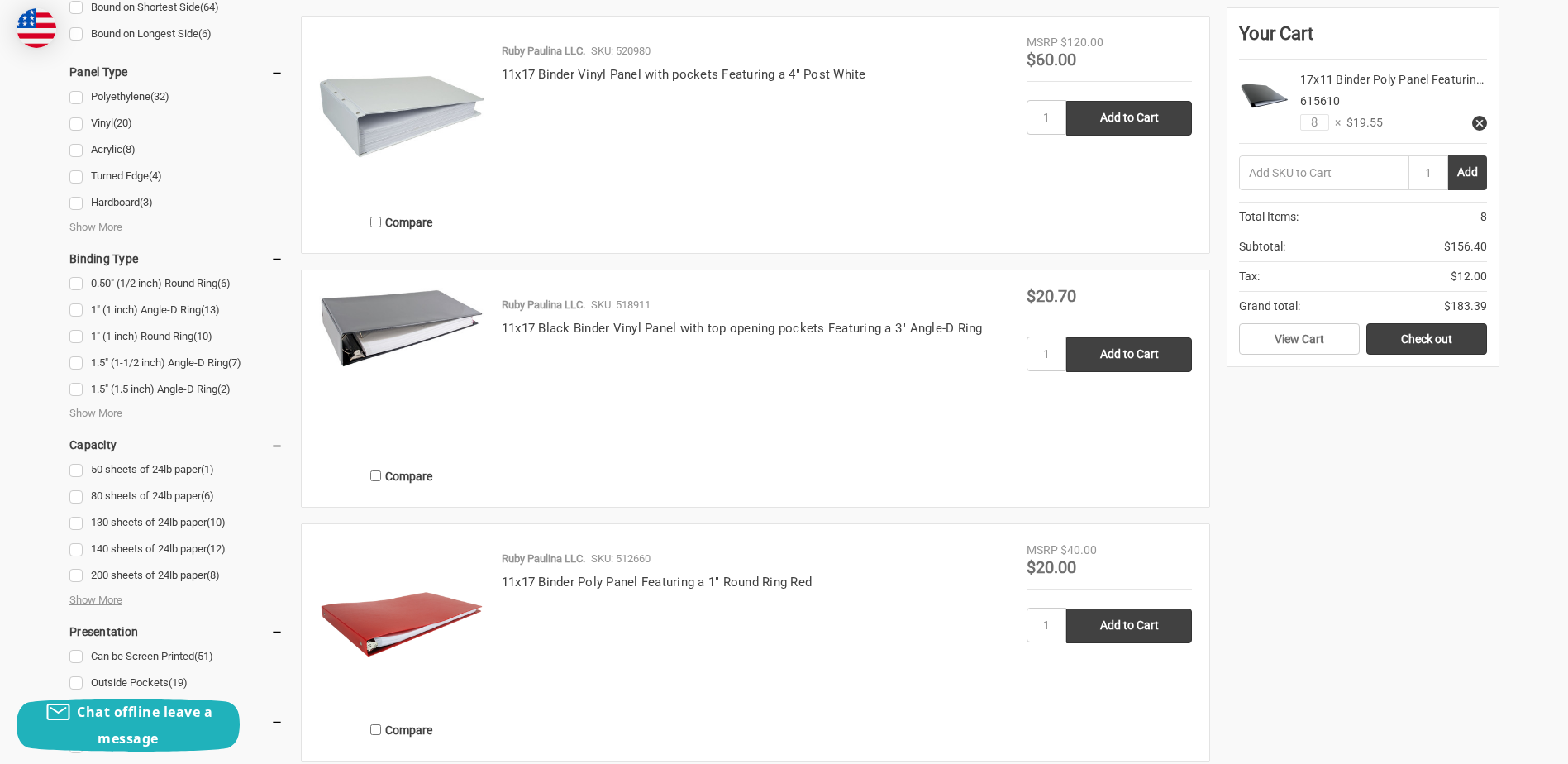
scroll to position [744, 0]
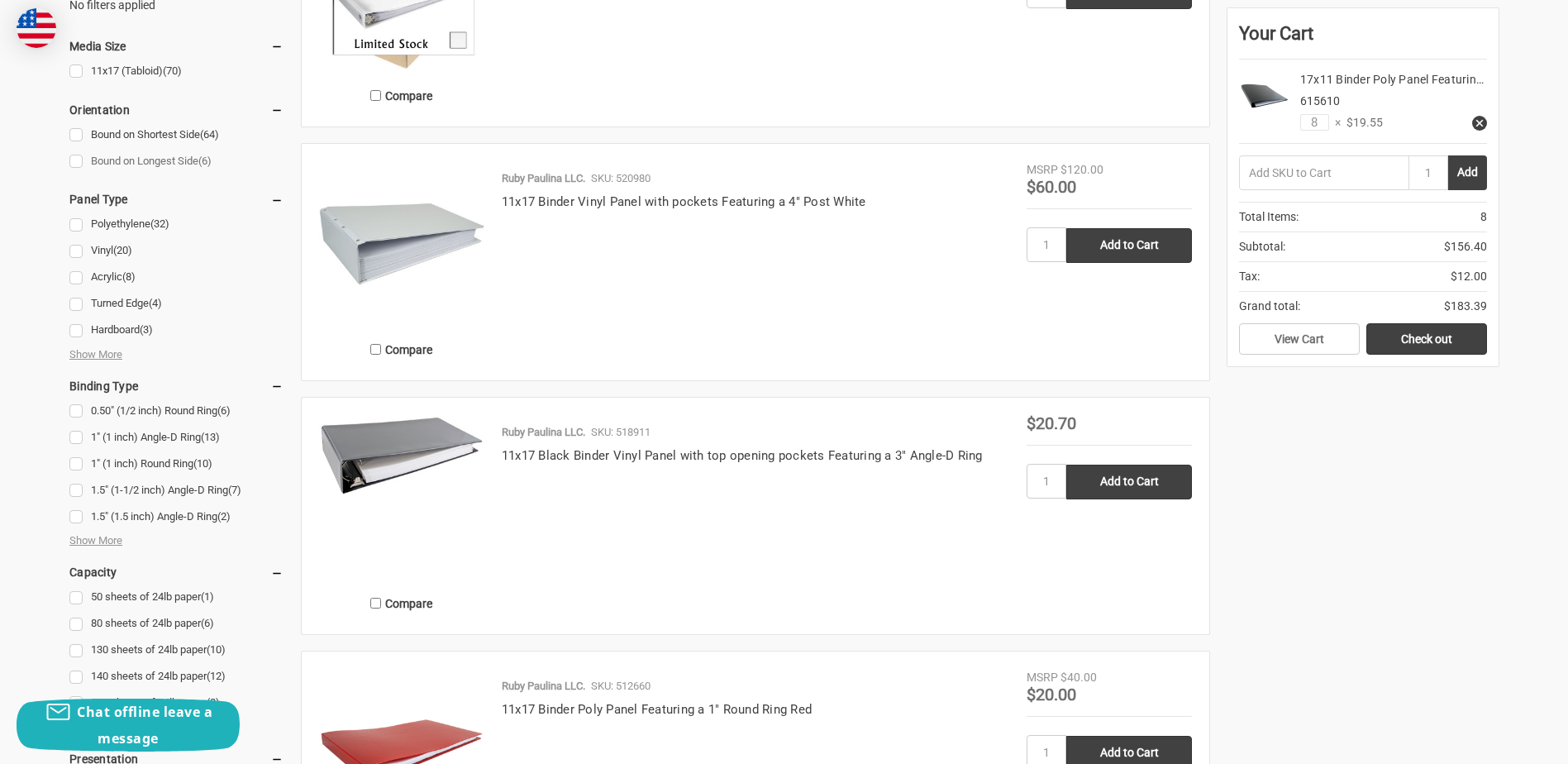
click at [77, 161] on link "Bound on Longest Side (6)" at bounding box center [176, 162] width 214 height 22
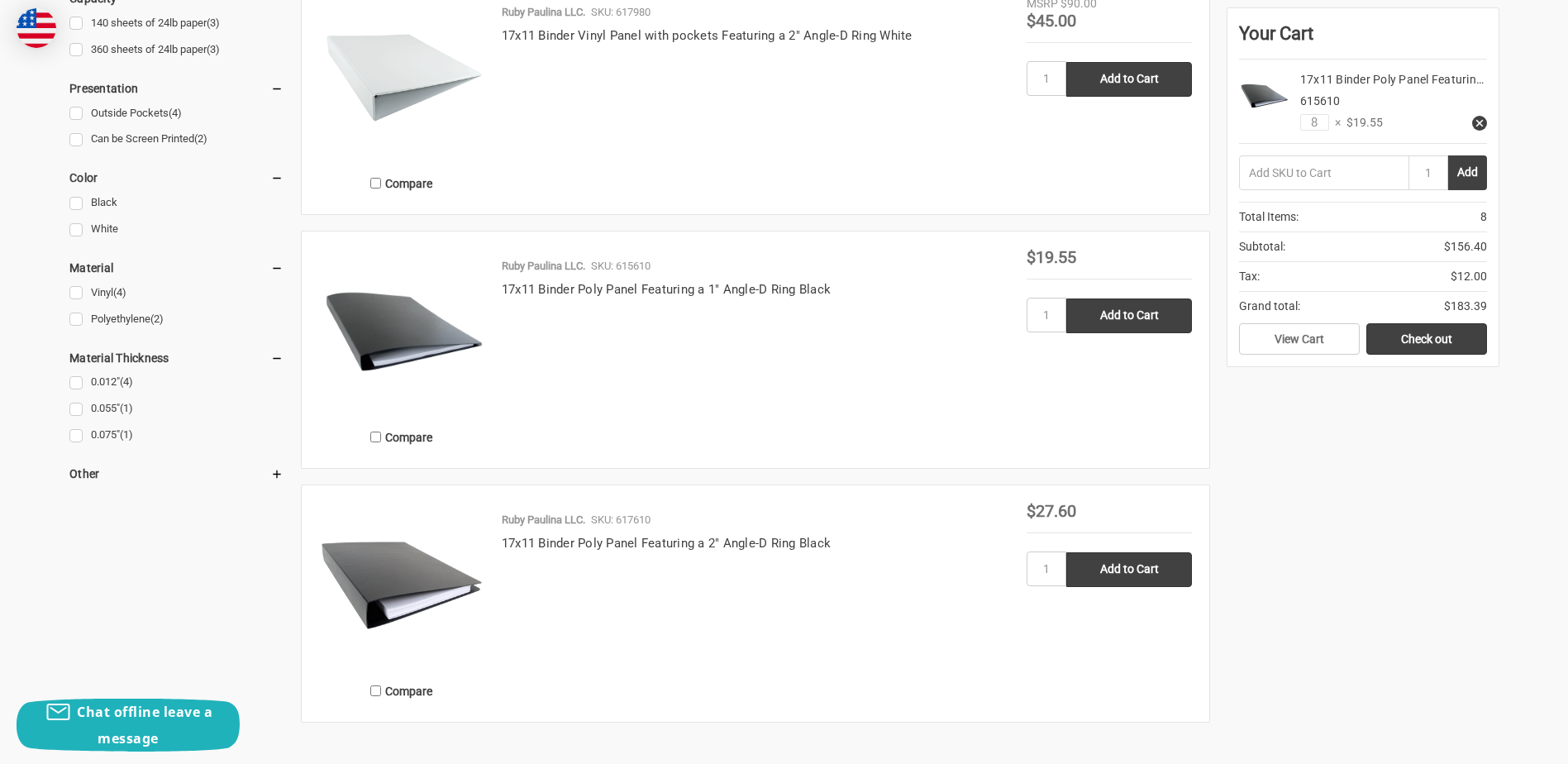
scroll to position [1157, 0]
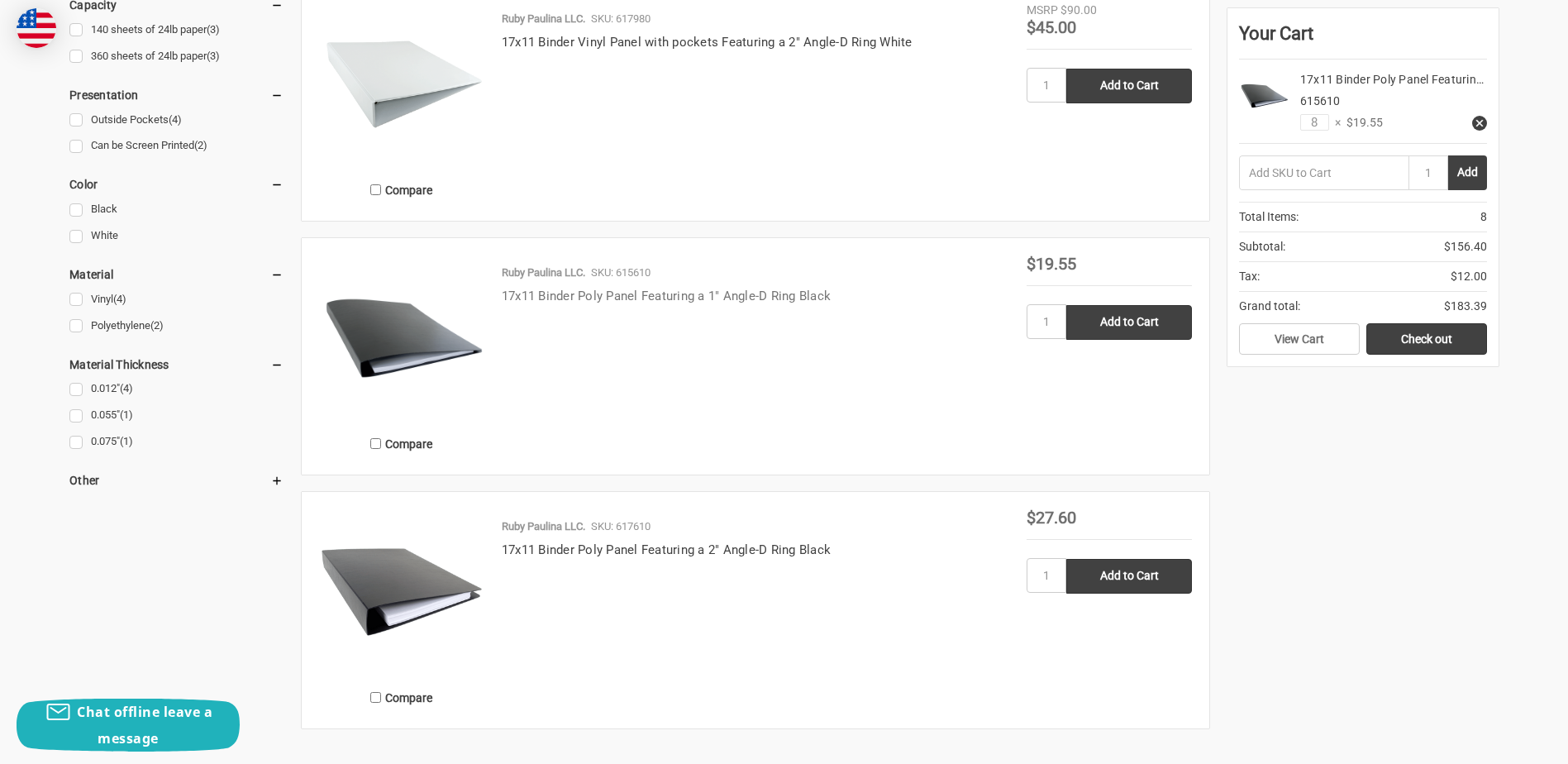
click at [541, 294] on link "17x11 Binder Poly Panel Featuring a 1" Angle-D Ring Black" at bounding box center [666, 296] width 329 height 15
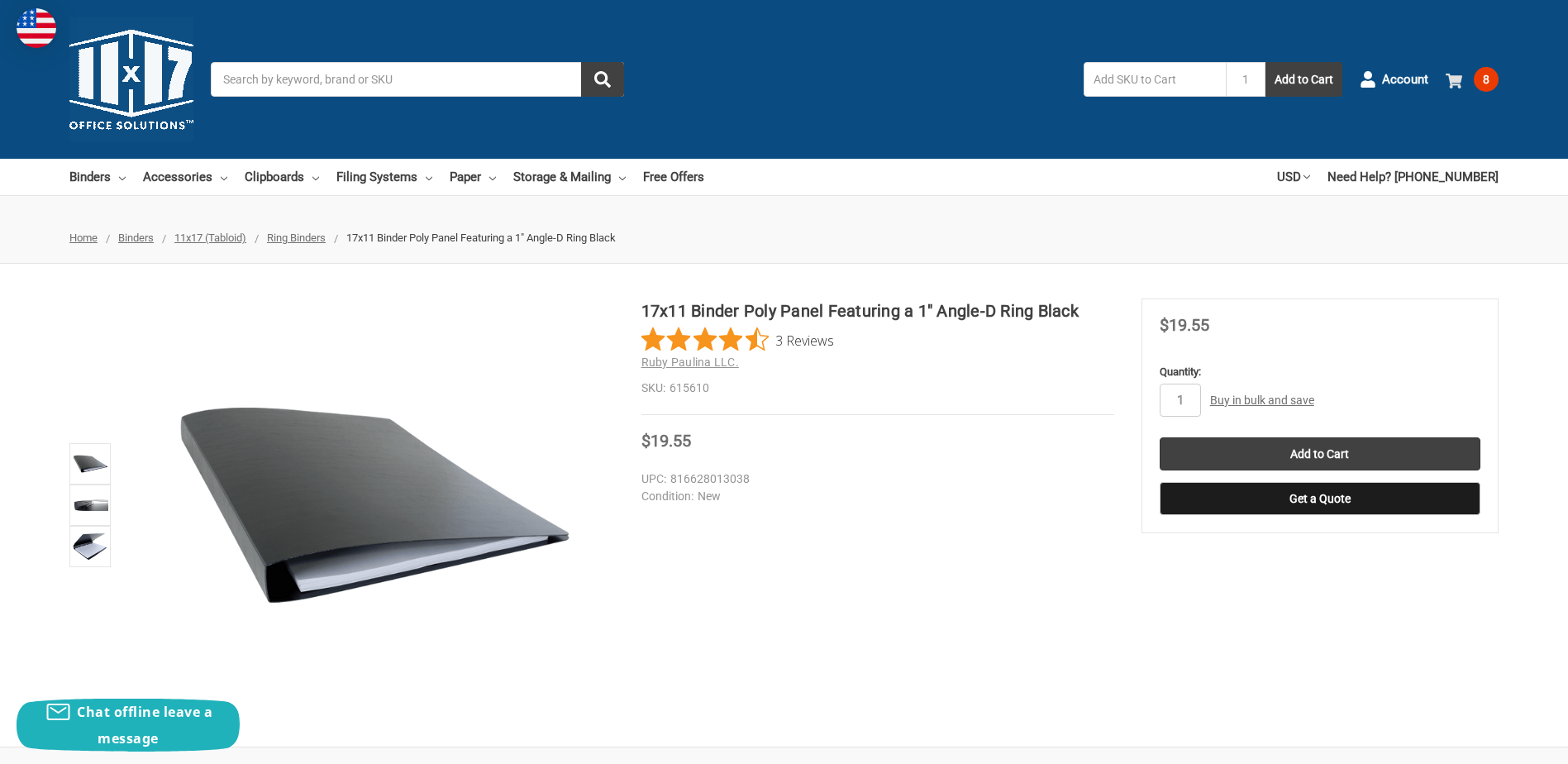
click at [1493, 79] on span "8" at bounding box center [1485, 79] width 25 height 25
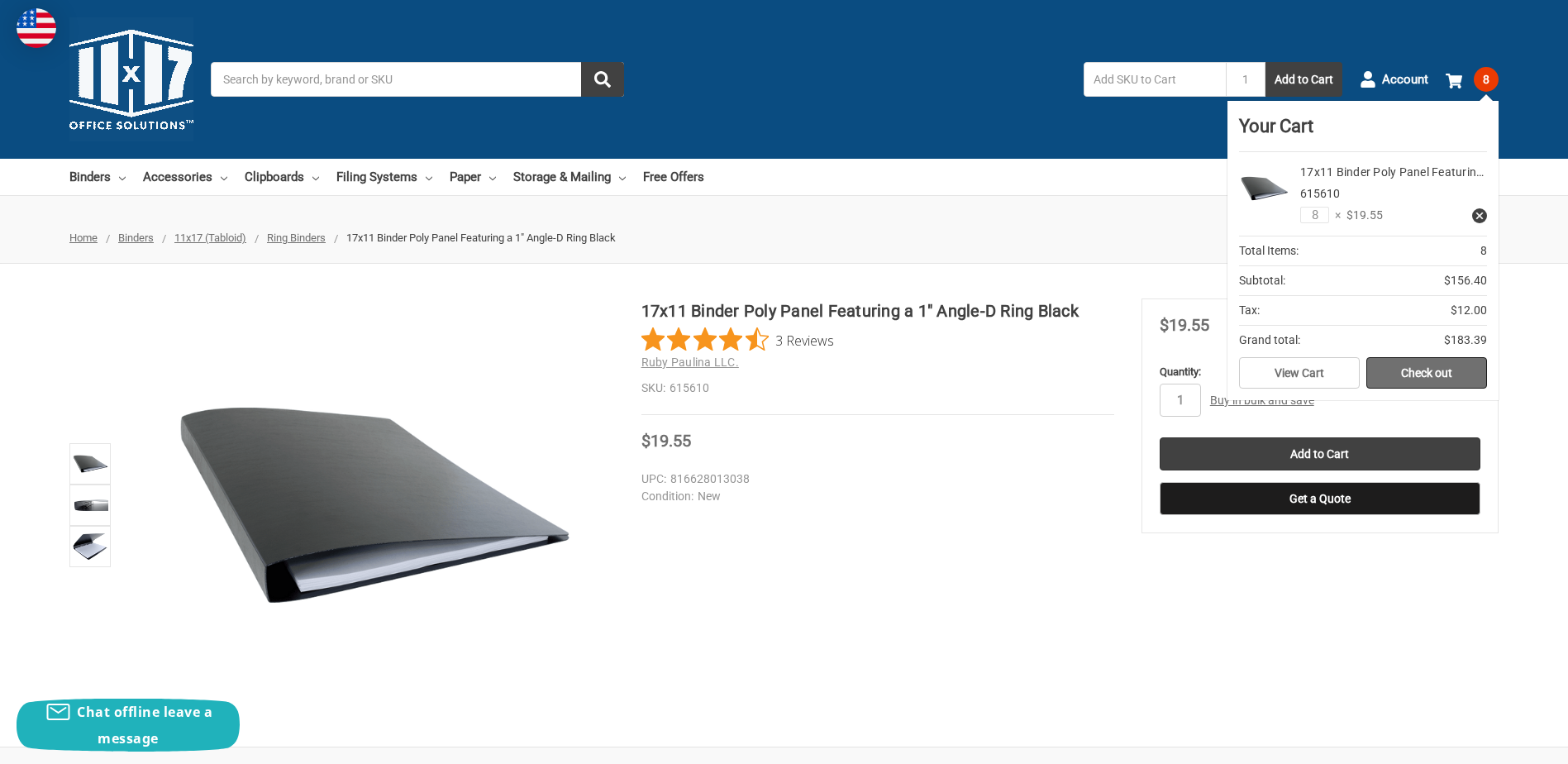
click at [1429, 376] on link "Check out" at bounding box center [1426, 373] width 120 height 31
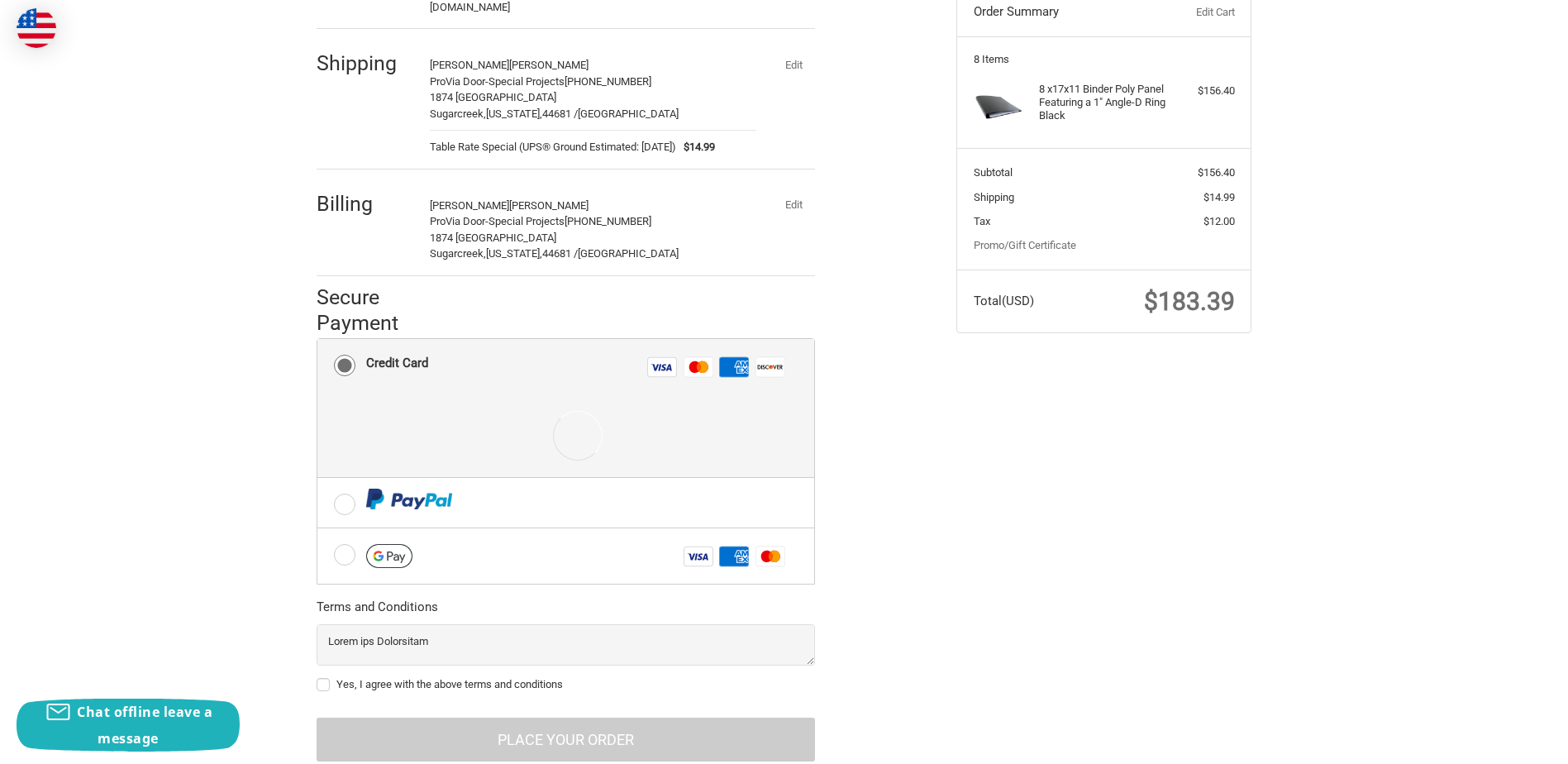
scroll to position [233, 0]
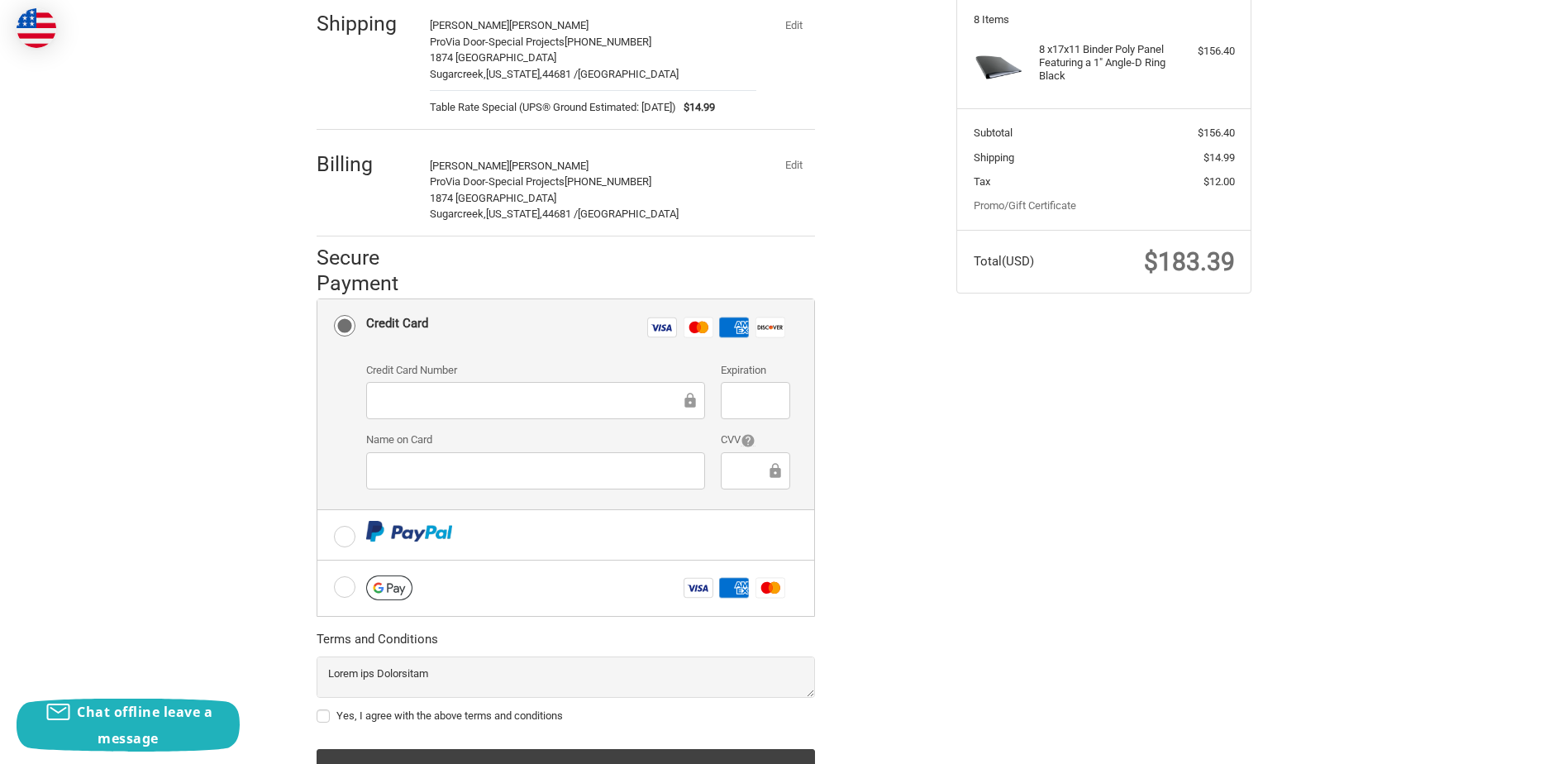
click at [468, 382] on div at bounding box center [535, 400] width 339 height 38
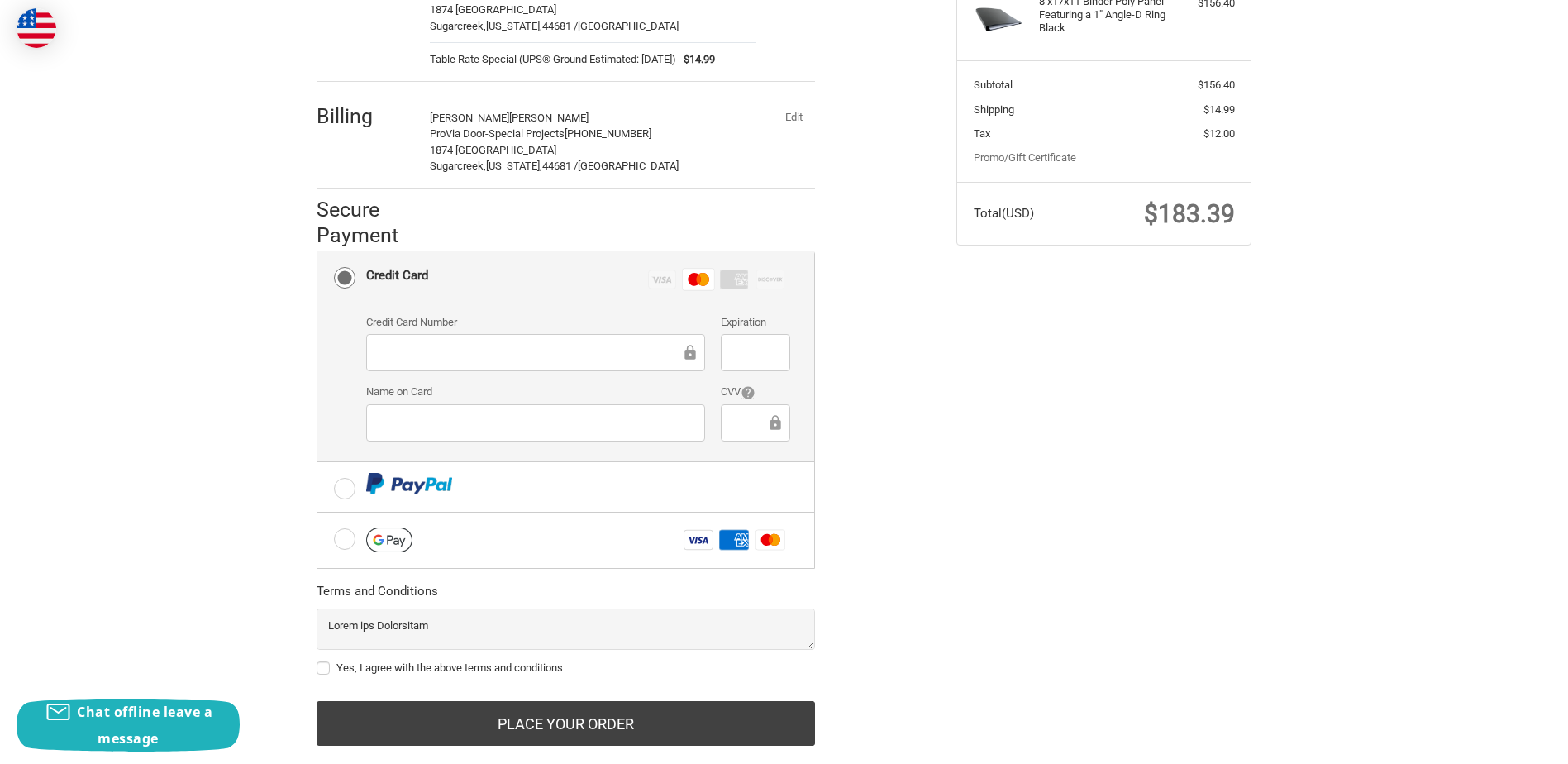
scroll to position [305, 0]
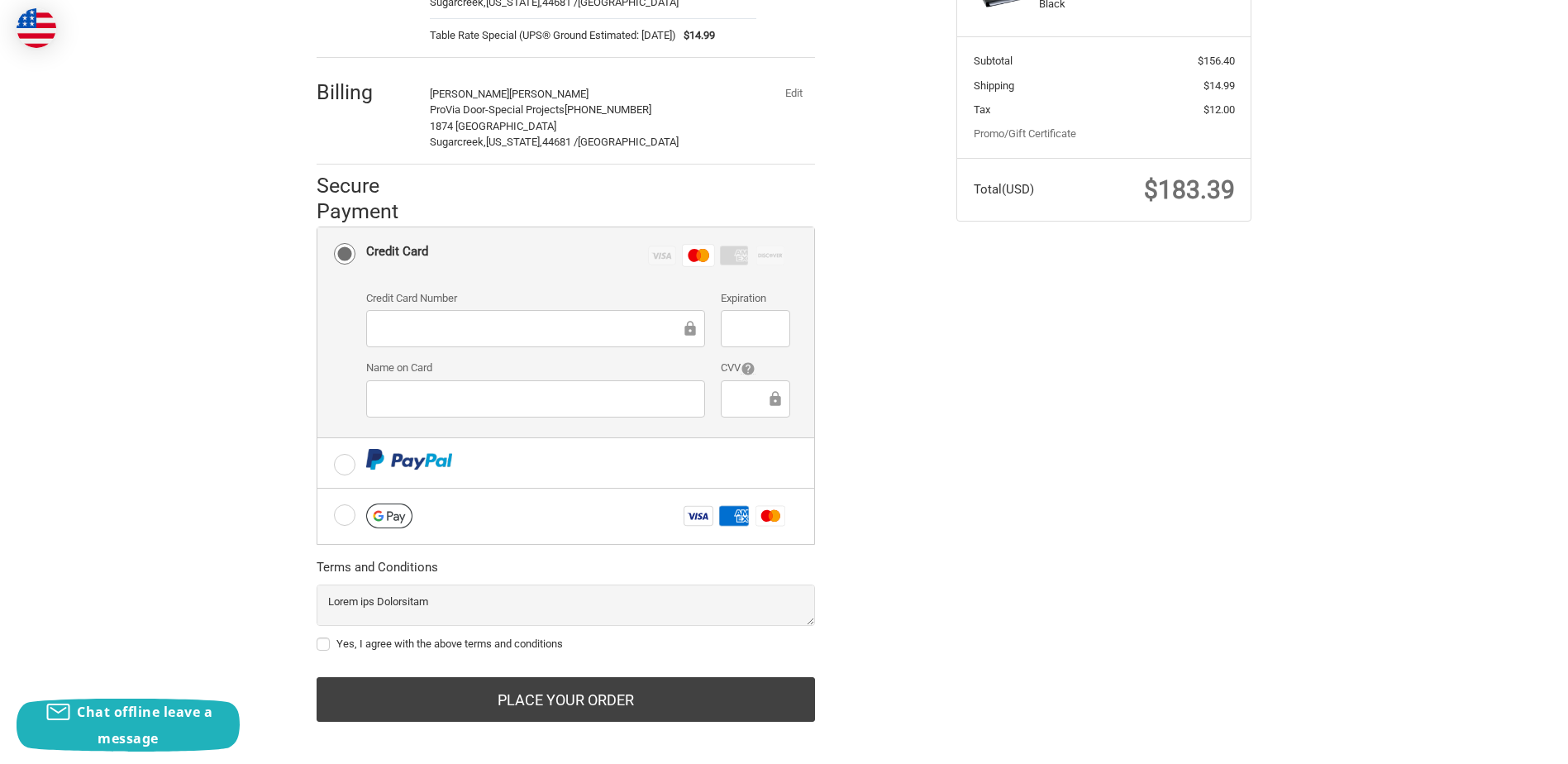
click at [322, 637] on label "Yes, I agree with the above terms and conditions" at bounding box center [566, 644] width 498 height 13
click at [318, 635] on input "Yes, I agree with the above terms and conditions" at bounding box center [317, 635] width 1 height 1
checkbox input "true"
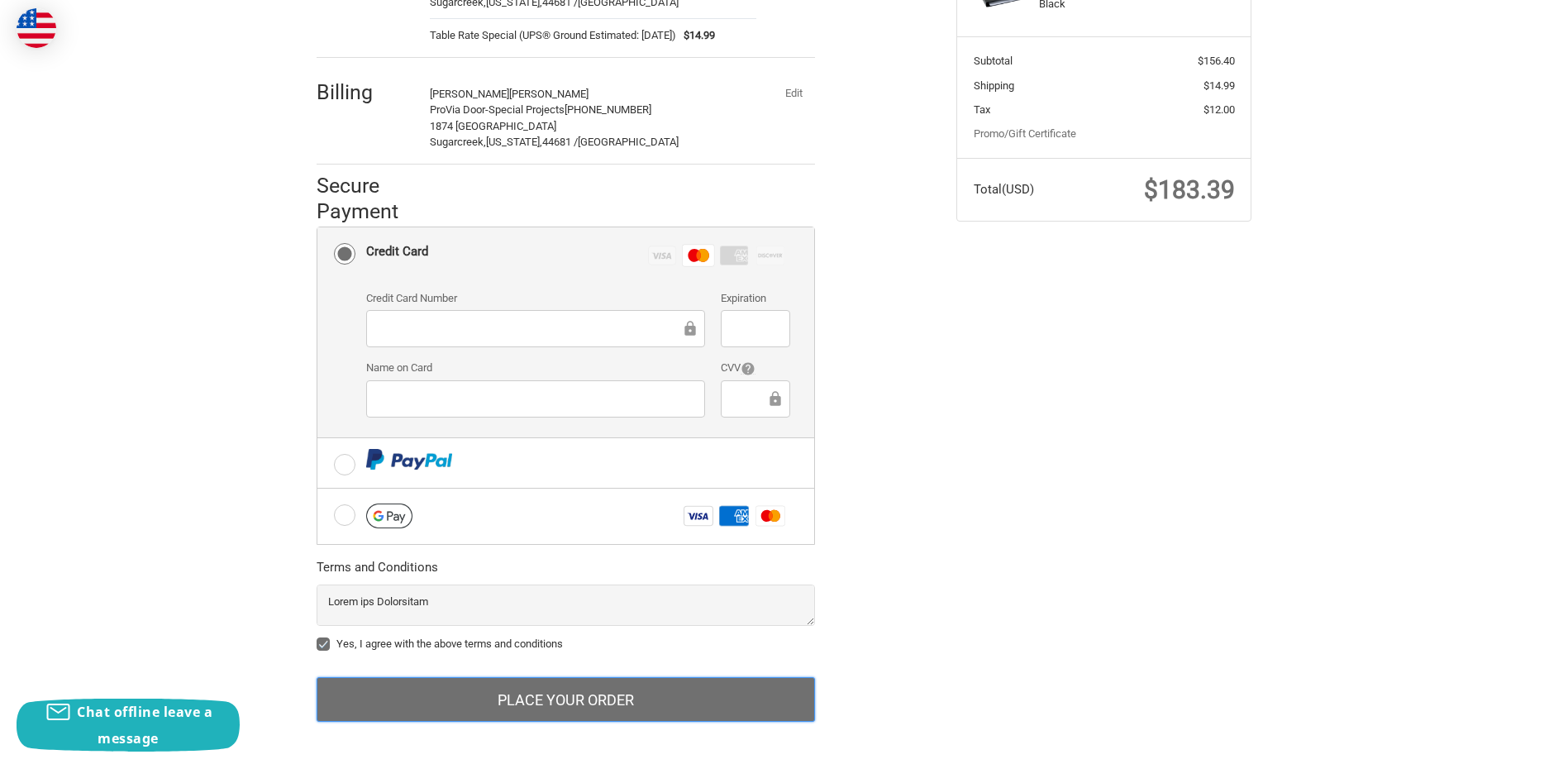
click at [577, 681] on button "Place Your Order" at bounding box center [566, 699] width 498 height 45
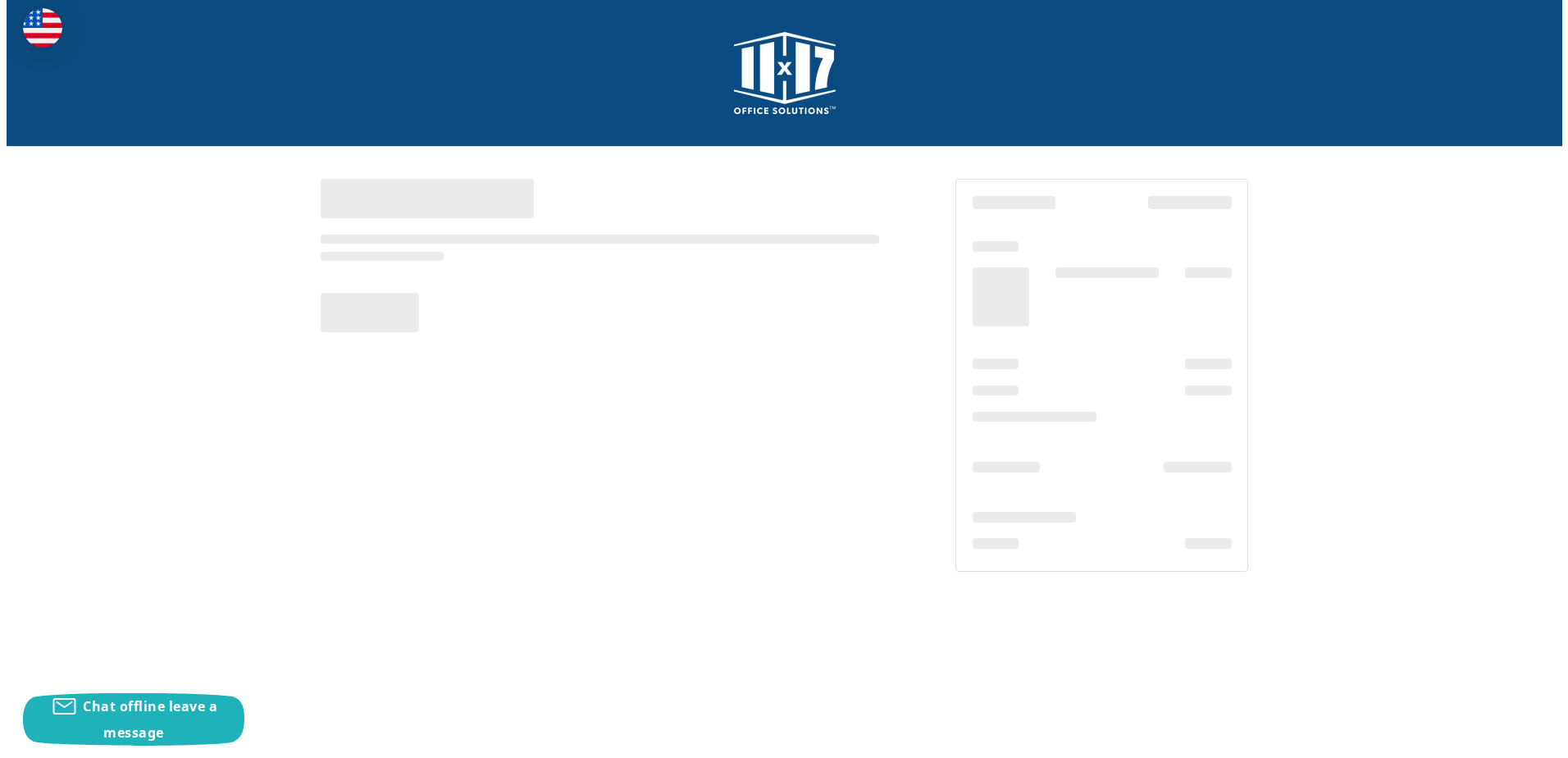
scroll to position [0, 0]
